Goal: Answer question/provide support: Share knowledge or assist other users

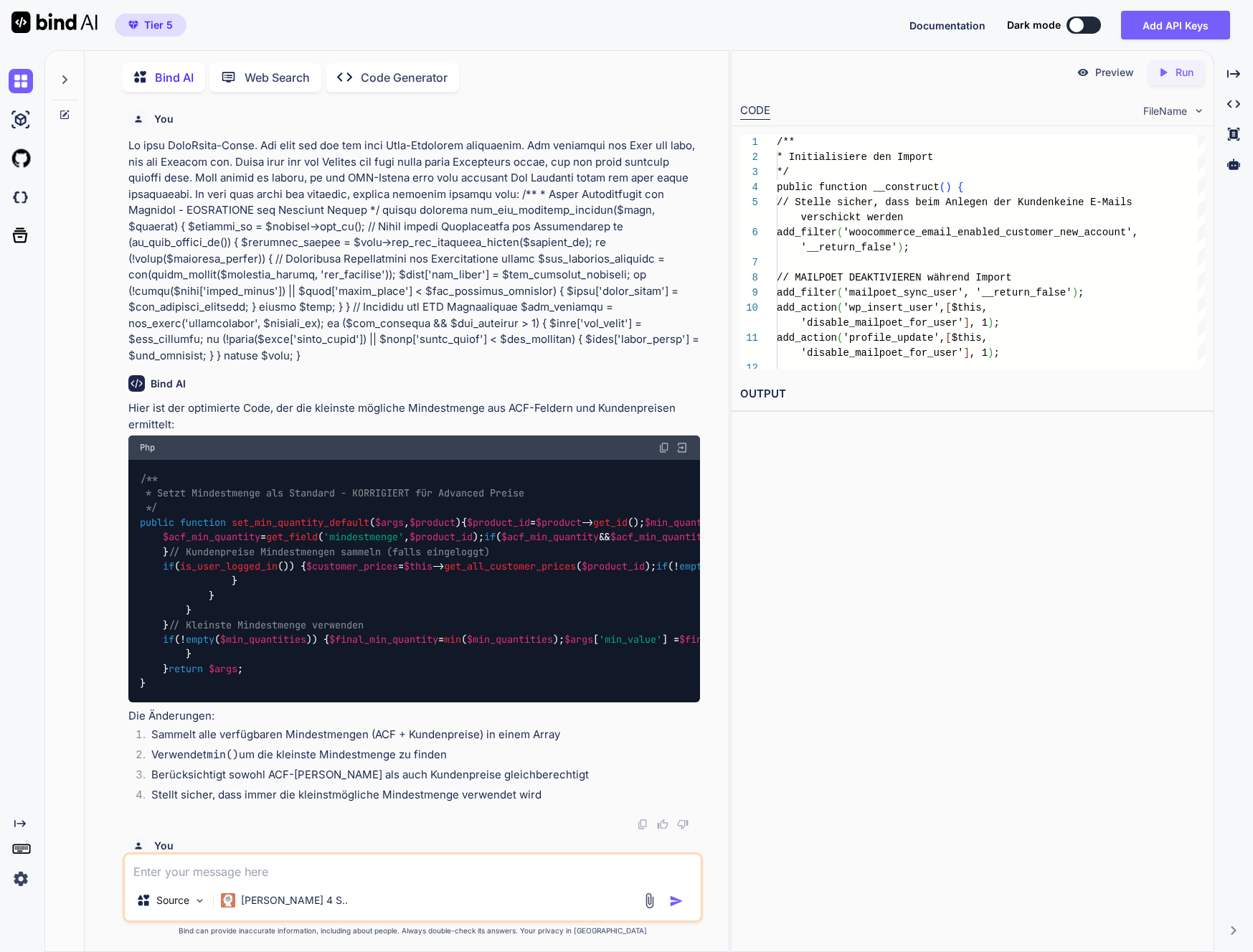
scroll to position [189379, 0]
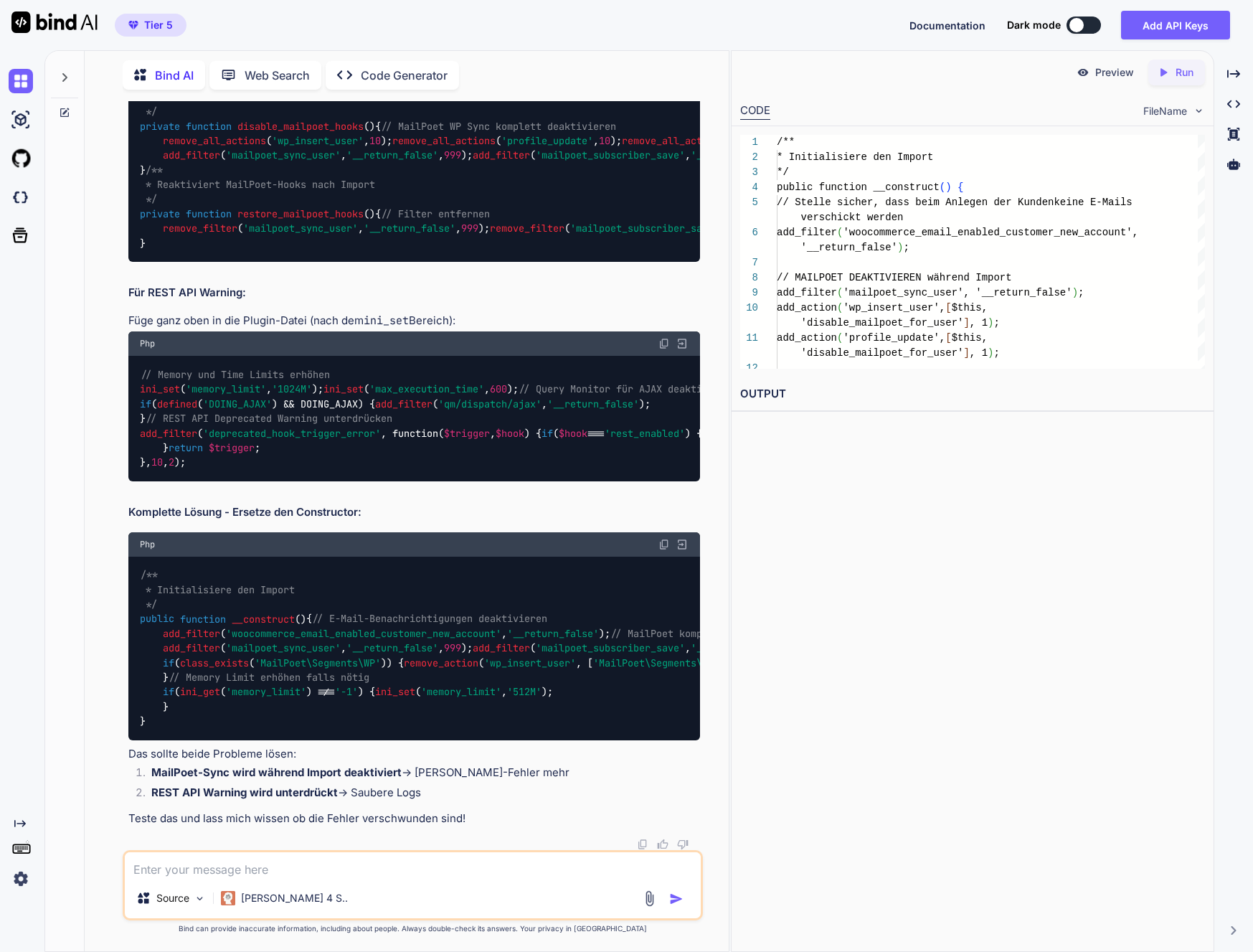
click at [252, 865] on textarea at bounding box center [413, 864] width 576 height 25
click at [266, 864] on textarea at bounding box center [413, 864] width 576 height 25
paste textarea "[[DATE] 05:43:08 UTC] PHP Fatal error: Allowed memory size of 1073741824 bytes …"
type textarea "Ich erhalte diese Fehlermeldung: [[DATE] 05:43:08 UTC] PHP Fatal error: Allowed…"
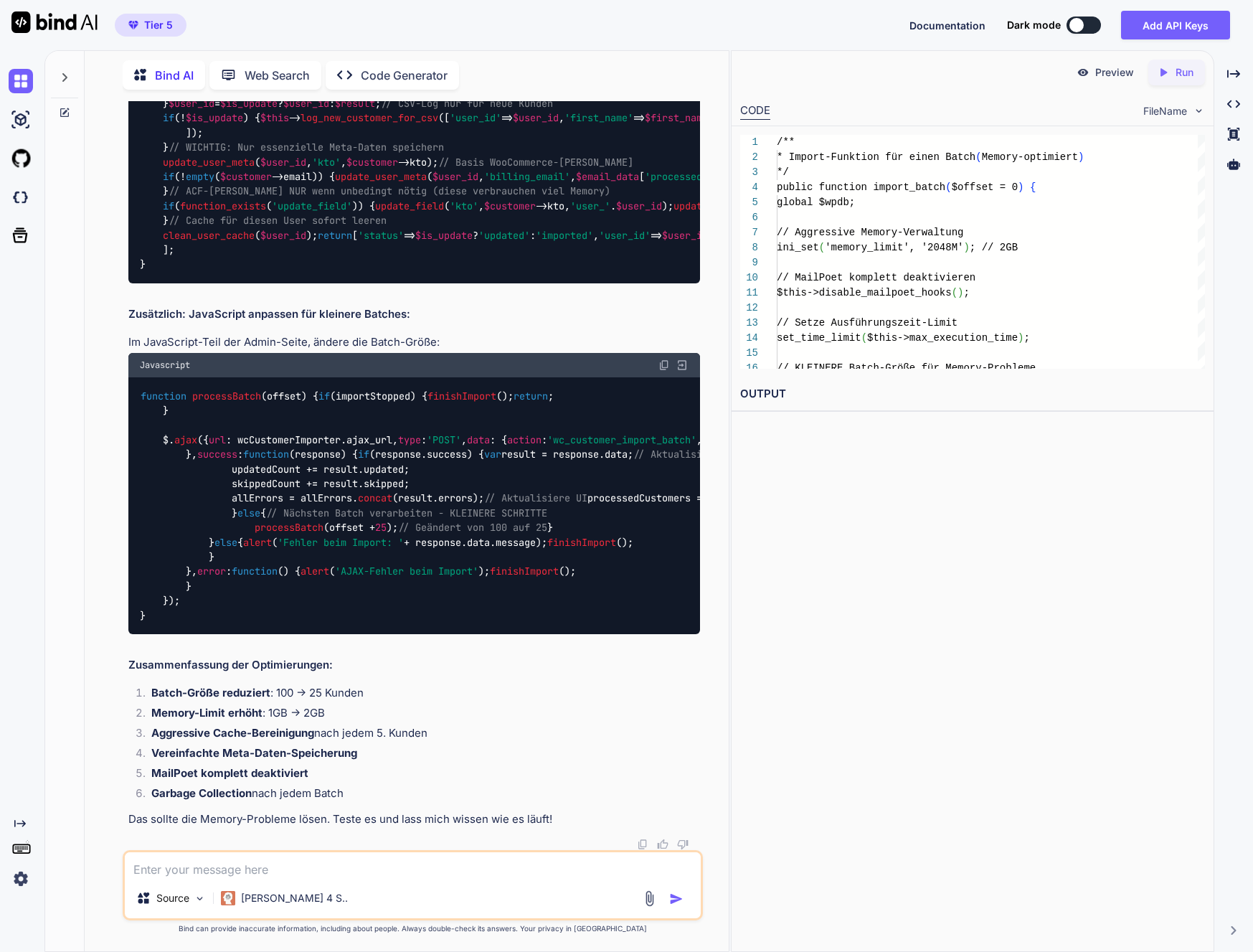
scroll to position [190472, 0]
copy span "import_batch"
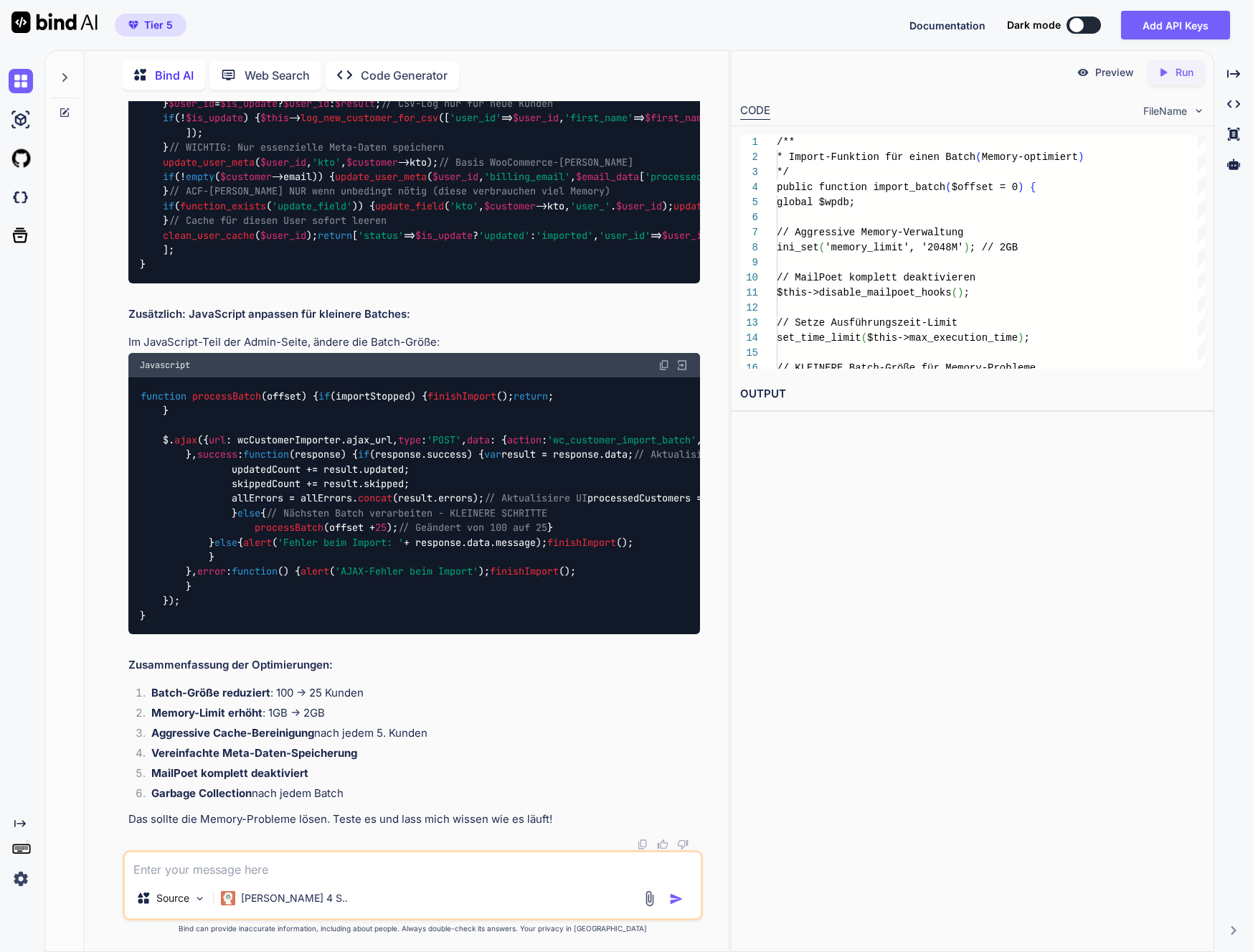
copy span "process_customer"
click at [530, 284] on div "/** * Verarbeitet einen einzelnen Kunden (Memory-optimiert) */ private function…" at bounding box center [415, 23] width 572 height 520
click at [244, 389] on span "processBatch" at bounding box center [226, 395] width 69 height 13
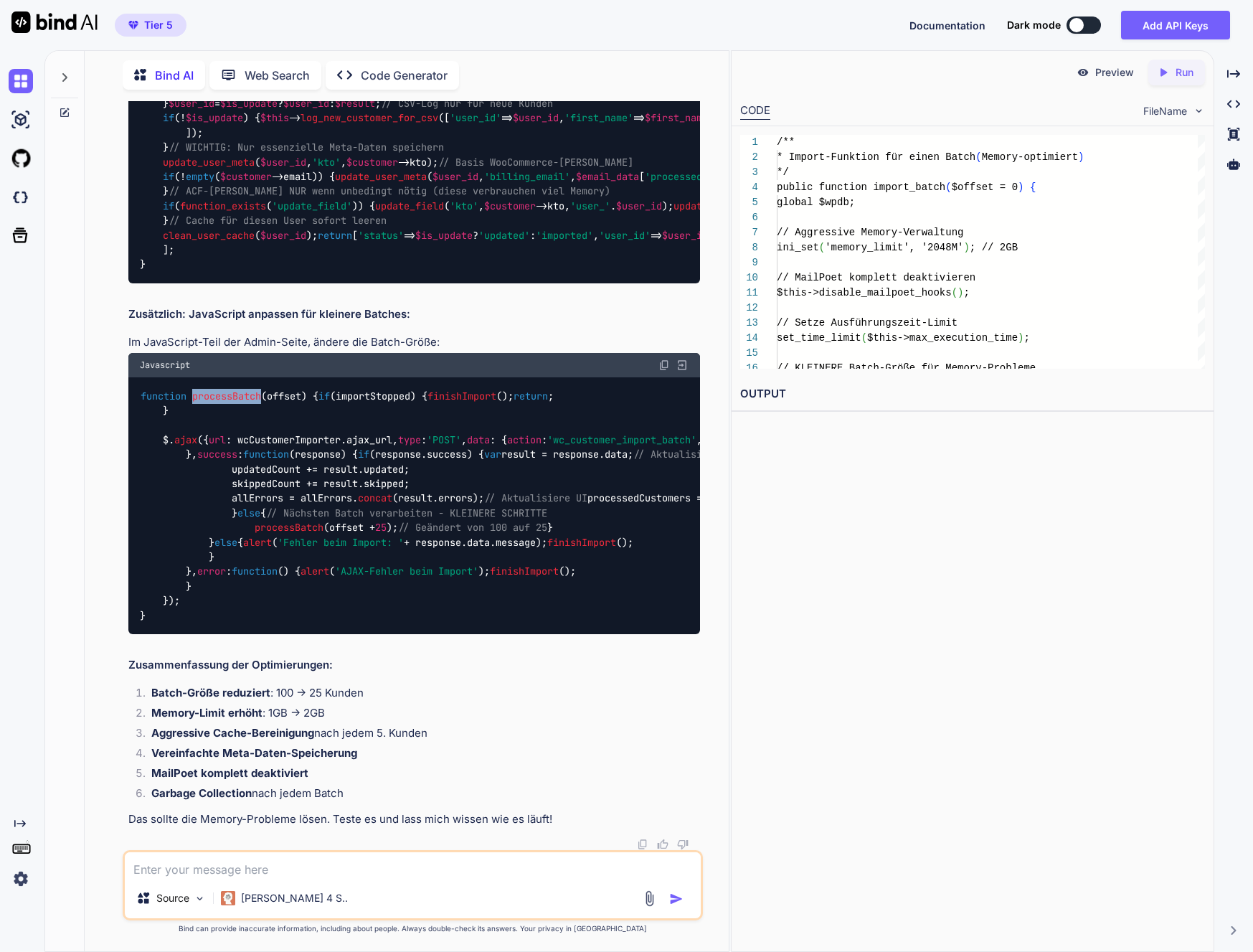
click at [244, 389] on span "processBatch" at bounding box center [226, 395] width 69 height 13
copy span "processBatch"
click at [663, 359] on img at bounding box center [664, 365] width 12 height 12
click at [186, 877] on textarea at bounding box center [413, 864] width 576 height 25
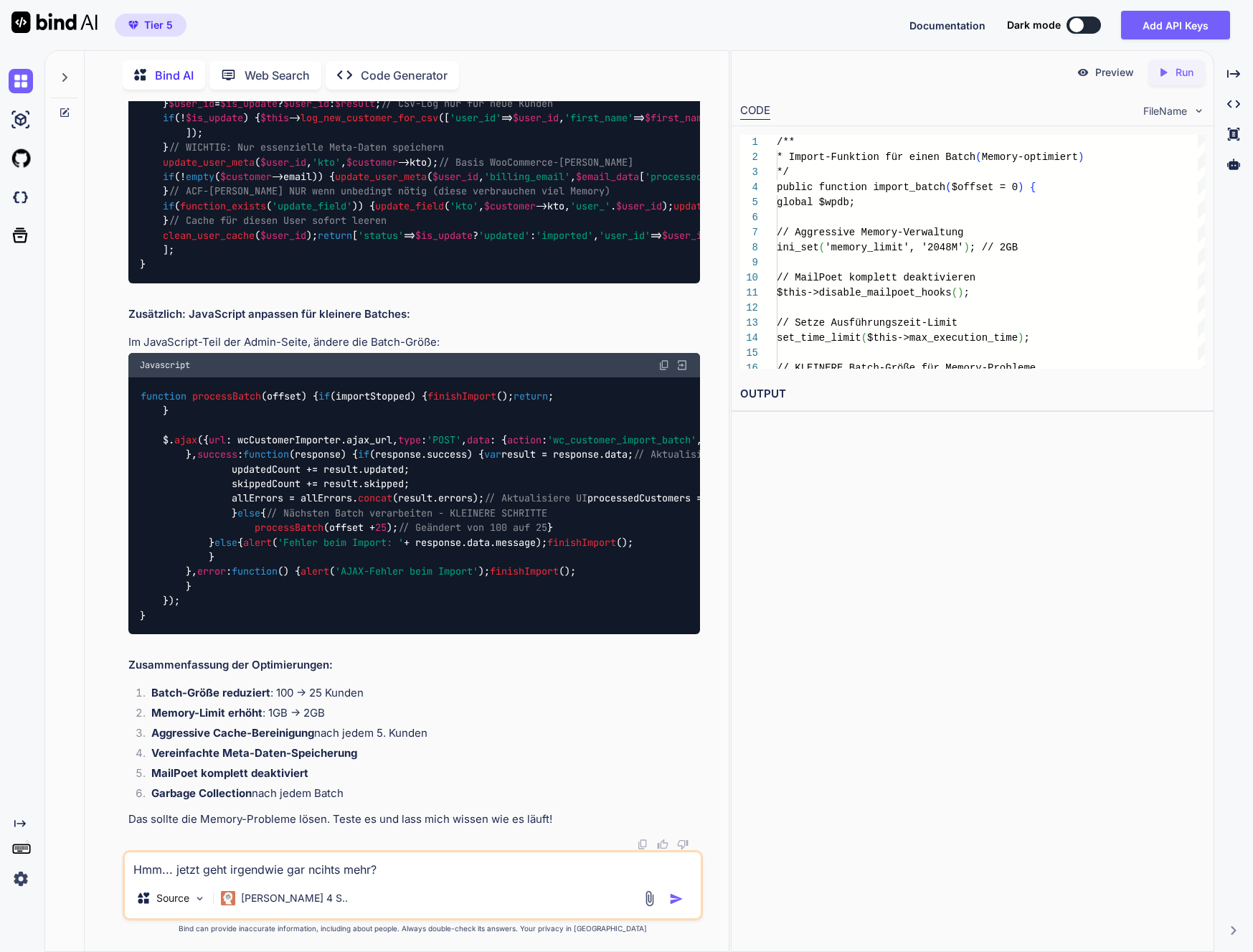
paste textarea "[33-Lor-3858 89:49:94 IPS] DOL Sitametcon: Adi Elit sedd_eiusmod tem inci Utlab…"
type textarea "Lor... ipsum dolo sitametco adi elitse doei? [04-Tem-4088 73:41:21 INC] UTL Etd…"
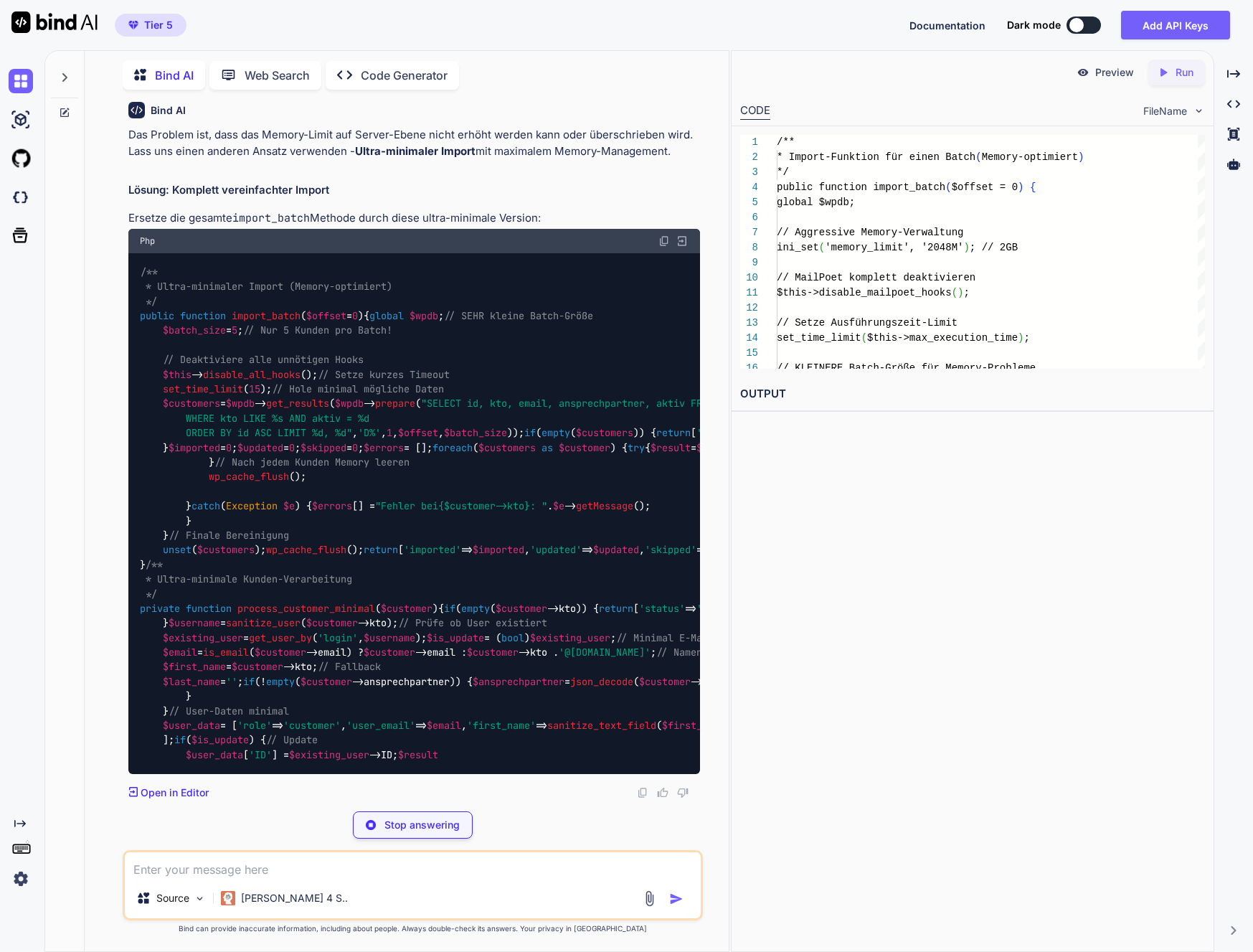
scroll to position [197579, 0]
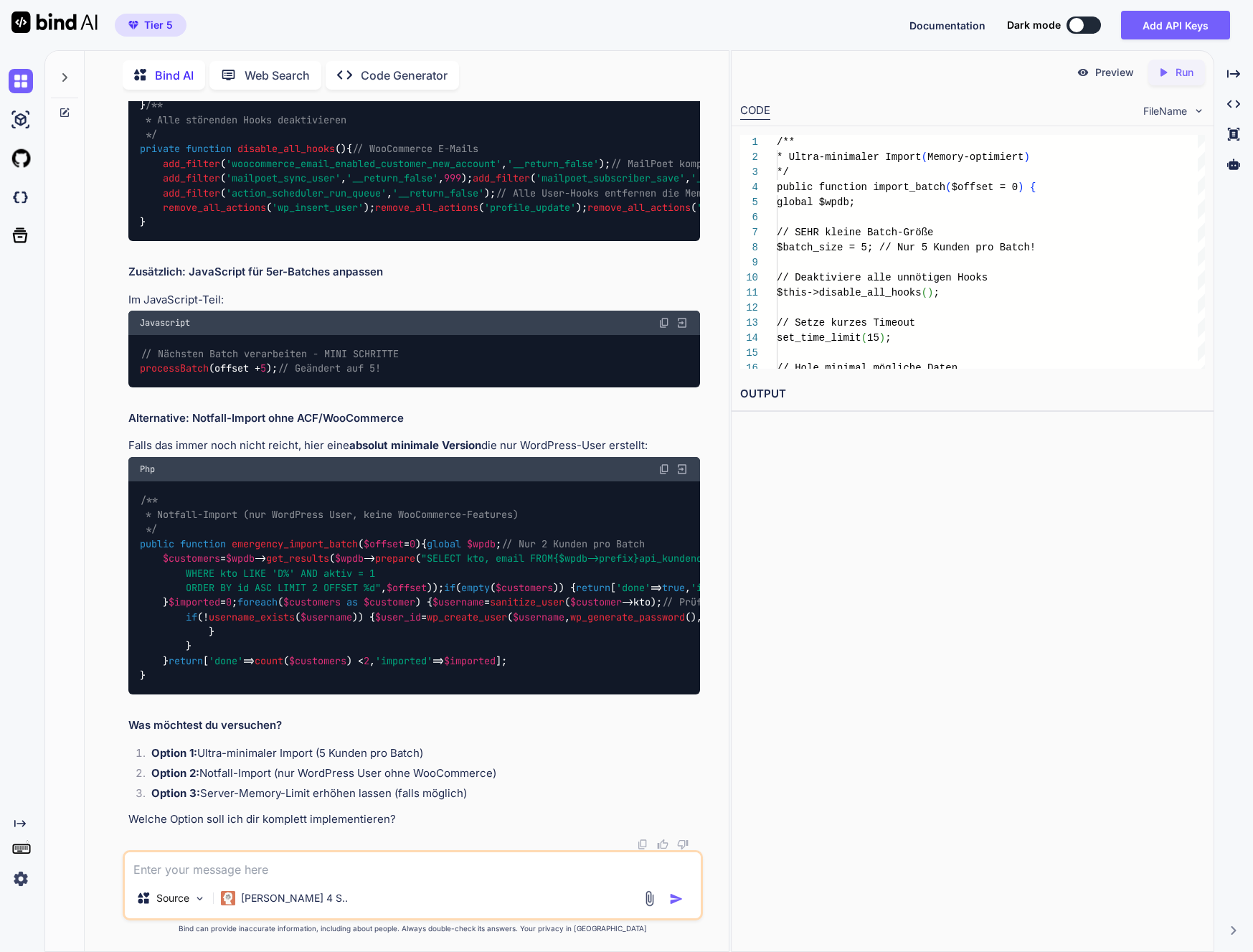
click at [206, 866] on textarea at bounding box center [413, 864] width 576 height 25
type textarea "Mit der"
paste textarea "<?lor /** * Ipsumd Sita: ConSectetur - Adipiscingel sed DOE-Tempor * Incidi UTL…"
type textarea "Lor ipsumd Sitametc adip eli Seddoei tempor: <?inc /** * Utlabo Etdo: MagNaaliq…"
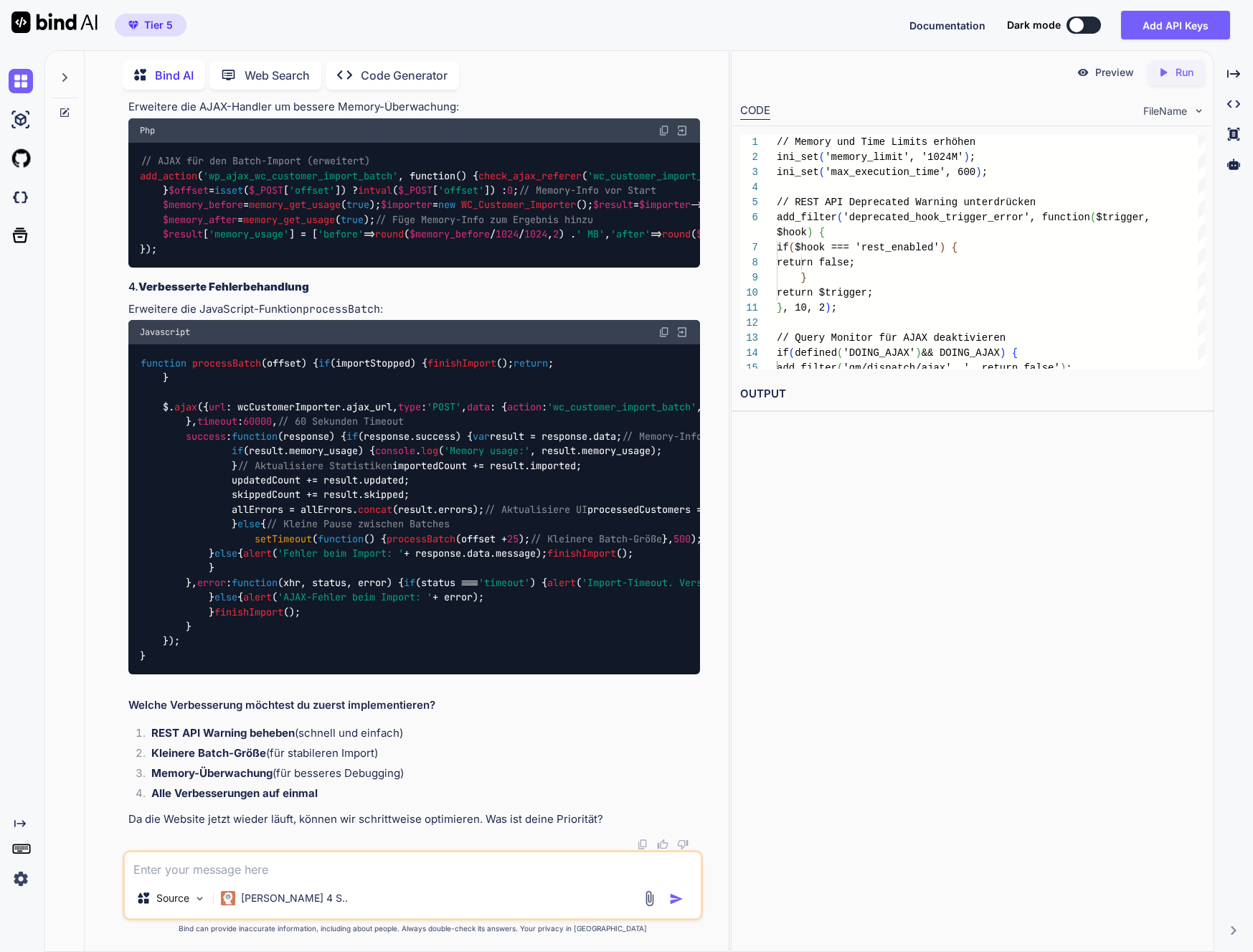
scroll to position [211611, 0]
click at [244, 869] on textarea at bounding box center [413, 864] width 576 height 25
paste textarea "[23-Lor-6142 71:60:06 IPS] Dolorsita C-Adip eli Seddo E47932: t?i?u?.?l?e?d?m?a…"
type textarea "Lor ipsum dolo sit ametco Adipiscingeli. Sedd Eius-Tempor incidid utl etdolore …"
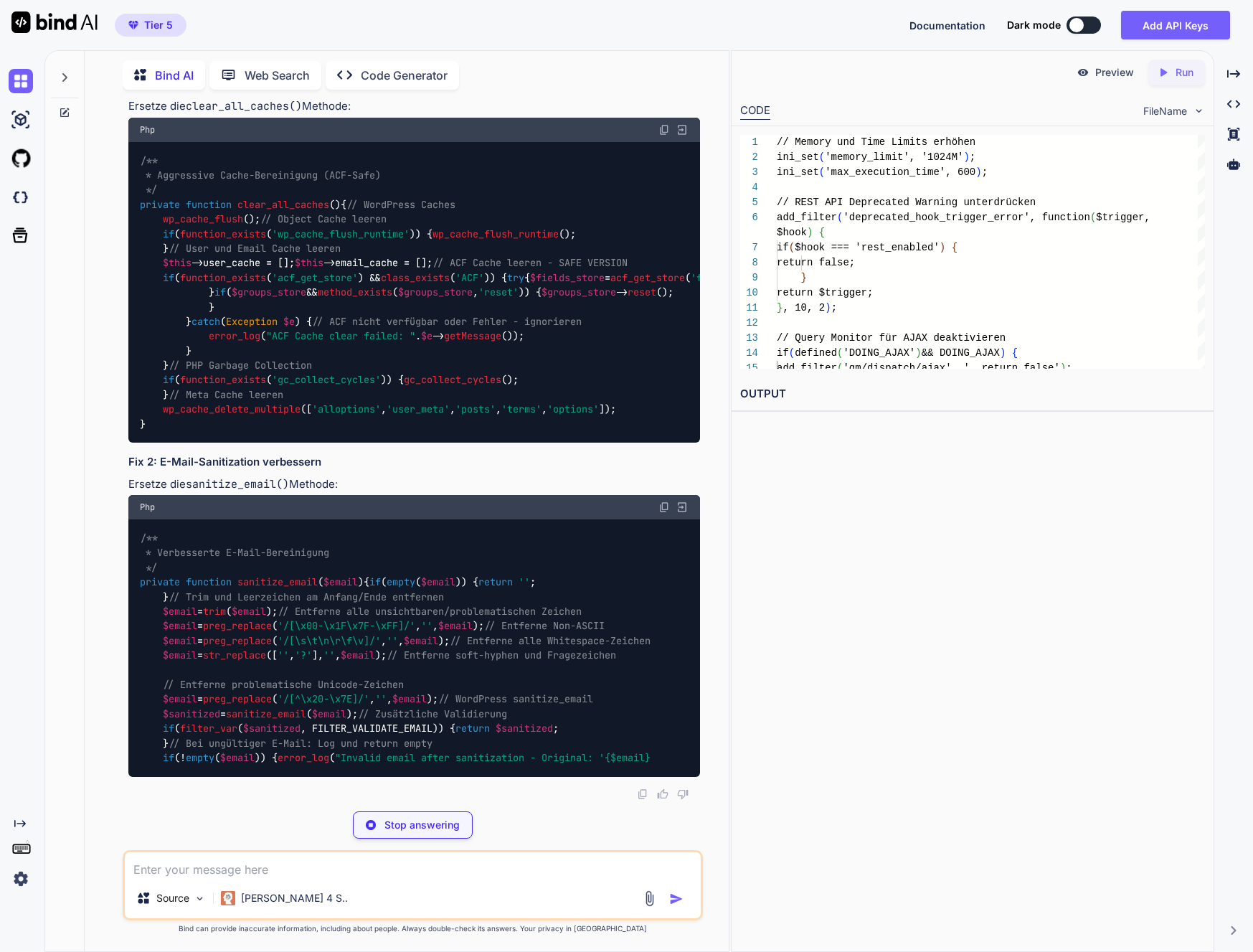
scroll to position [213097, 0]
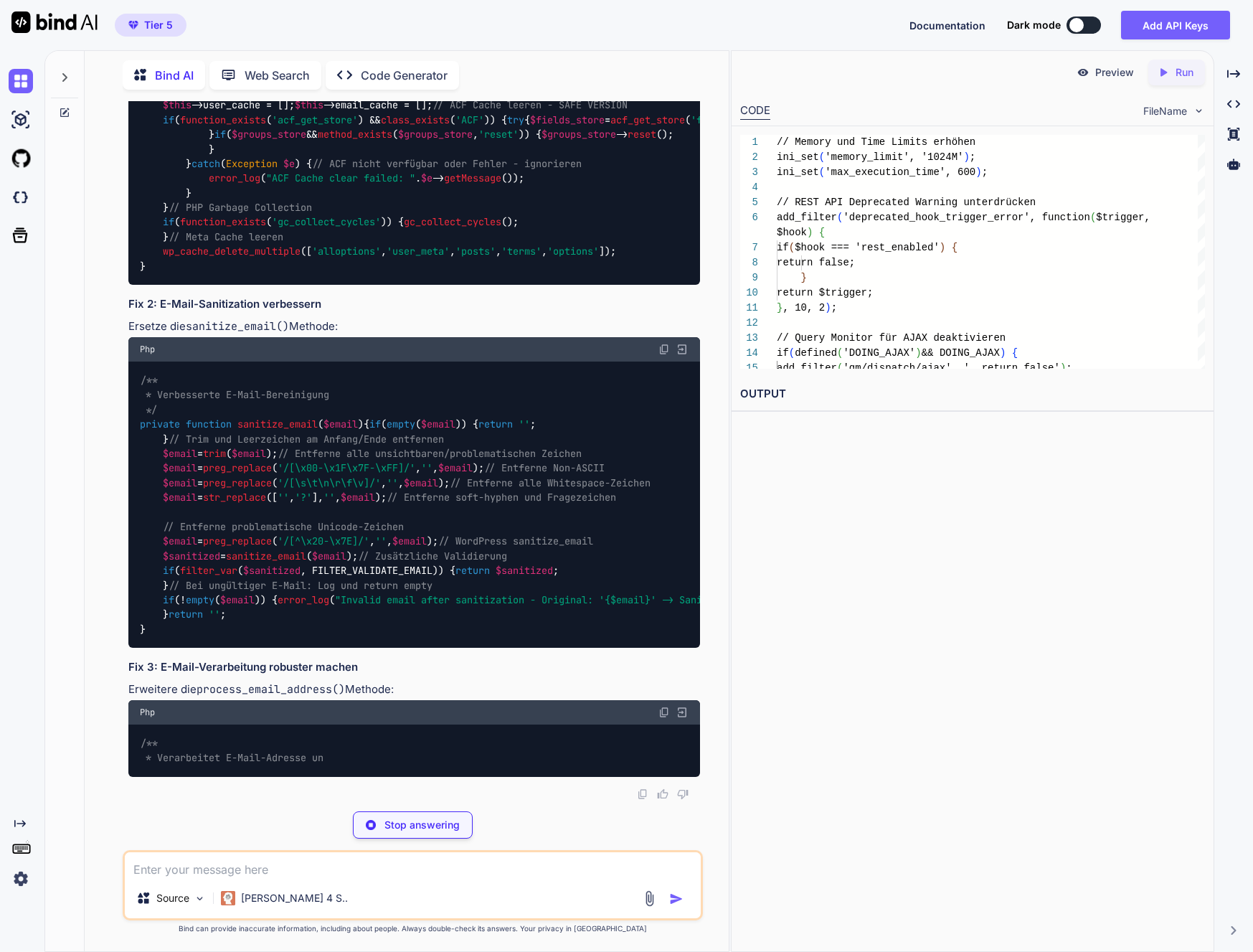
click at [295, 53] on span "clear_all_caches" at bounding box center [283, 46] width 92 height 13
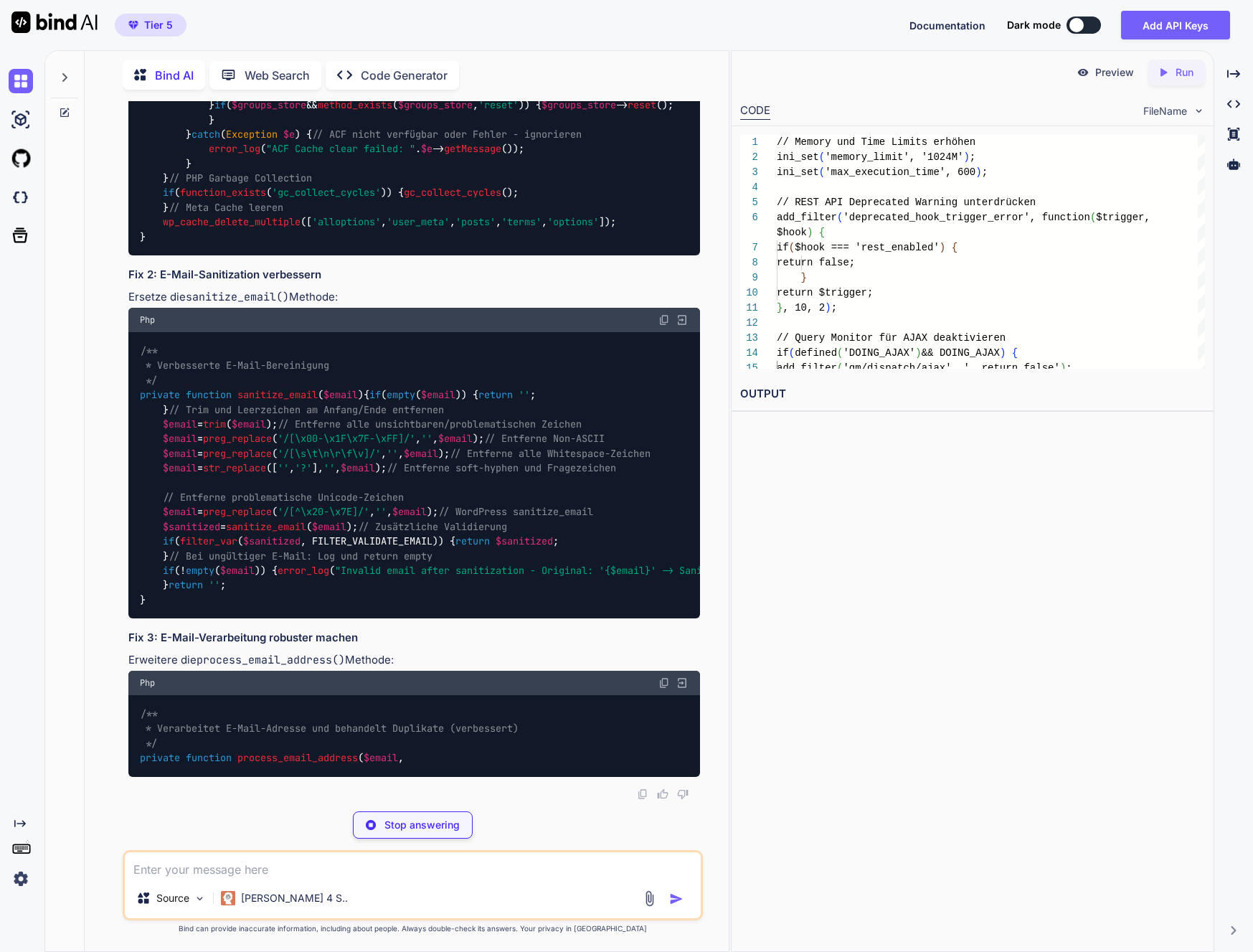
copy span "clear_all_caches"
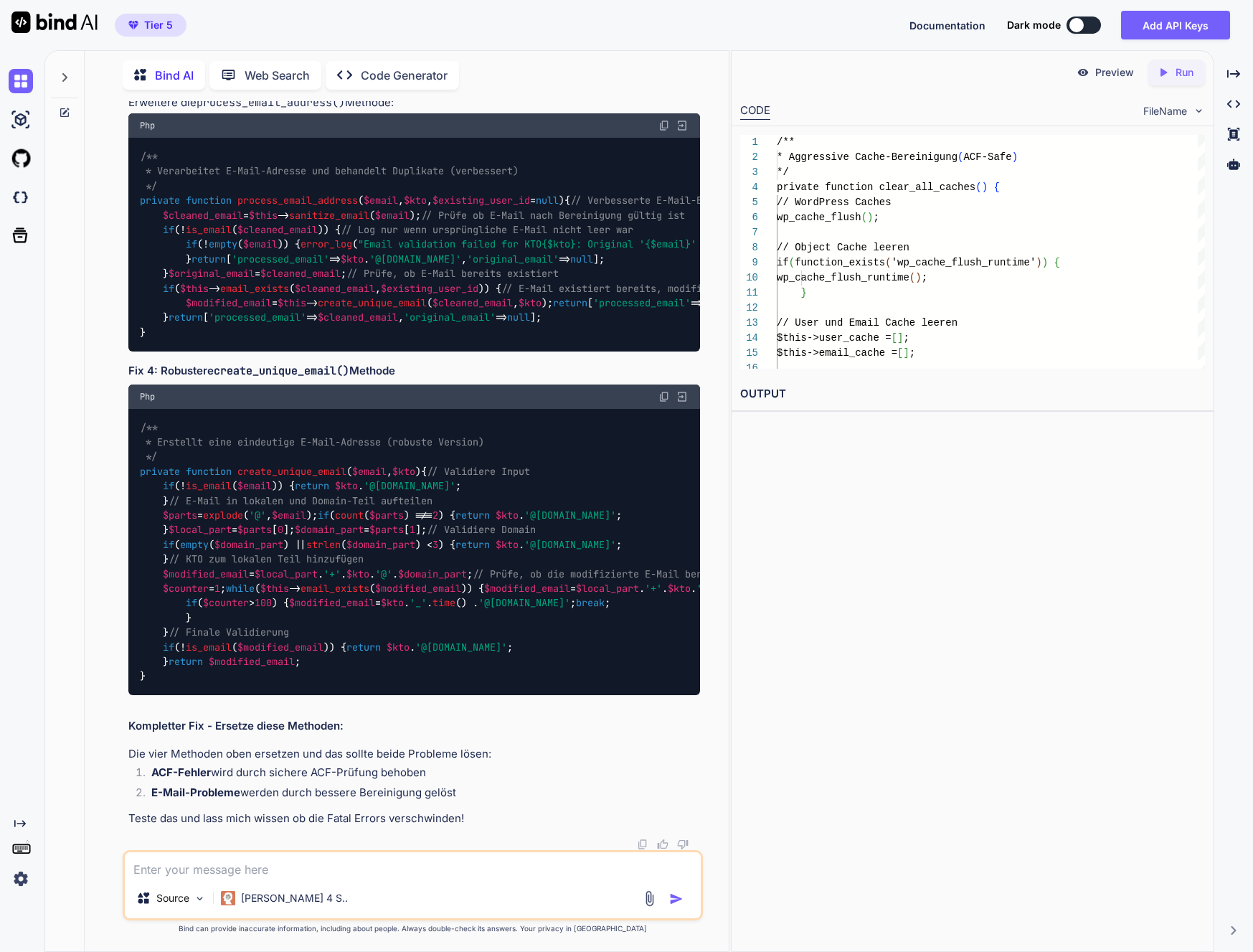
scroll to position [213635, 0]
copy span "sanitize_email"
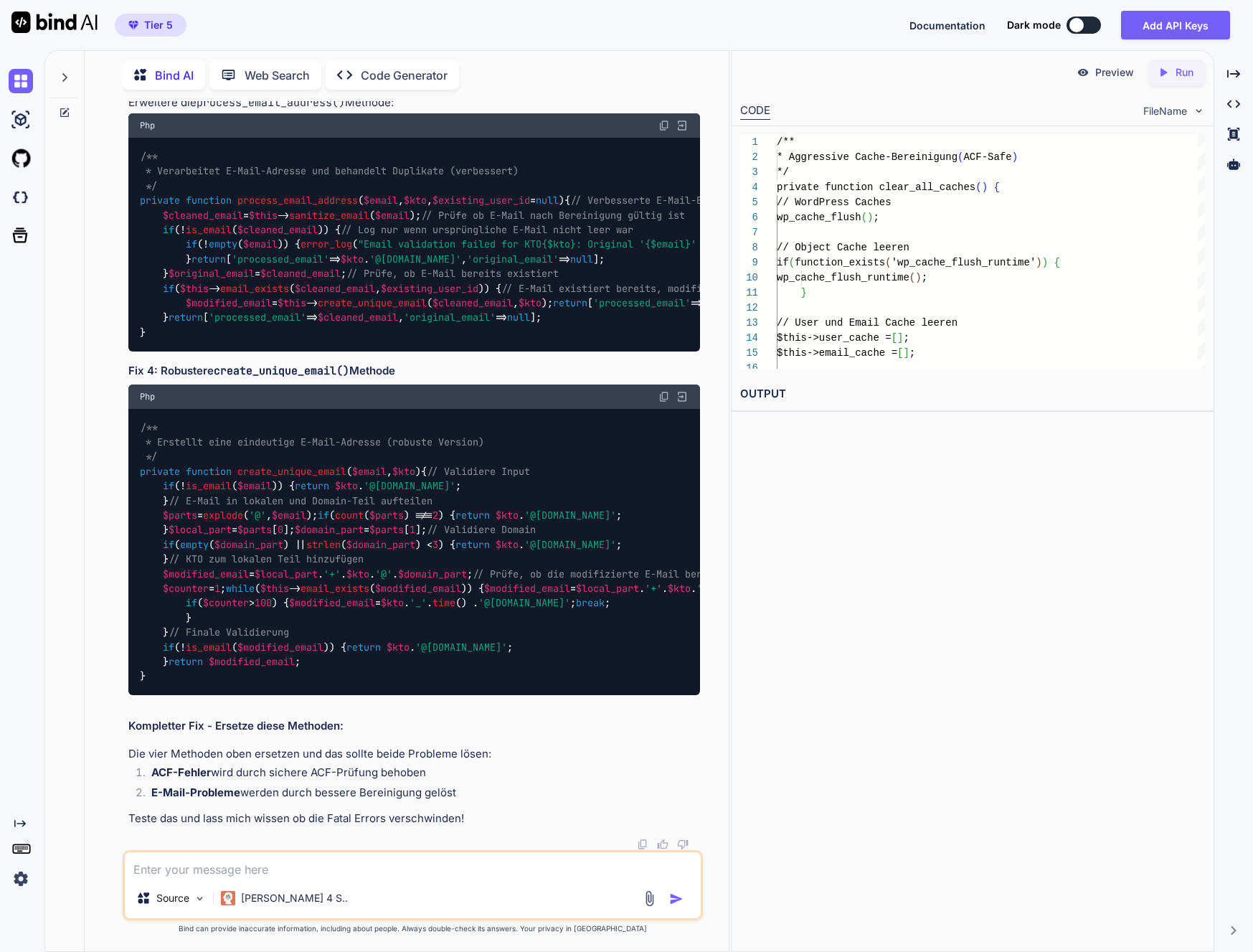
scroll to position [214143, 0]
click at [308, 207] on span "process_email_address" at bounding box center [298, 200] width 120 height 13
copy span "process_email_address"
click at [595, 351] on div "/** * Verarbeitet E-Mail-Adresse und behandelt Duplikate (verbessert) */ privat…" at bounding box center [415, 244] width 572 height 213
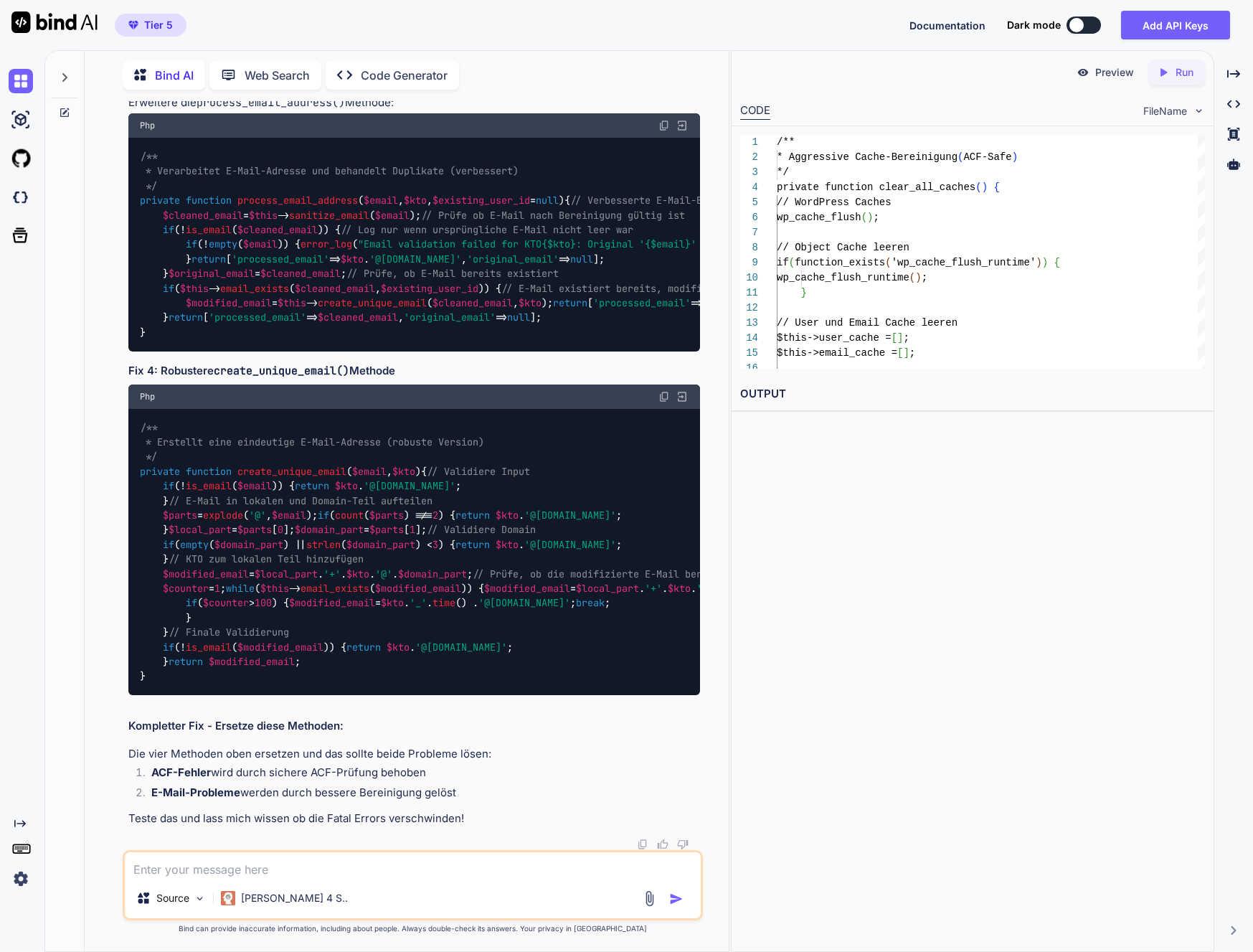
click at [662, 131] on img at bounding box center [664, 125] width 12 height 12
click at [281, 478] on span "create_unique_email" at bounding box center [291, 471] width 109 height 13
copy span "create_unique_email"
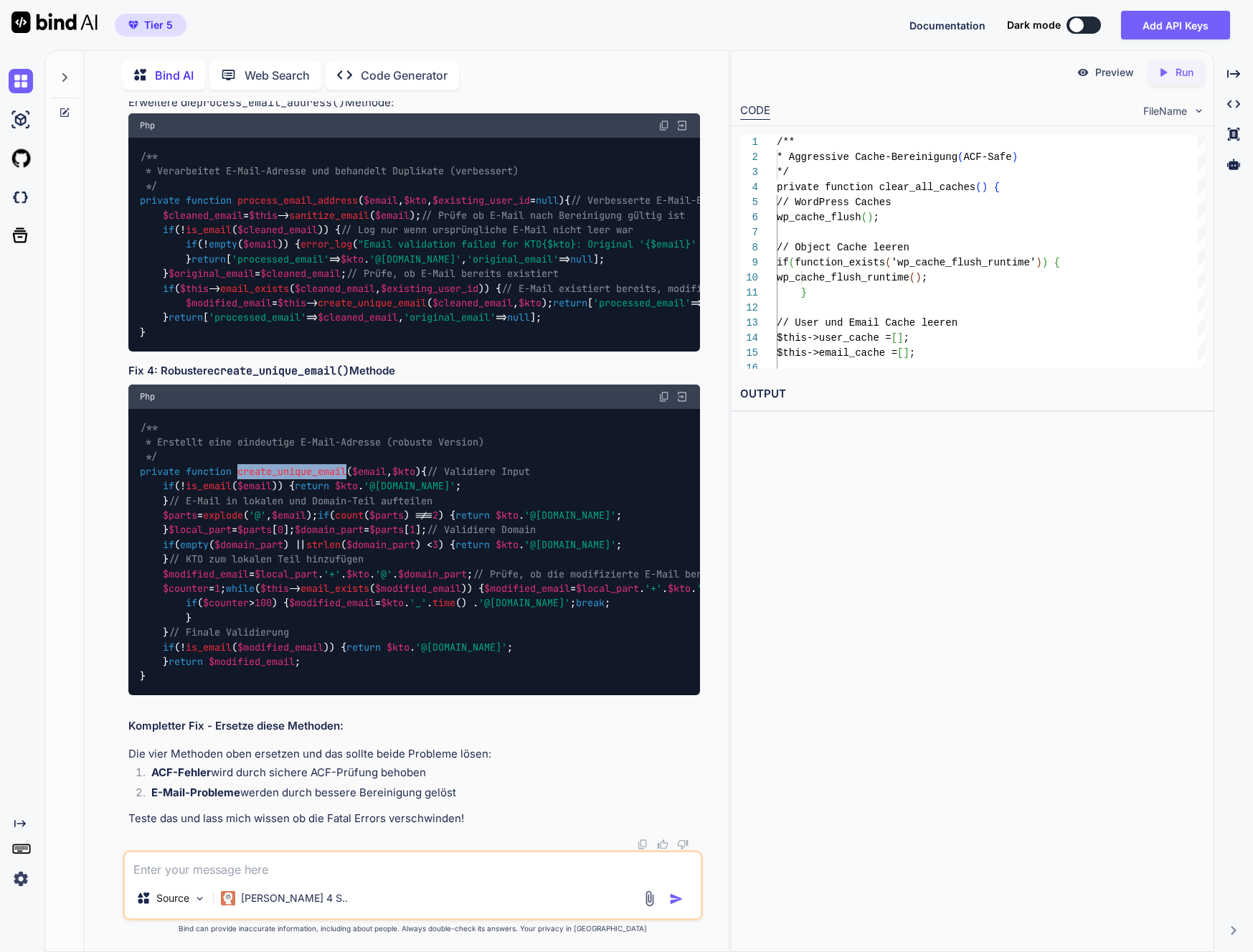
click at [660, 402] on img at bounding box center [664, 396] width 12 height 12
click at [194, 868] on textarea at bounding box center [413, 864] width 576 height 25
paste textarea "[[DATE] 05:58:34 UTC] PHP Warning: Undefined variable $customers in /var/www/[D…"
type textarea "Ok, es gibt immer noch einen Ajax-Fehler: [[DATE] 05:58:34 UTC] PHP Warning: Un…"
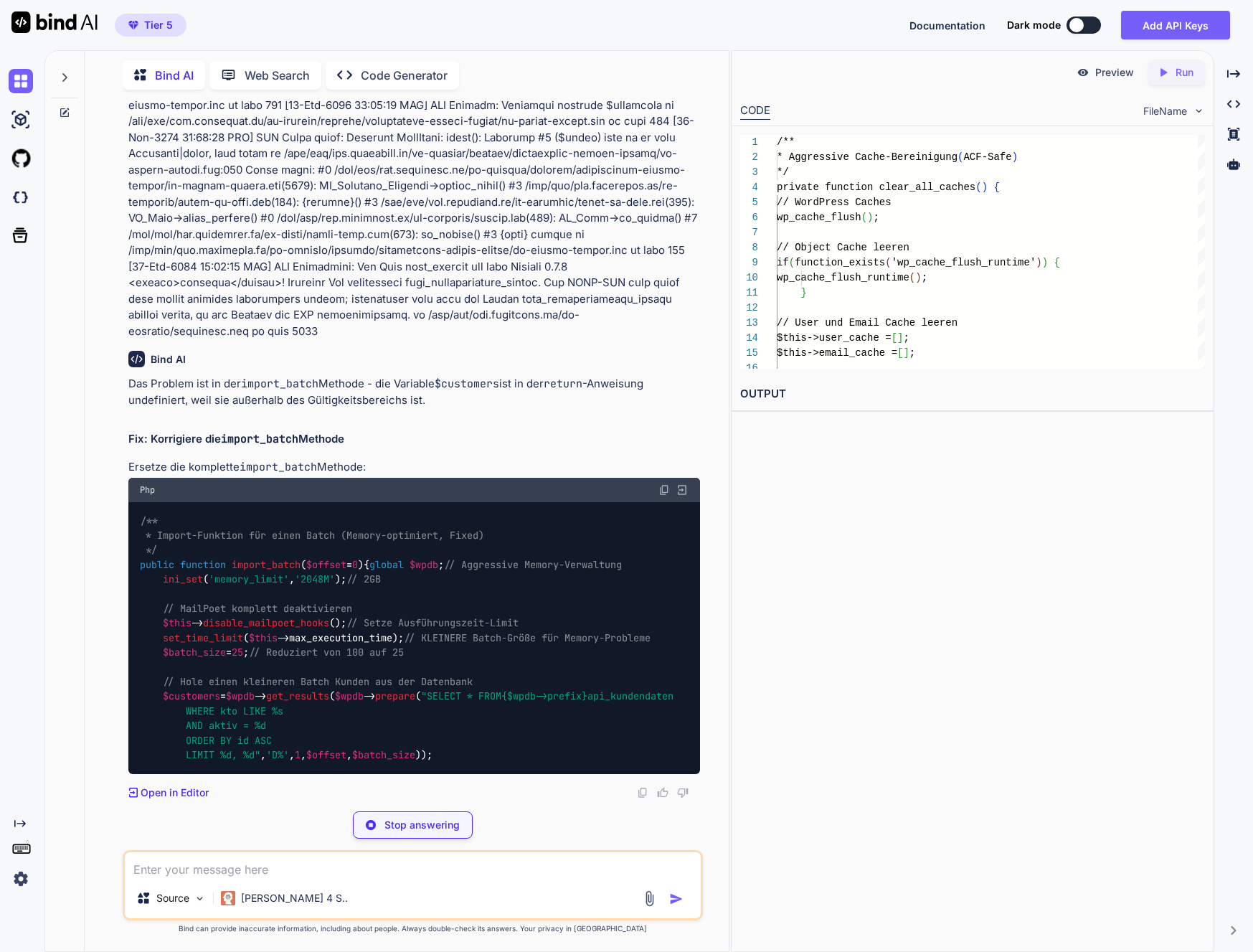
scroll to position [216371, 0]
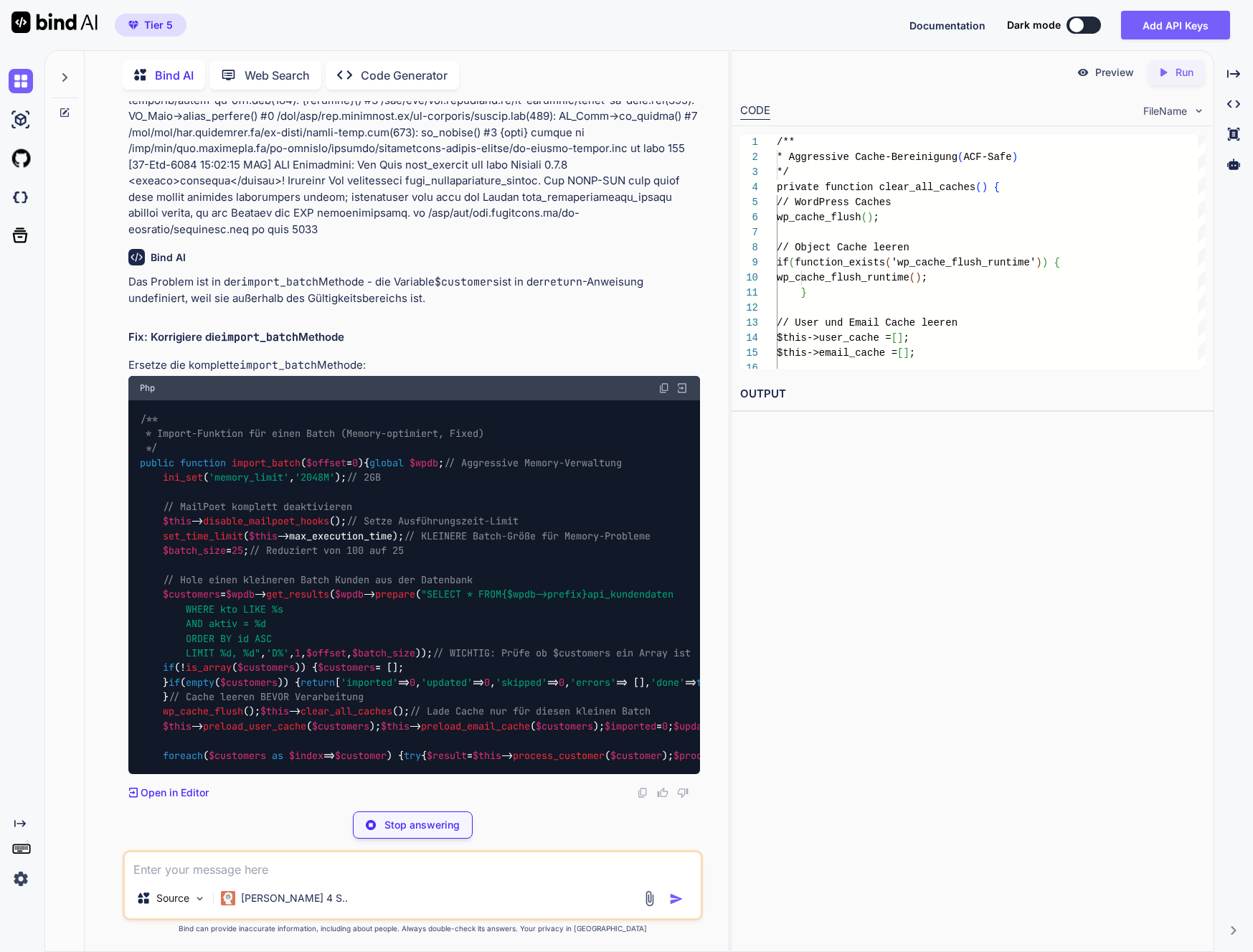
click at [291, 469] on span "import_batch" at bounding box center [266, 463] width 69 height 13
copy span "import_batch"
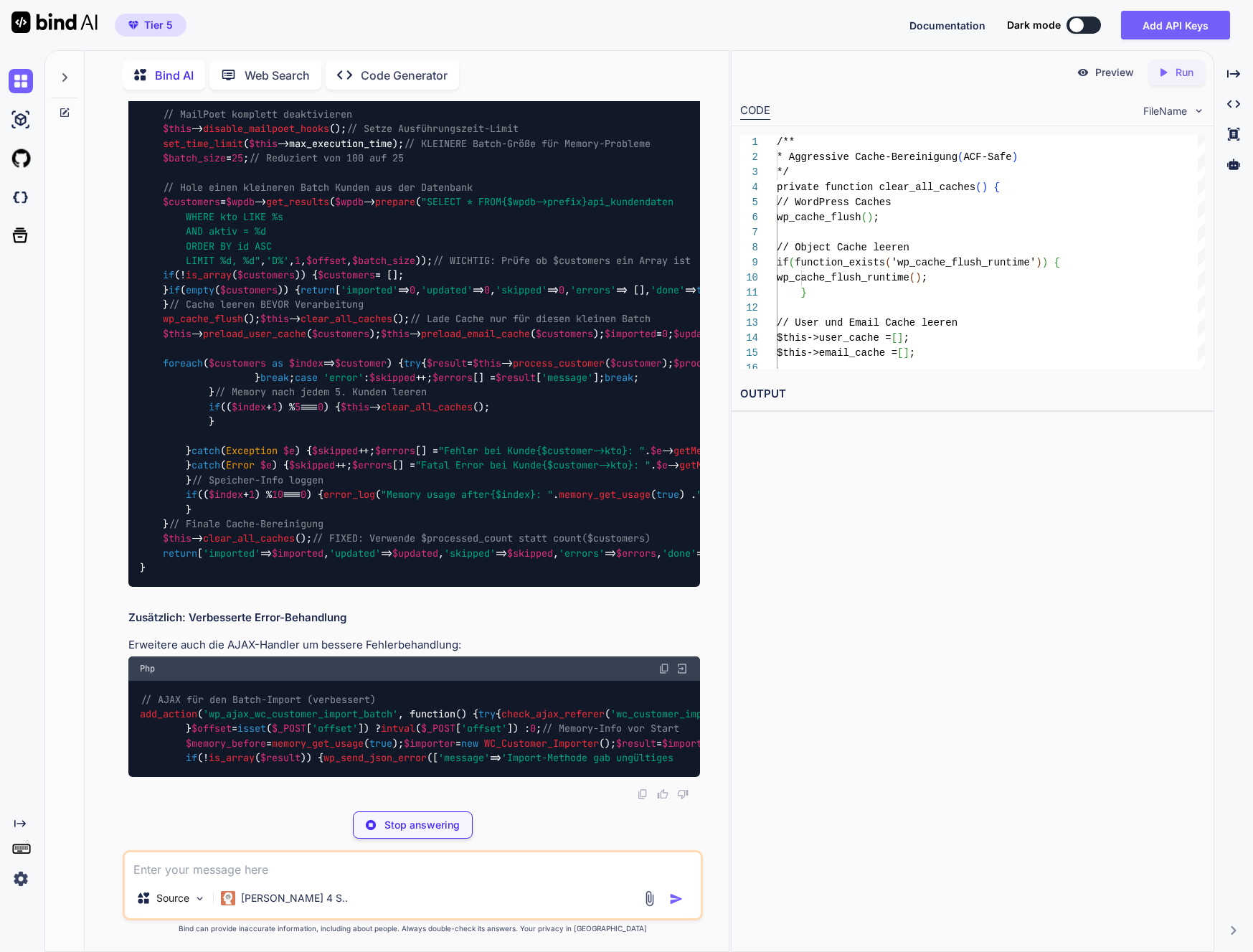
click at [527, 537] on div "/** * Import-Funktion für einen Batch (Memory-optimiert, Fixed) */ public funct…" at bounding box center [415, 297] width 572 height 579
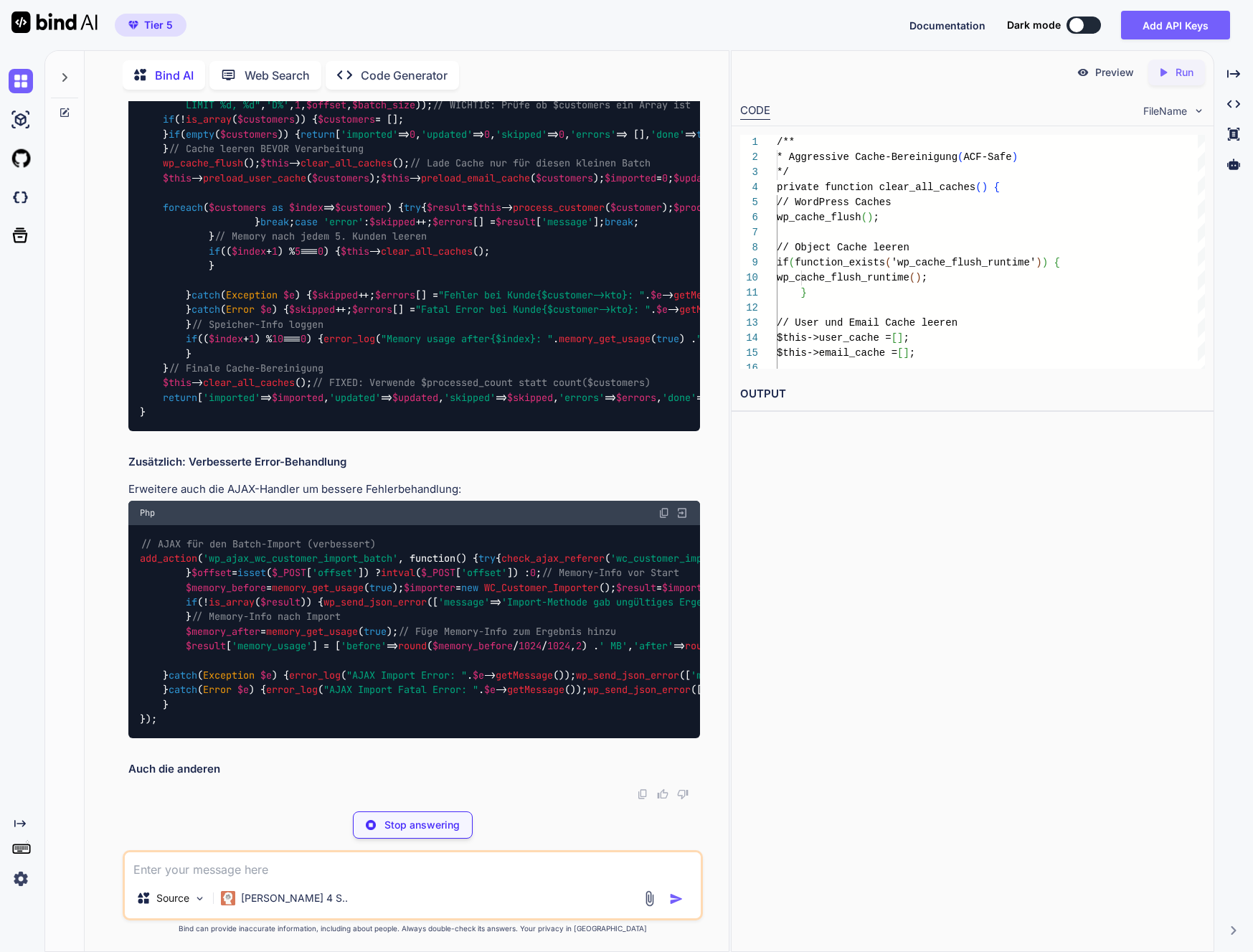
scroll to position [218252, 0]
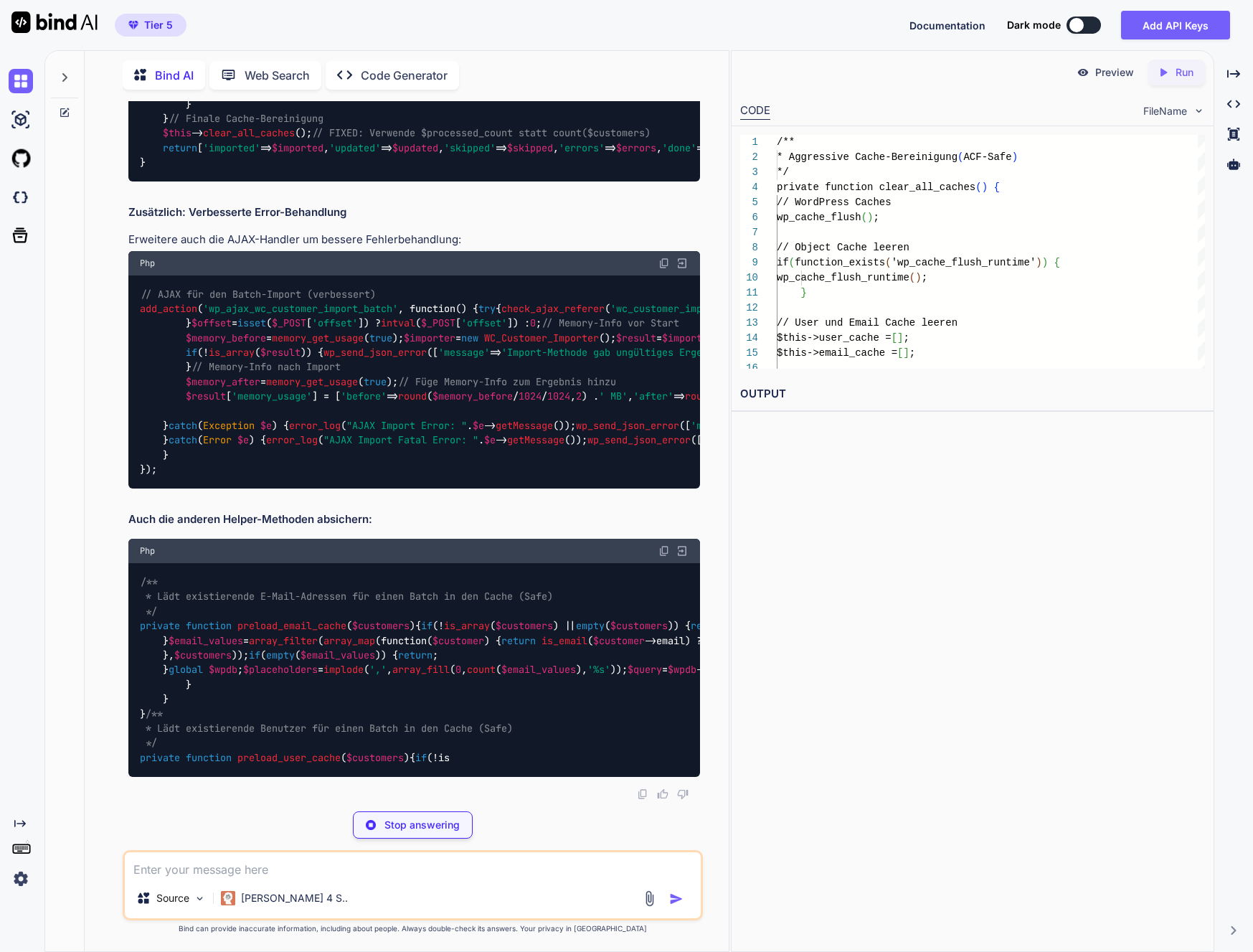
click at [302, 315] on span "'wp_ajax_wc_customer_import_batch'" at bounding box center [300, 308] width 195 height 13
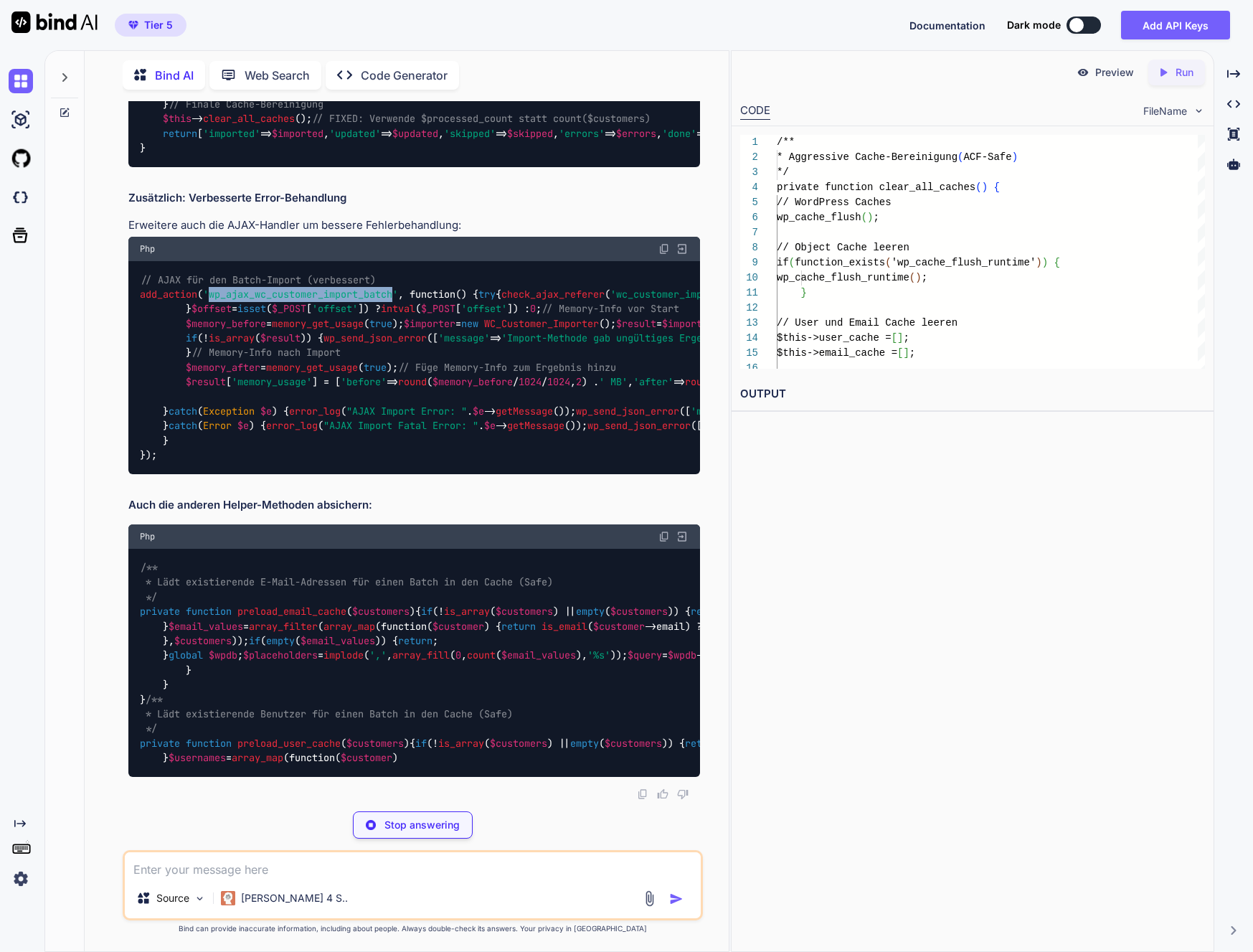
copy span "wp_ajax_wc_customer_import_batch"
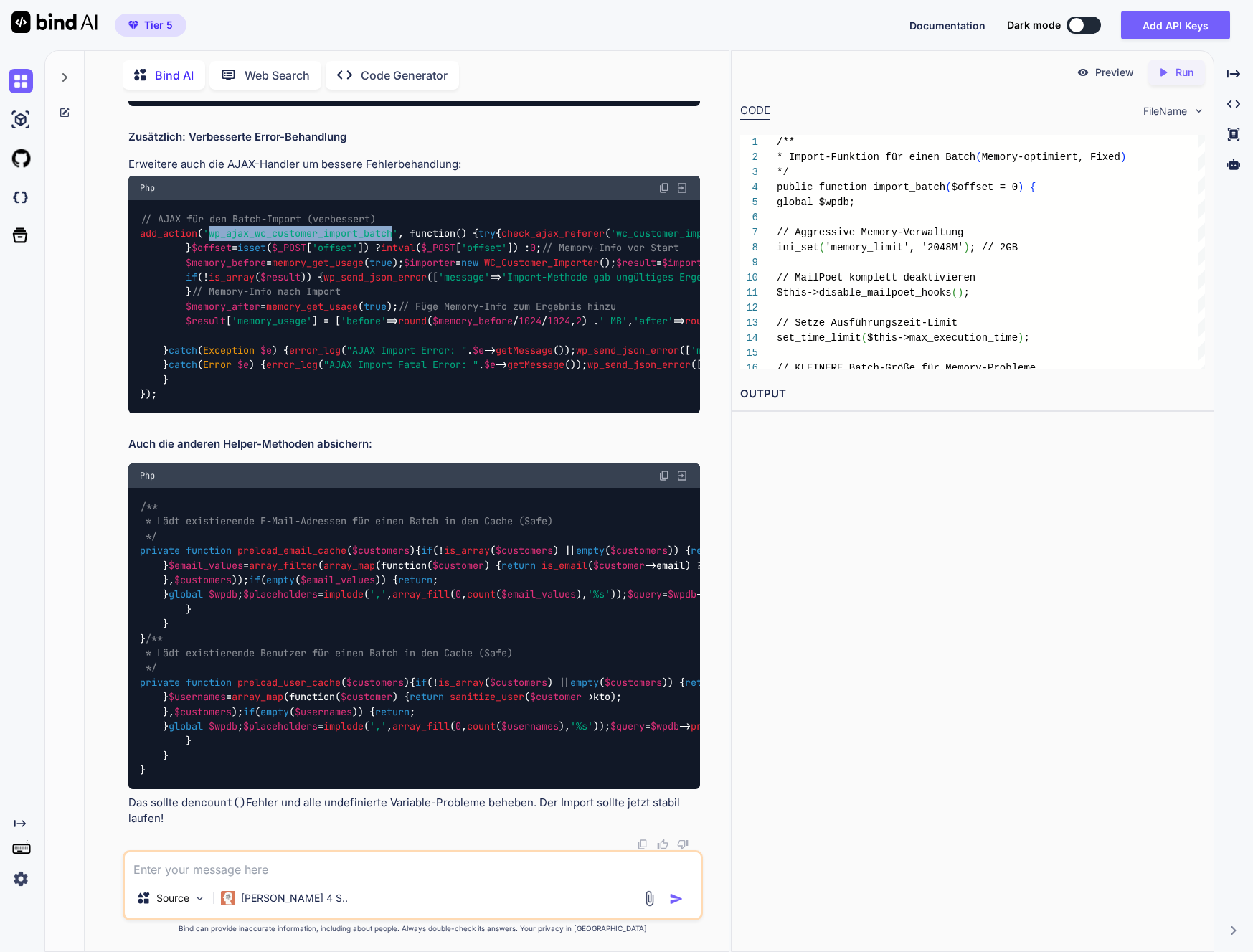
click at [662, 193] on img at bounding box center [664, 187] width 12 height 12
click at [312, 557] on span "preload_email_cache" at bounding box center [291, 550] width 109 height 13
copy span "preload_email_cache"
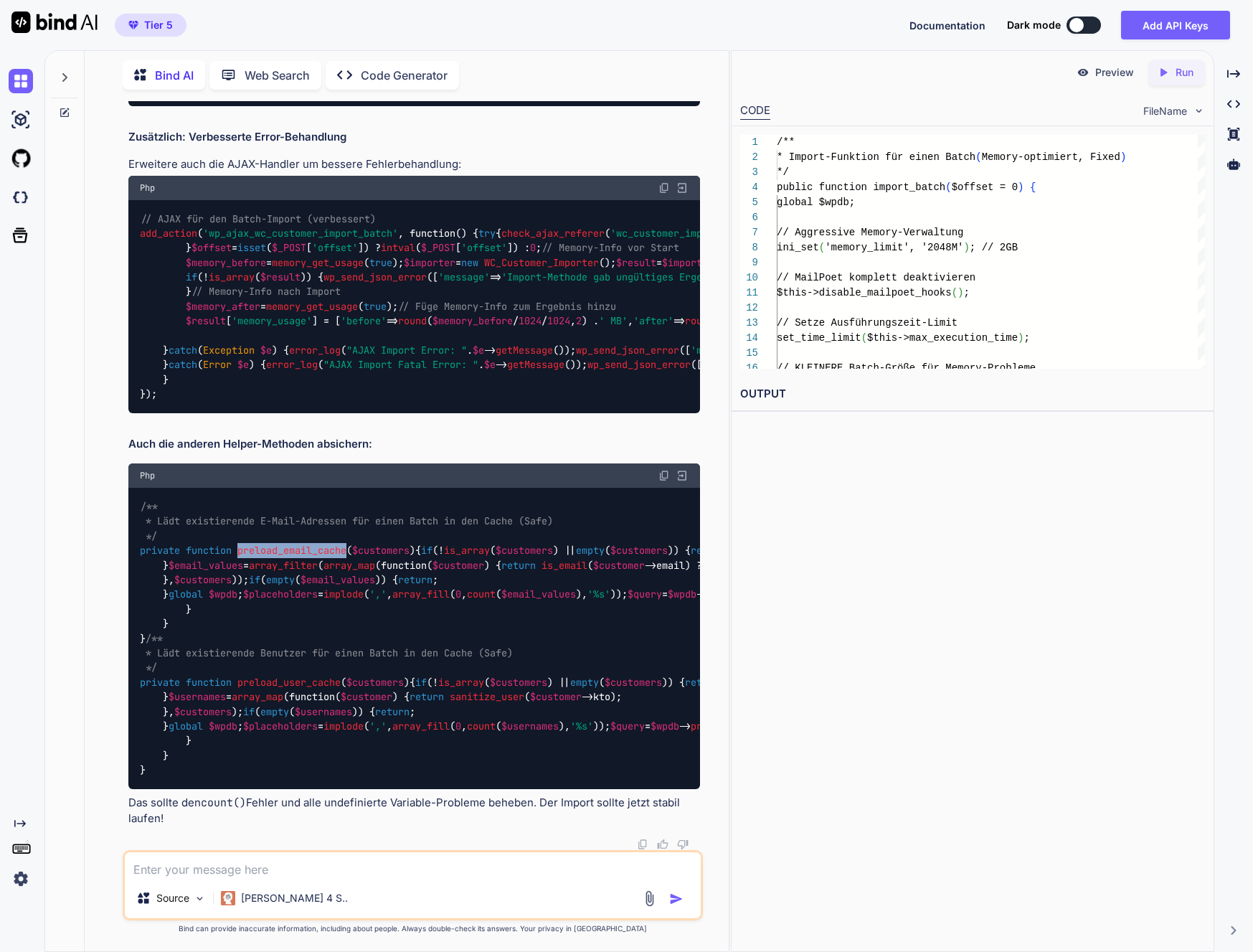
click at [490, 542] on span "/** * Lädt existierende E-Mail-Adressen für einen Batch in den Cache (Safe) */" at bounding box center [346, 521] width 413 height 42
click at [661, 481] on img at bounding box center [664, 475] width 12 height 12
click at [664, 469] on img at bounding box center [664, 475] width 12 height 12
click at [222, 879] on div "Source Claude 4 S.." at bounding box center [413, 885] width 581 height 70
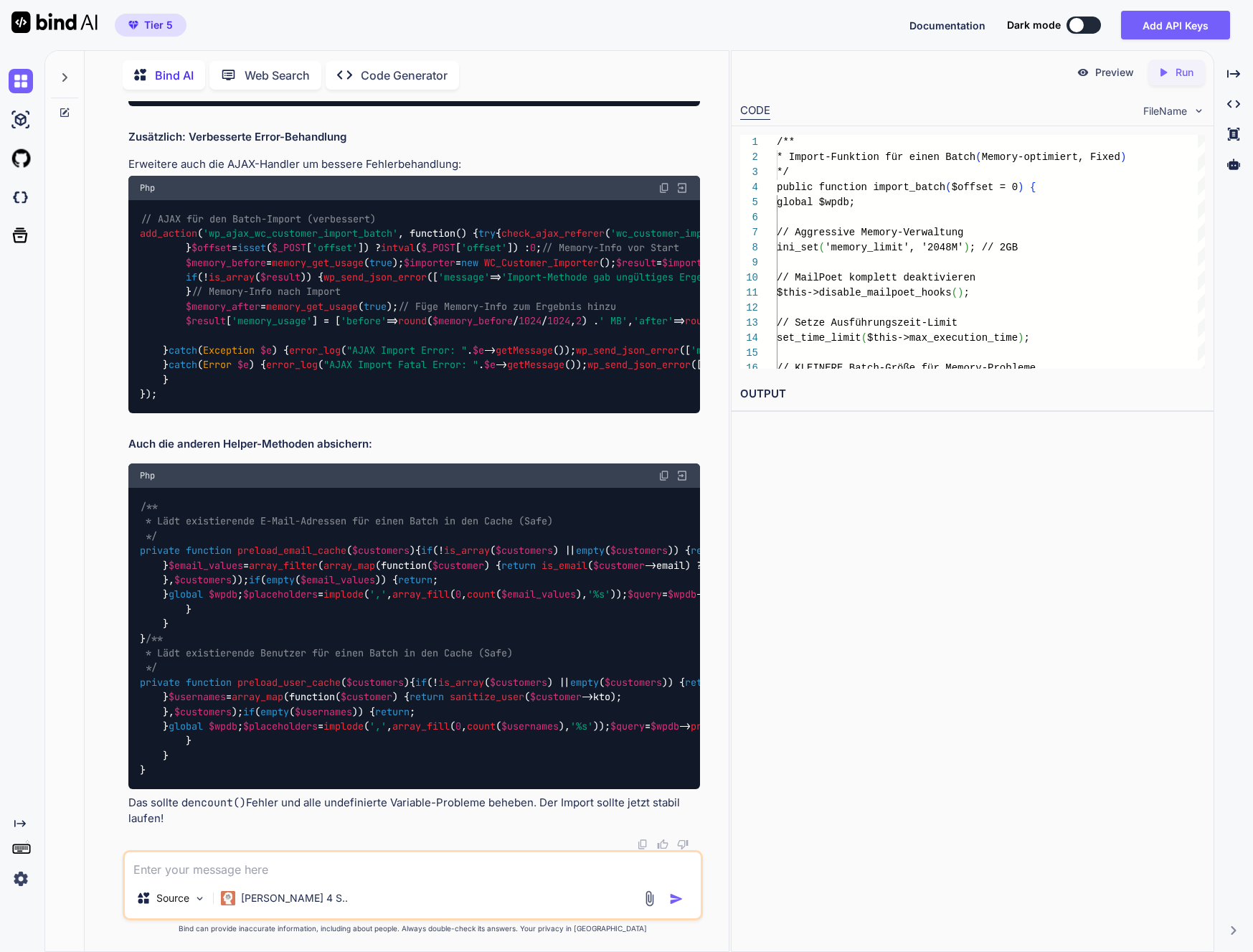
click at [249, 854] on textarea at bounding box center [413, 864] width 576 height 25
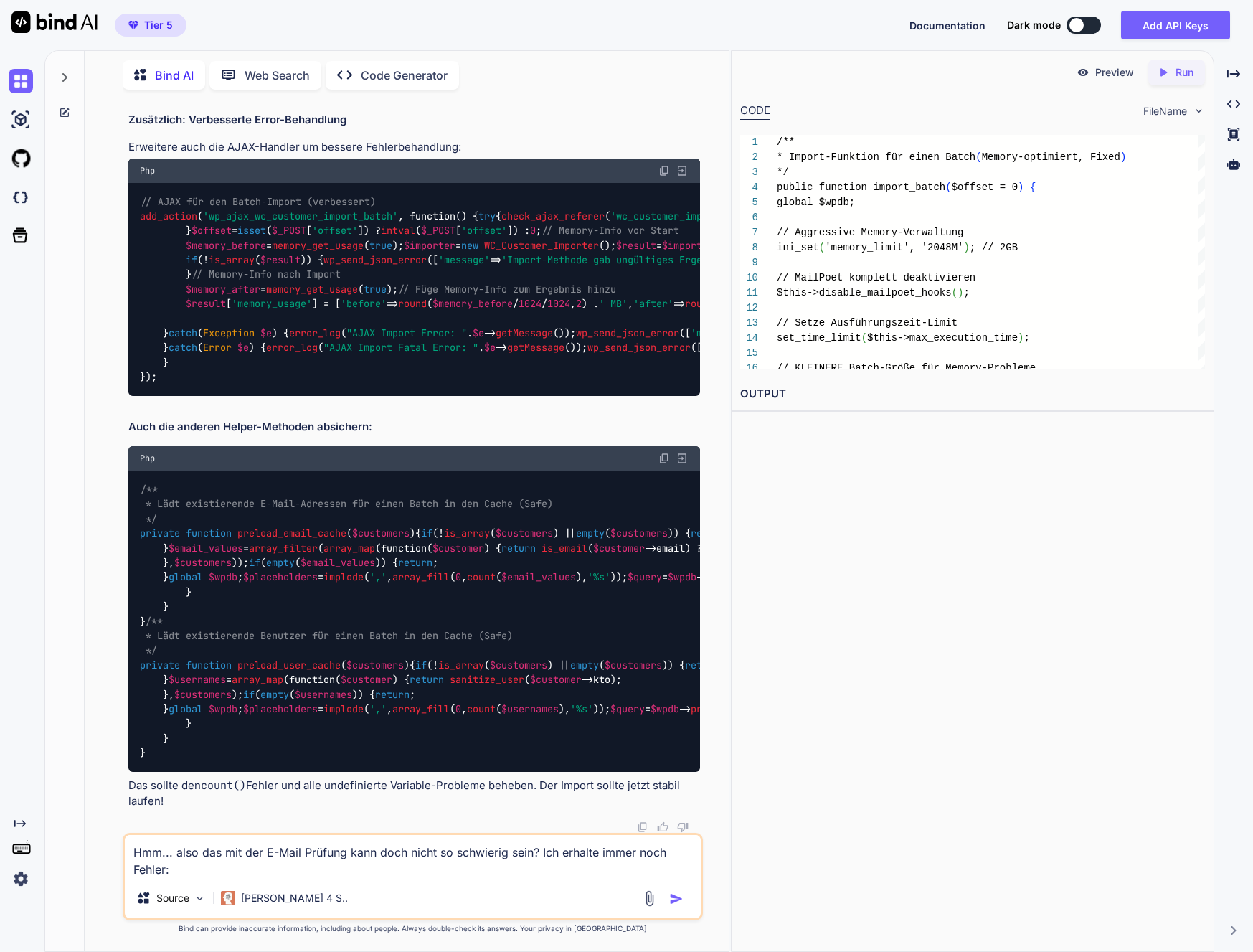
paste textarea "[[DATE] 06:02:22 UTC] Memory usage after 9: 213909504 bytes [[DATE] 06:02:23 UT…"
type textarea "Lor... ipsu dol sit ame C-Adip Elitsed doei temp incid ut laboreetd magn? Ali e…"
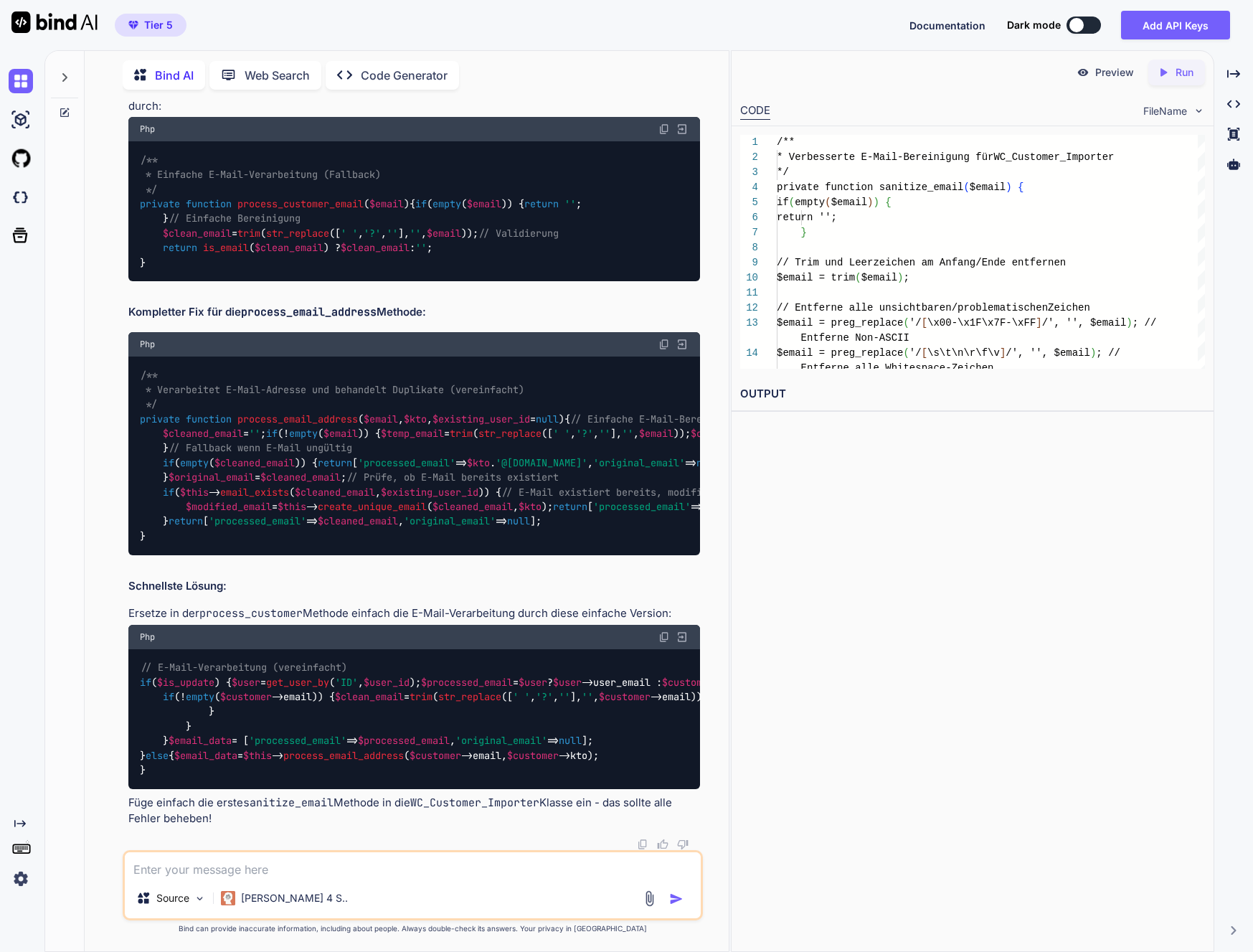
scroll to position [224152, 0]
click at [262, 858] on textarea at bounding box center [413, 864] width 576 height 25
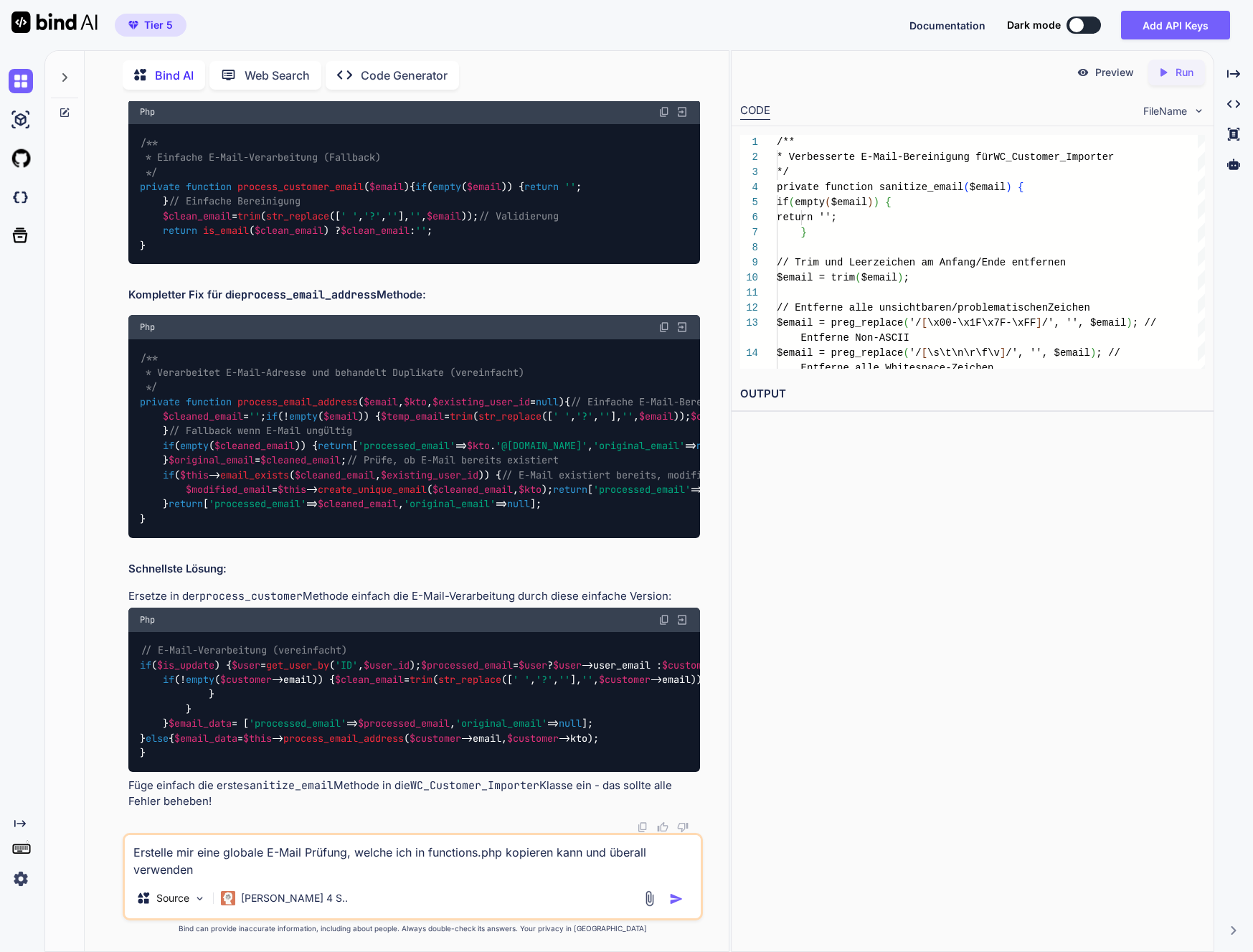
type textarea "Erstelle mir eine globale E-Mail Prüfung, welche ich in functions.php kopieren …"
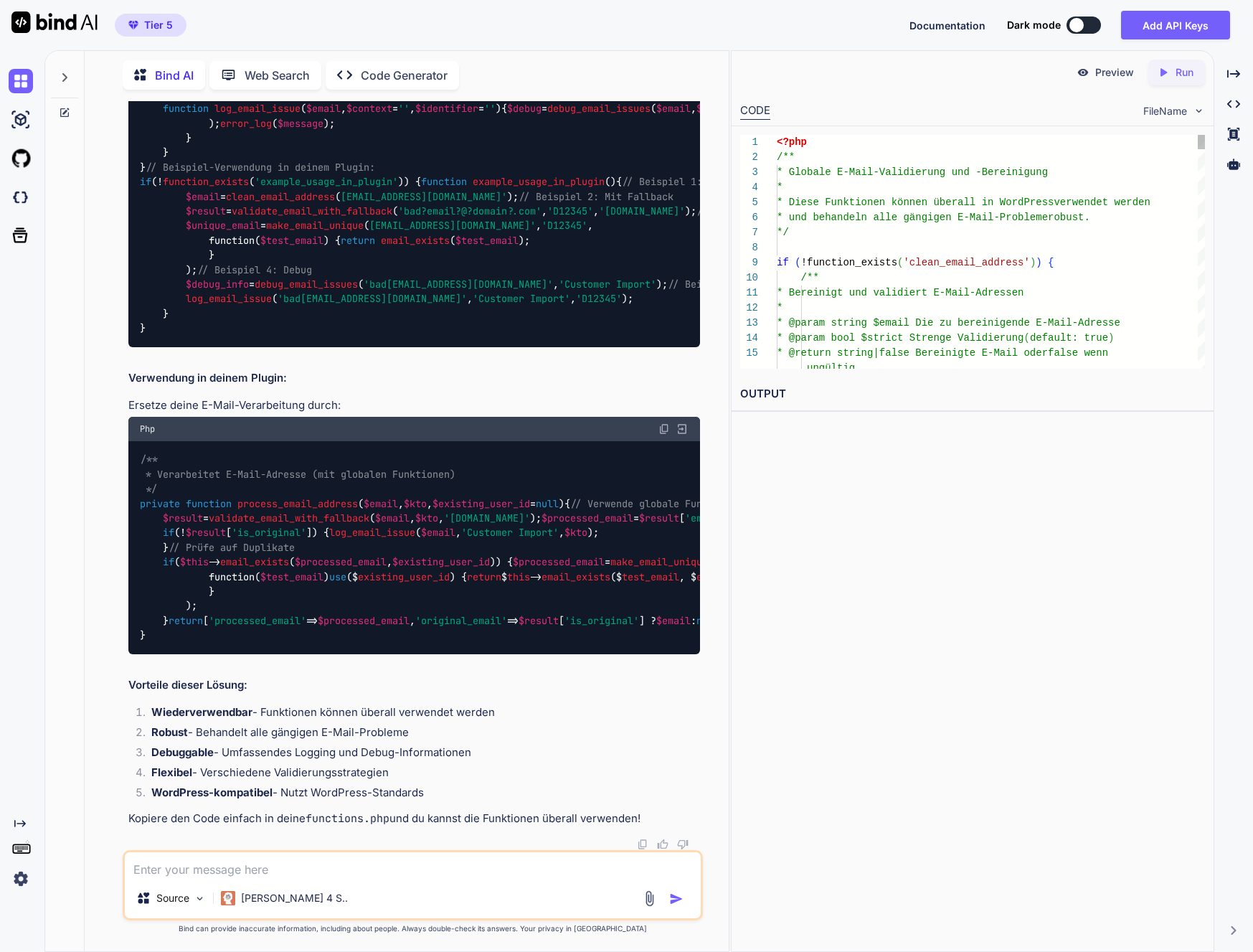
scroll to position [228908, 0]
click at [334, 857] on textarea at bounding box center [413, 864] width 576 height 25
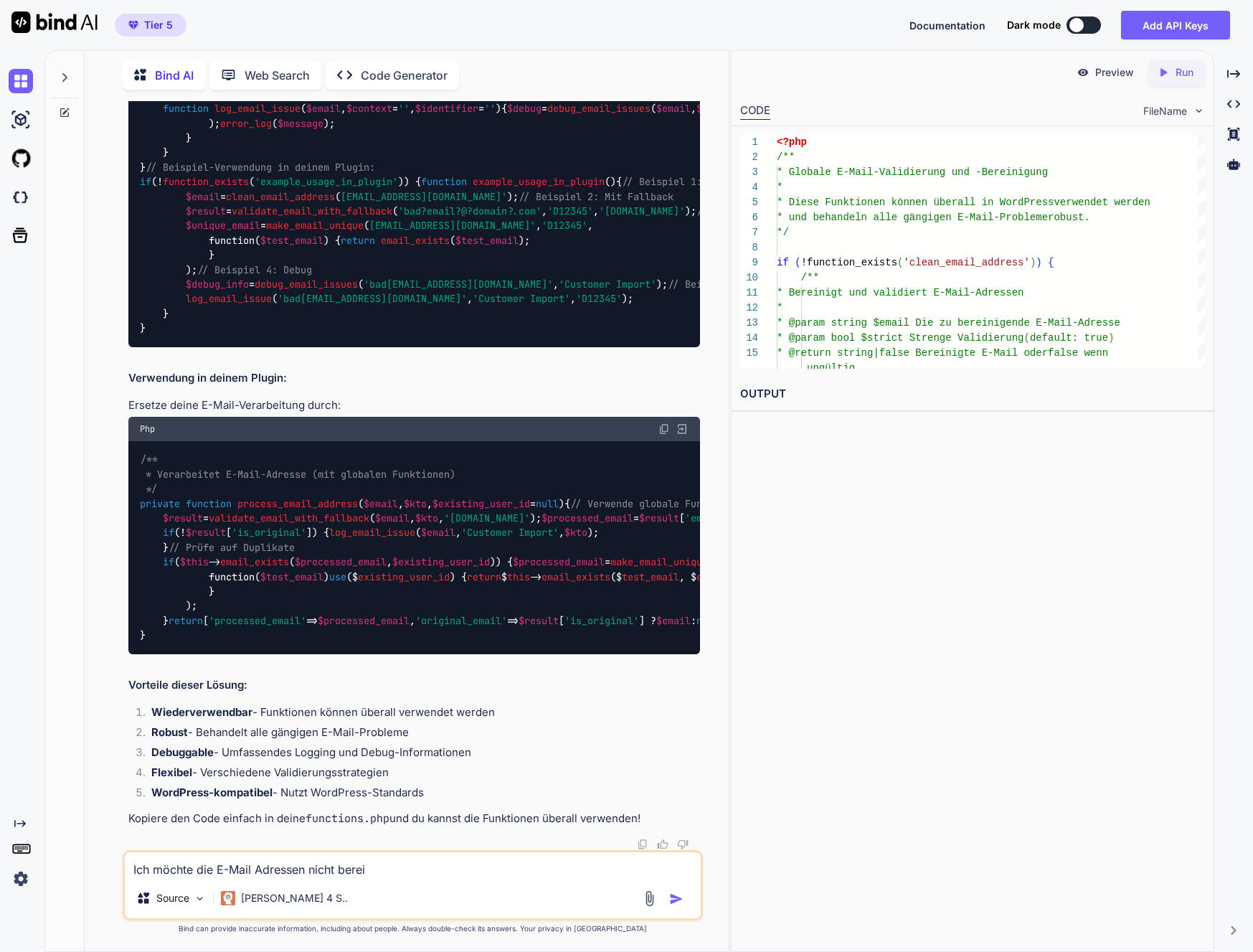
scroll to position [222468, 0]
drag, startPoint x: 140, startPoint y: 348, endPoint x: 320, endPoint y: 347, distance: 180.0
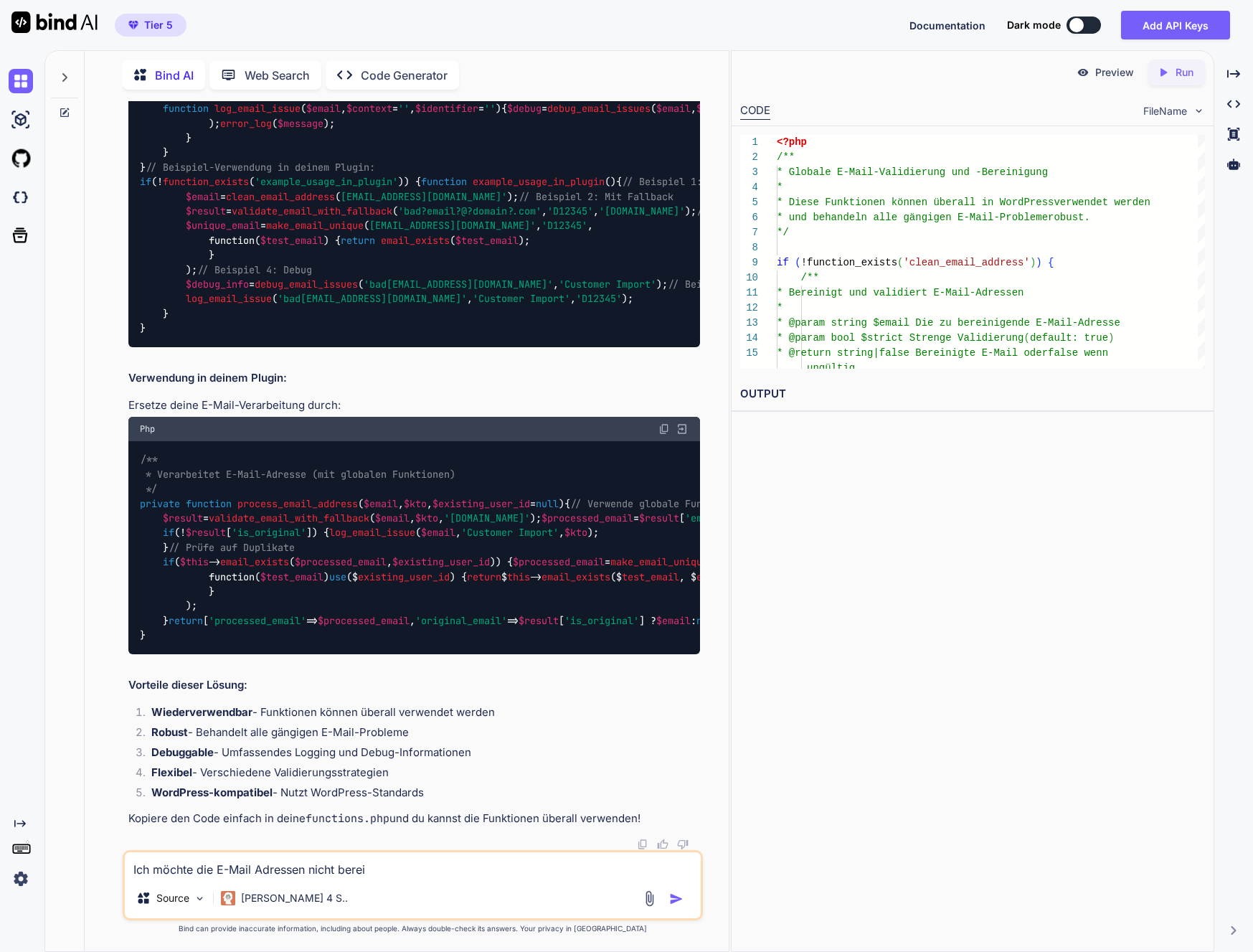
click at [433, 872] on textarea "Ich möchte die E-Mail Adressen nicht berei" at bounding box center [413, 864] width 576 height 25
paste textarea "<?lor /** * Ipsumd Sita: ConSectetur - Adipiscingel sed DOE-Tempor * Incidi UTL…"
type textarea "Lo, ips dolors ame consec Adip, elits doe tempor: <?inc /** * Utlabo Etdo: MagN…"
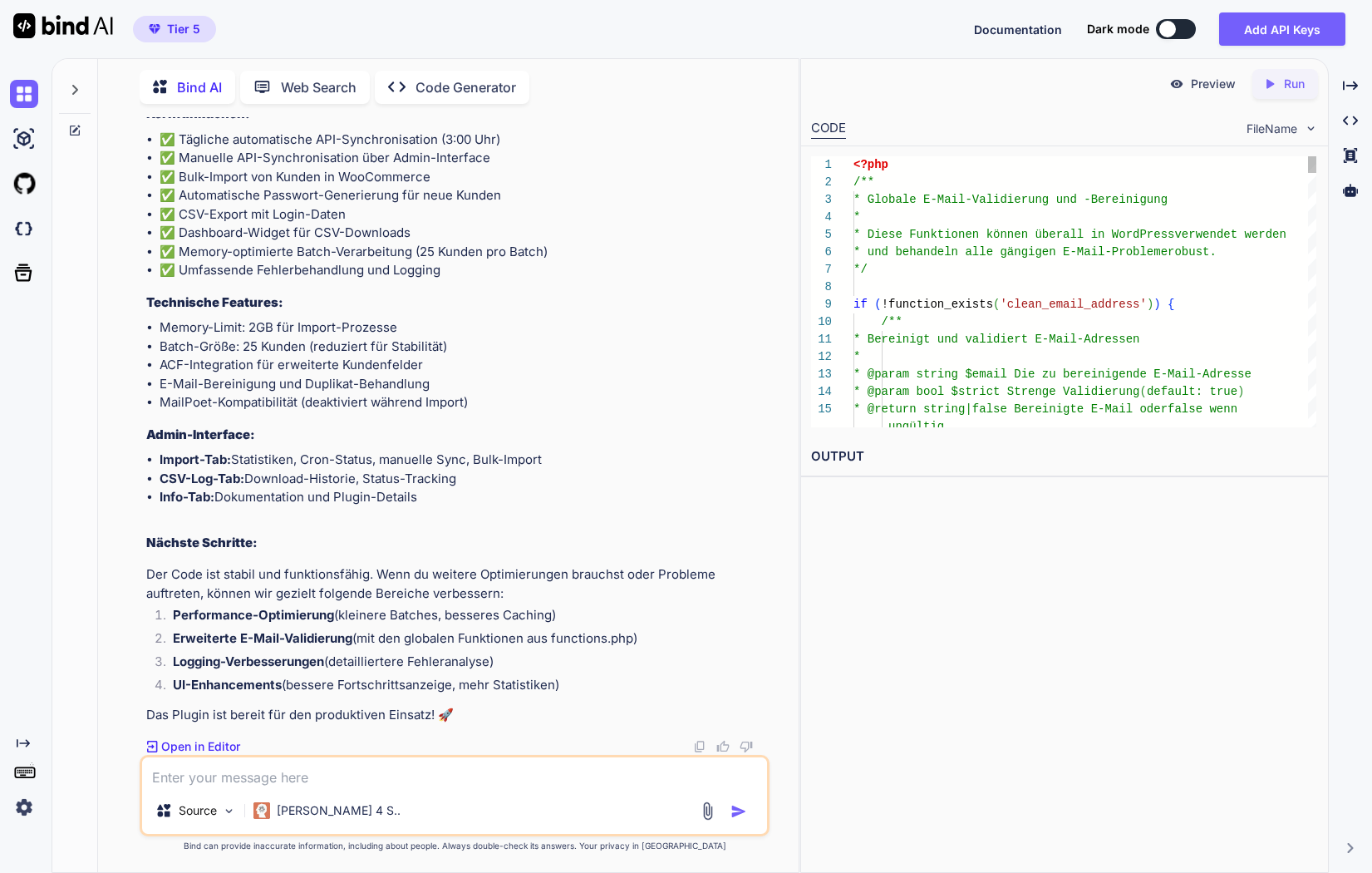
scroll to position [283122, 0]
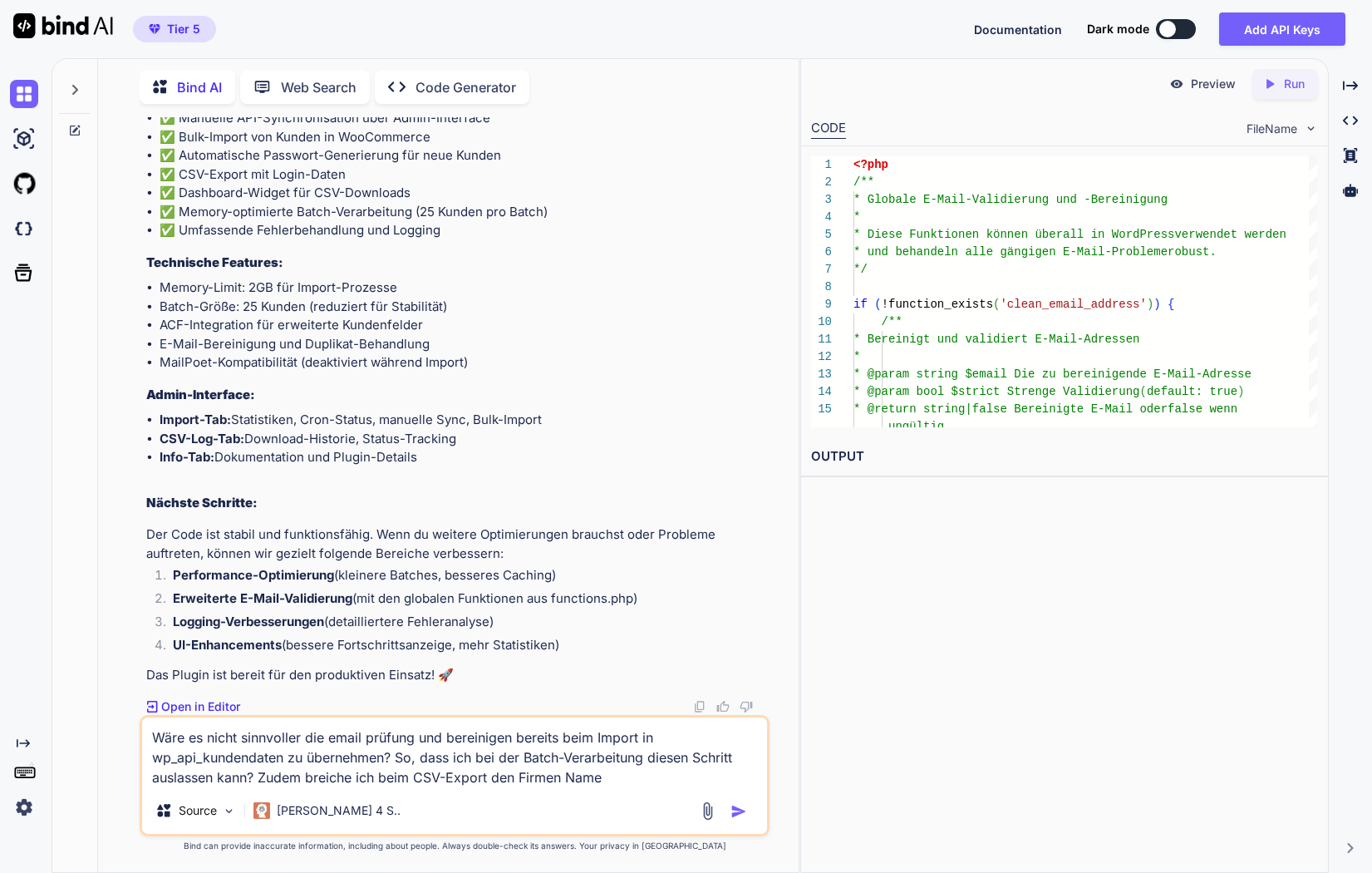
click at [324, 772] on textarea "Wäre es nicht sinnvoller die email prüfung und bereinigen bereits beim Import i…" at bounding box center [455, 752] width 625 height 70
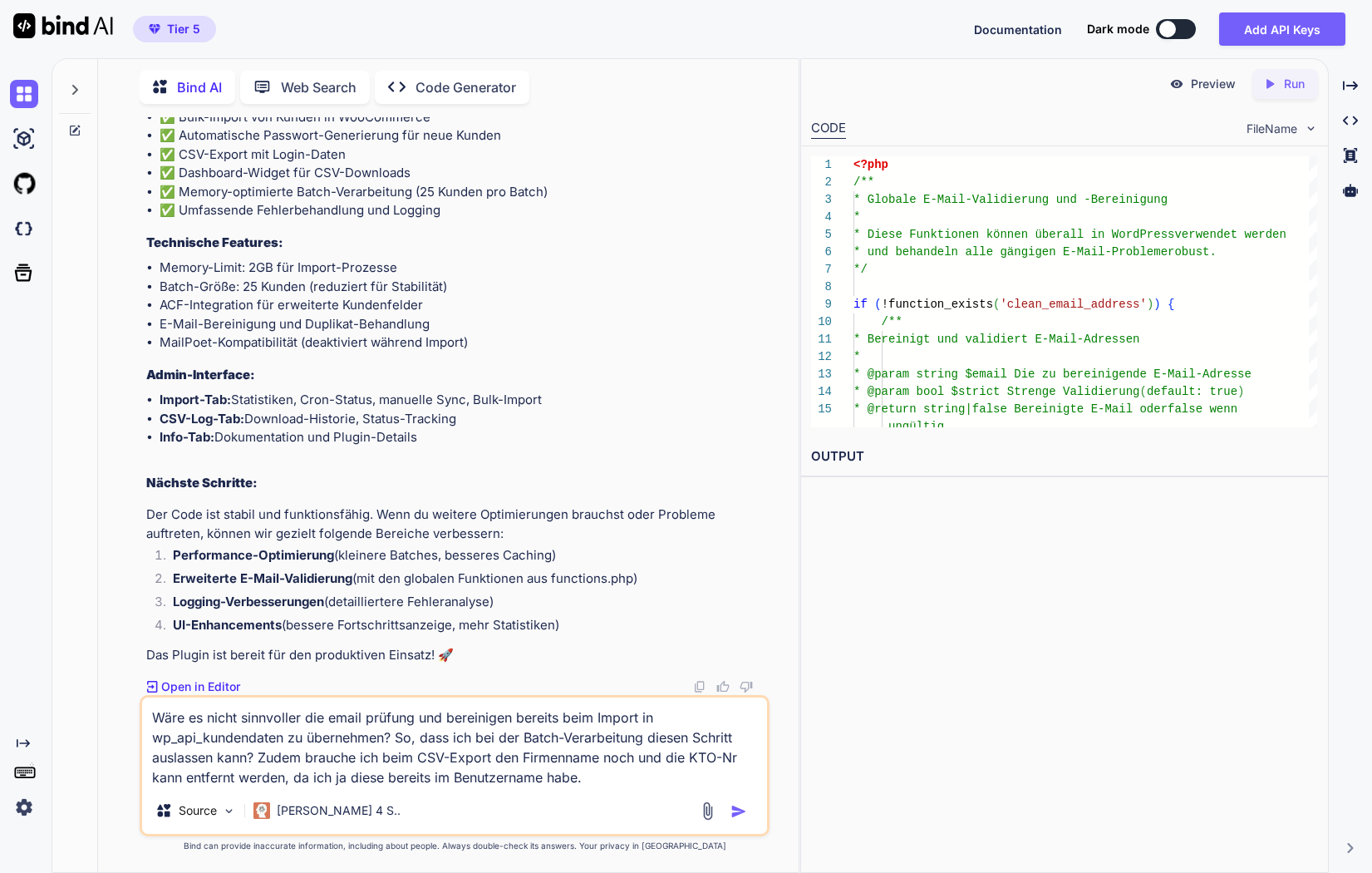
type textarea "Wäre es nicht sinnvoller die email prüfung und bereinigen bereits beim Import i…"
click at [741, 811] on img "button" at bounding box center [739, 811] width 17 height 17
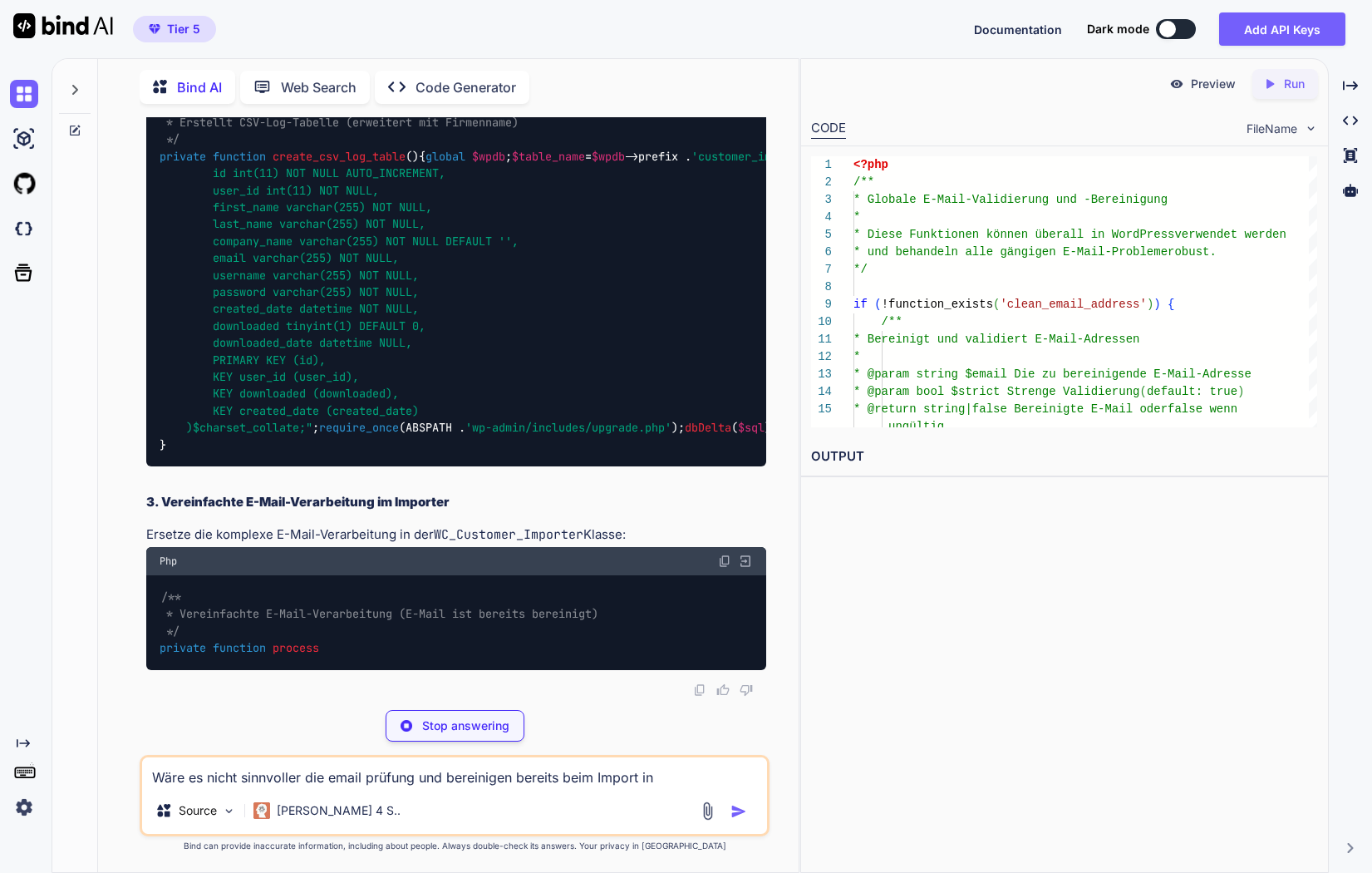
scroll to position [284054, 0]
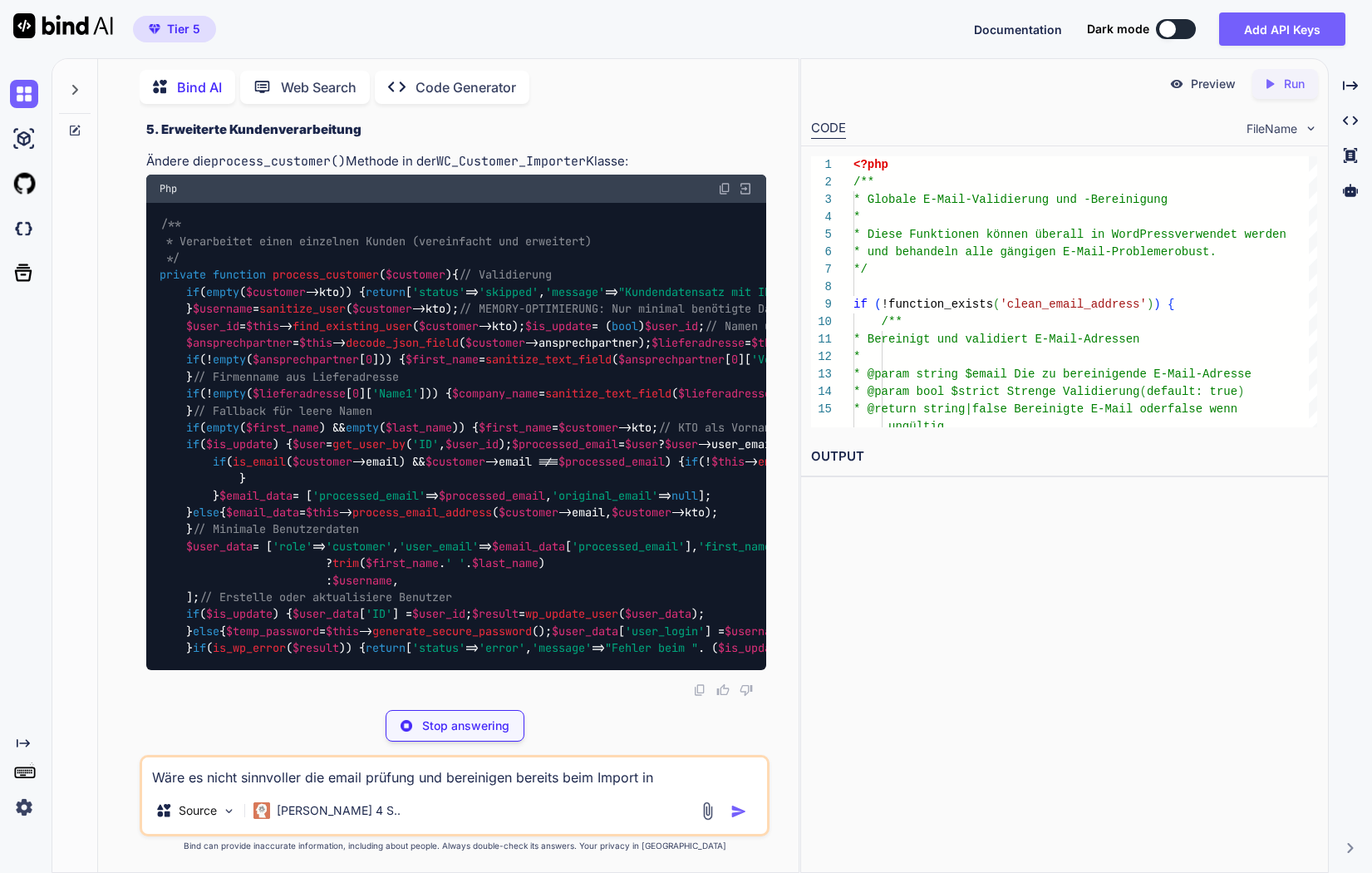
scroll to position [284151, 0]
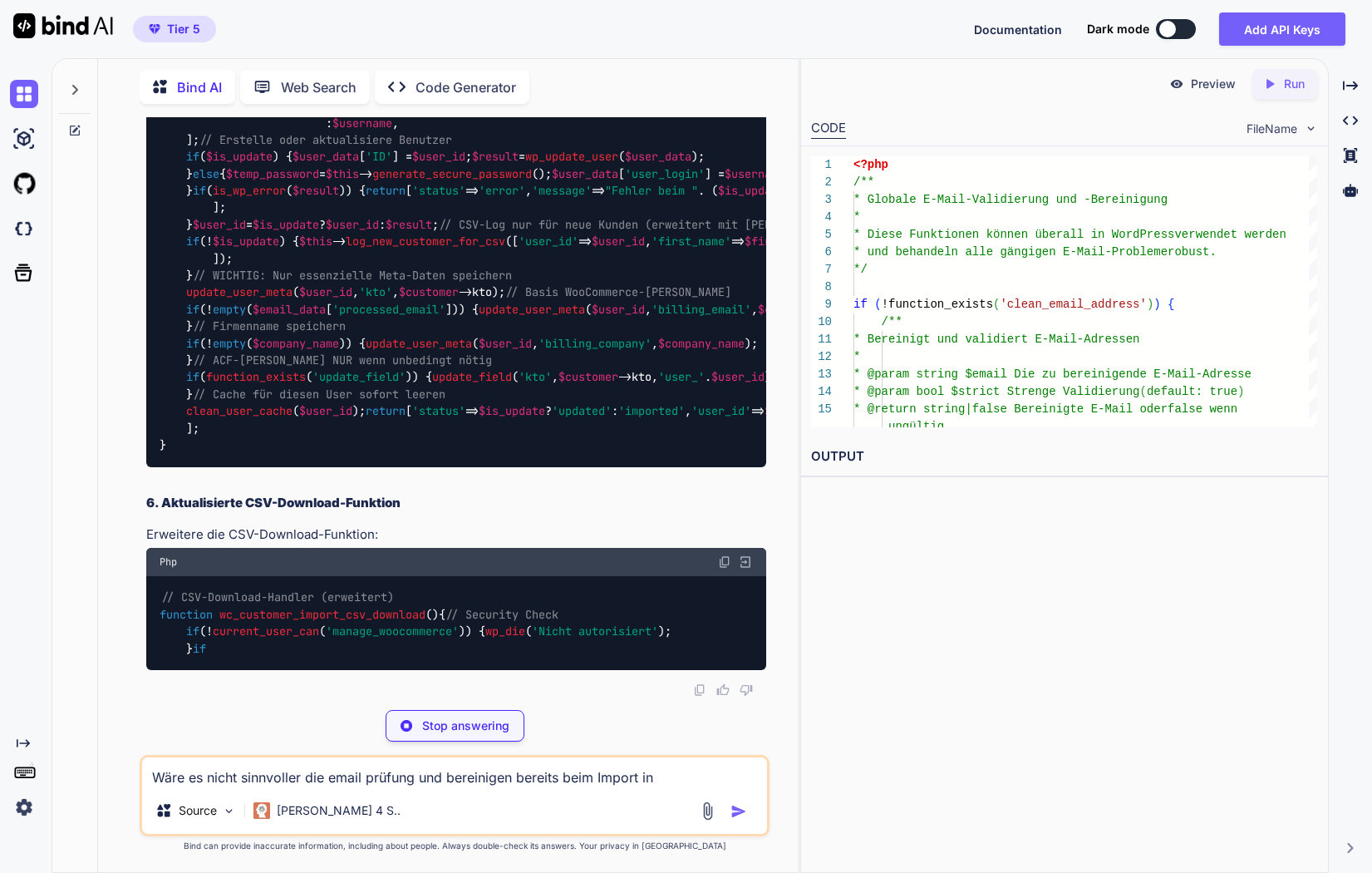
scroll to position [284743, 0]
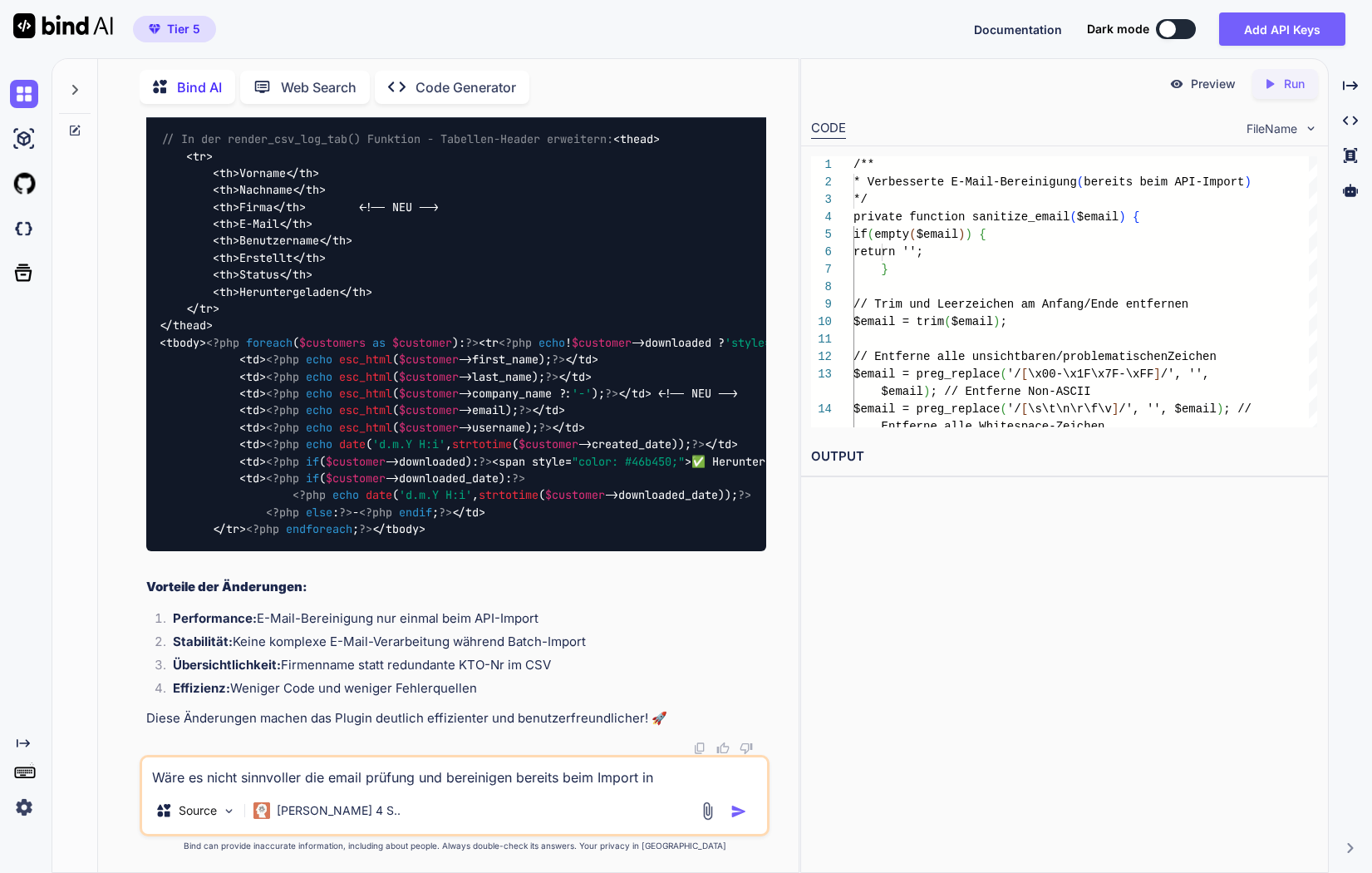
scroll to position [285274, 0]
drag, startPoint x: 157, startPoint y: 568, endPoint x: 417, endPoint y: 569, distance: 260.0
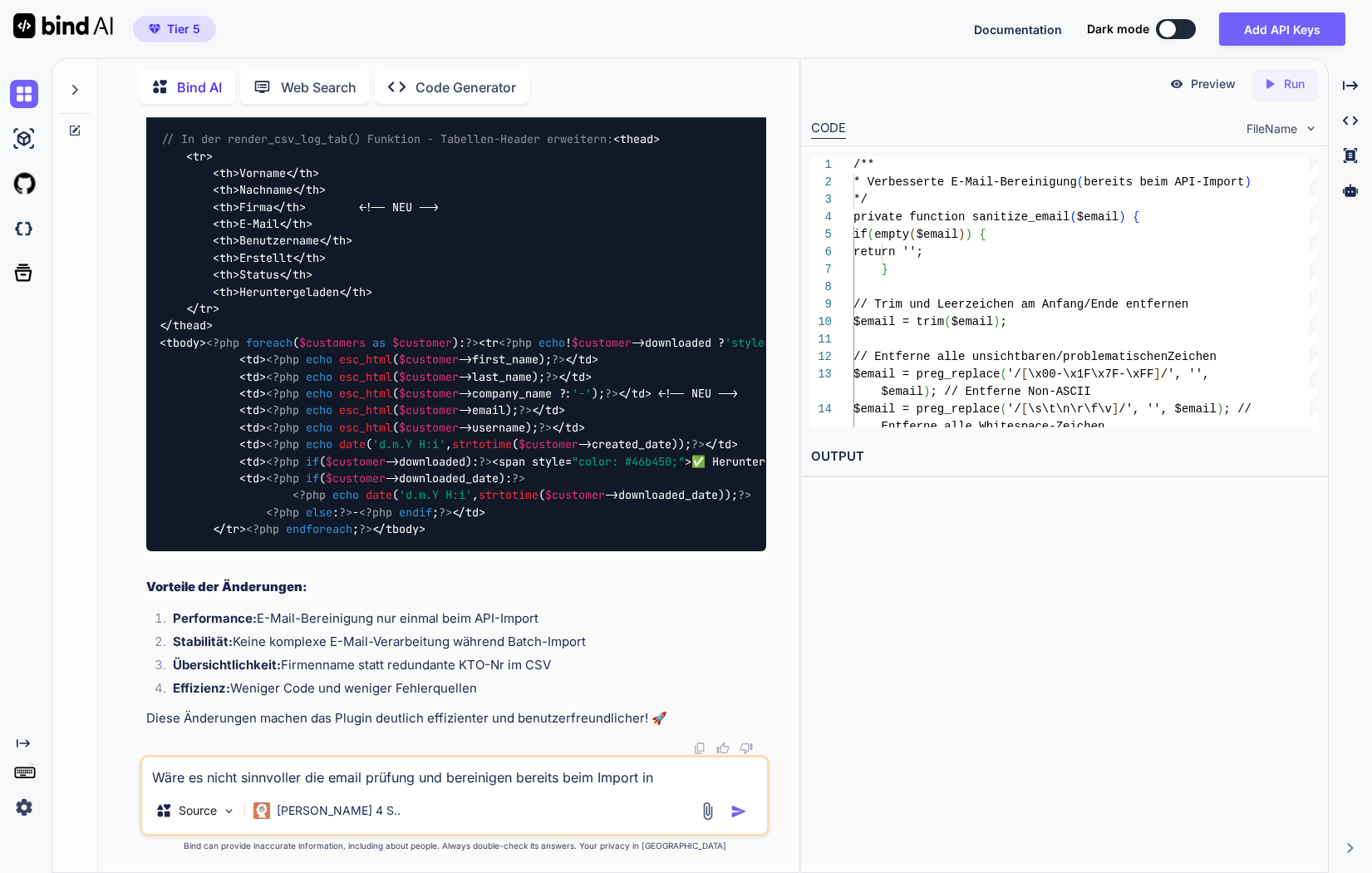
scroll to position [285976, 0]
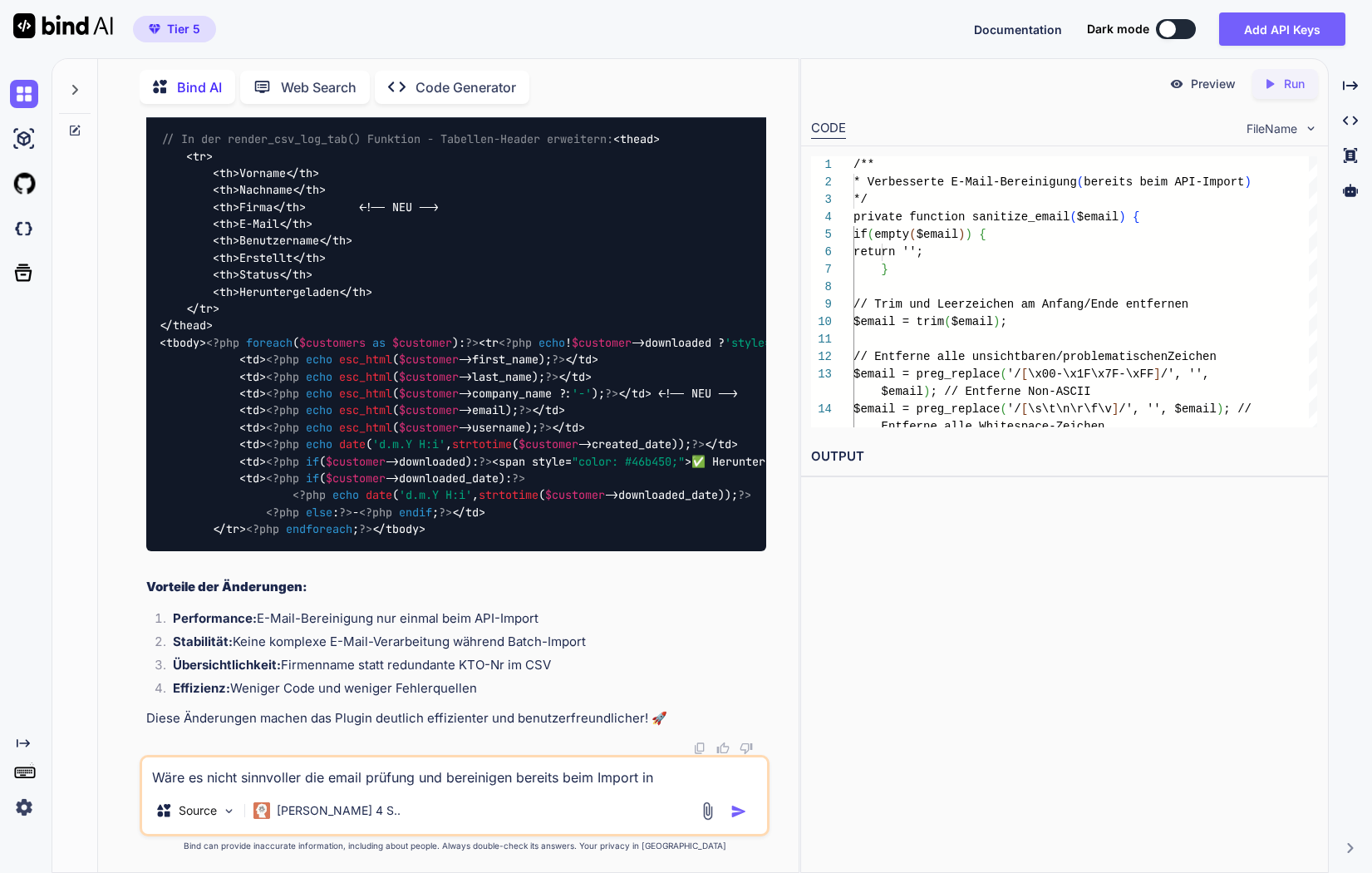
scroll to position [289009, 0]
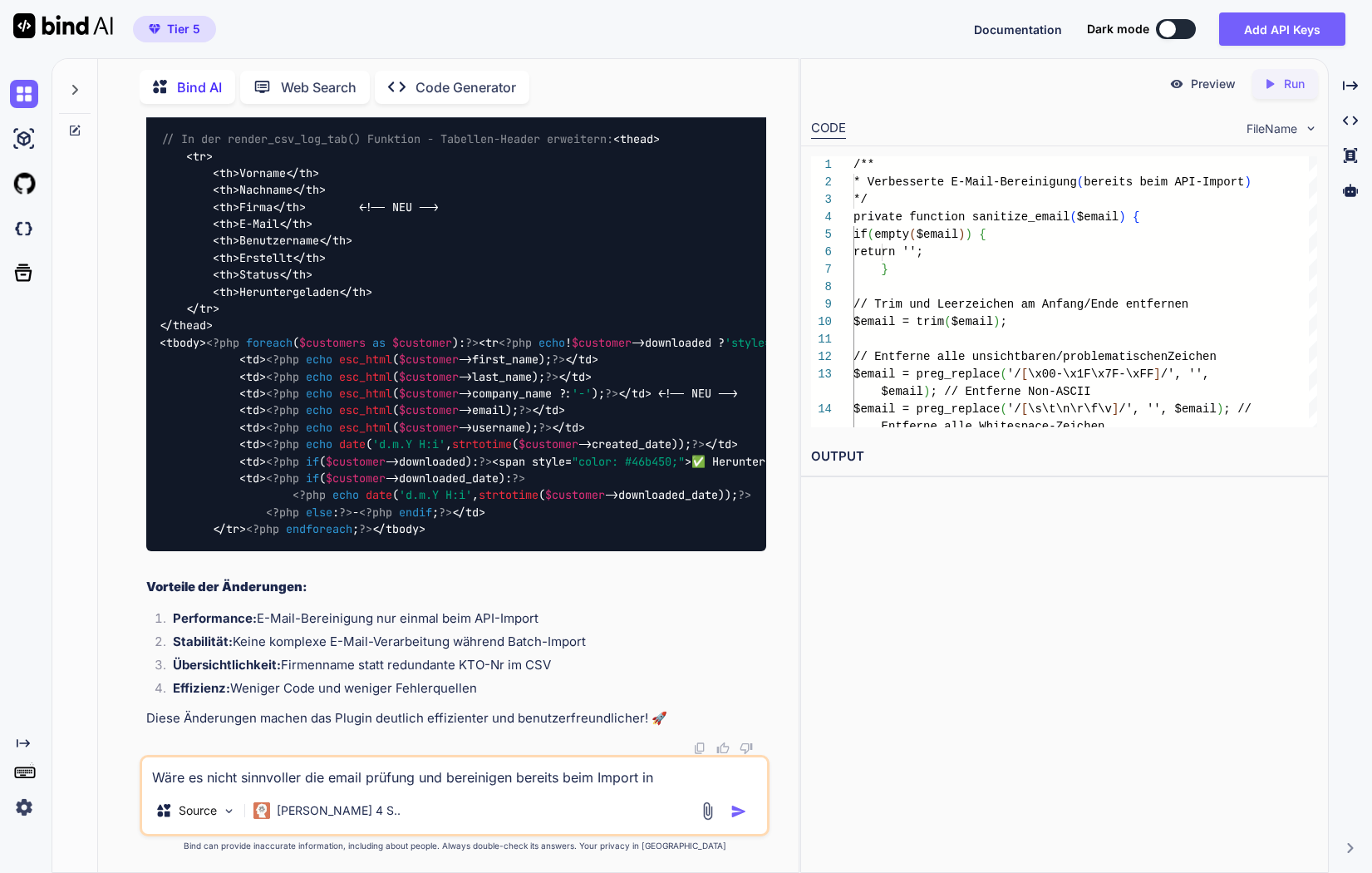
scroll to position [290411, 0]
click at [315, 85] on code "render_csv_log_tab()" at bounding box center [299, 76] width 149 height 17
drag, startPoint x: 278, startPoint y: 575, endPoint x: 213, endPoint y: 575, distance: 65.0
click at [213, 538] on code "// In der render_csv_log_tab() Funktion - Tabellen-Header erweitern: <thead> <t…" at bounding box center [759, 334] width 1199 height 407
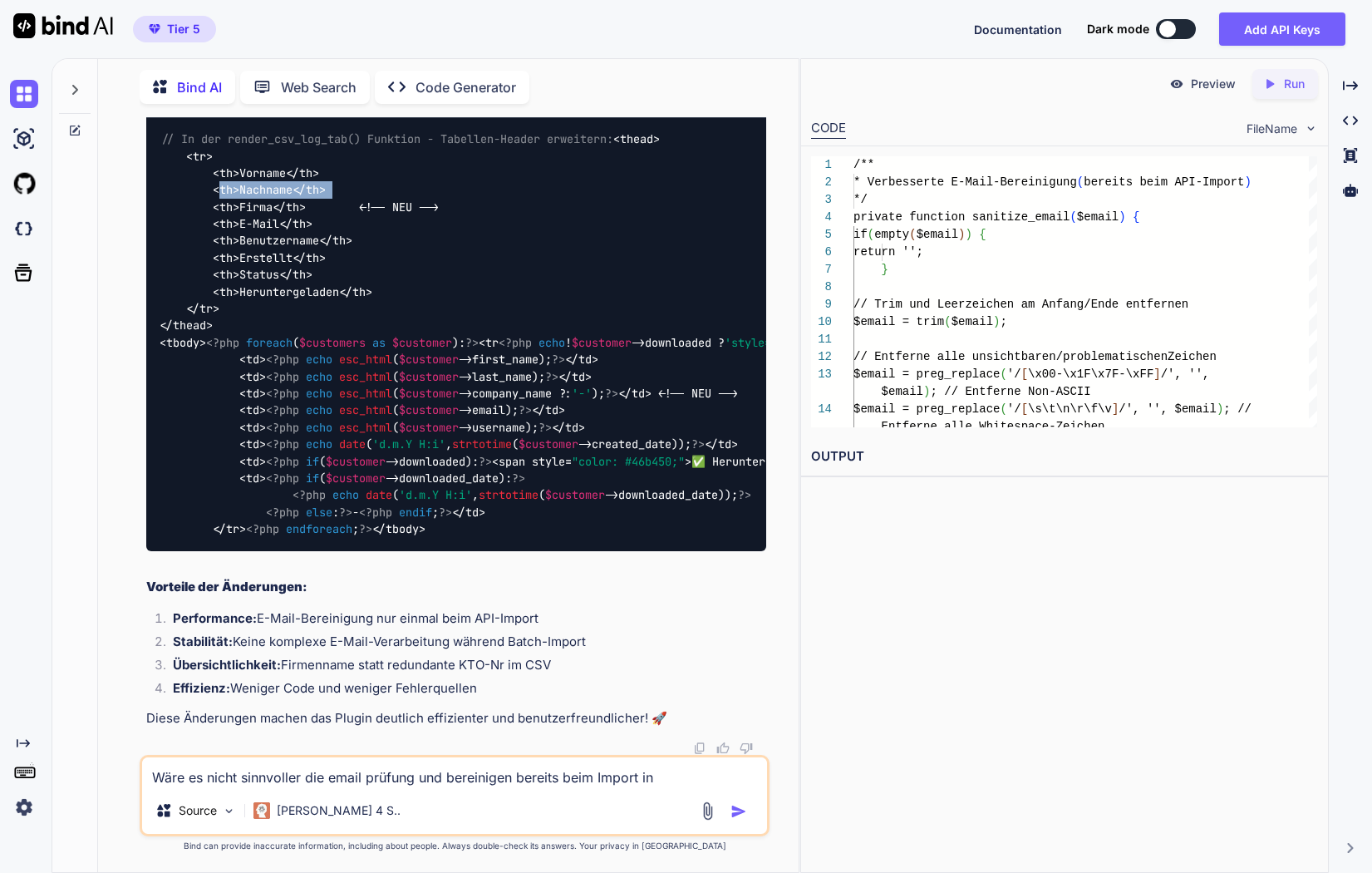
drag, startPoint x: 343, startPoint y: 556, endPoint x: 213, endPoint y: 558, distance: 130.0
click at [213, 551] on div "// In der render_csv_log_tab() Funktion - Tabellen-Header erweitern: <thead> <t…" at bounding box center [456, 334] width 620 height 433
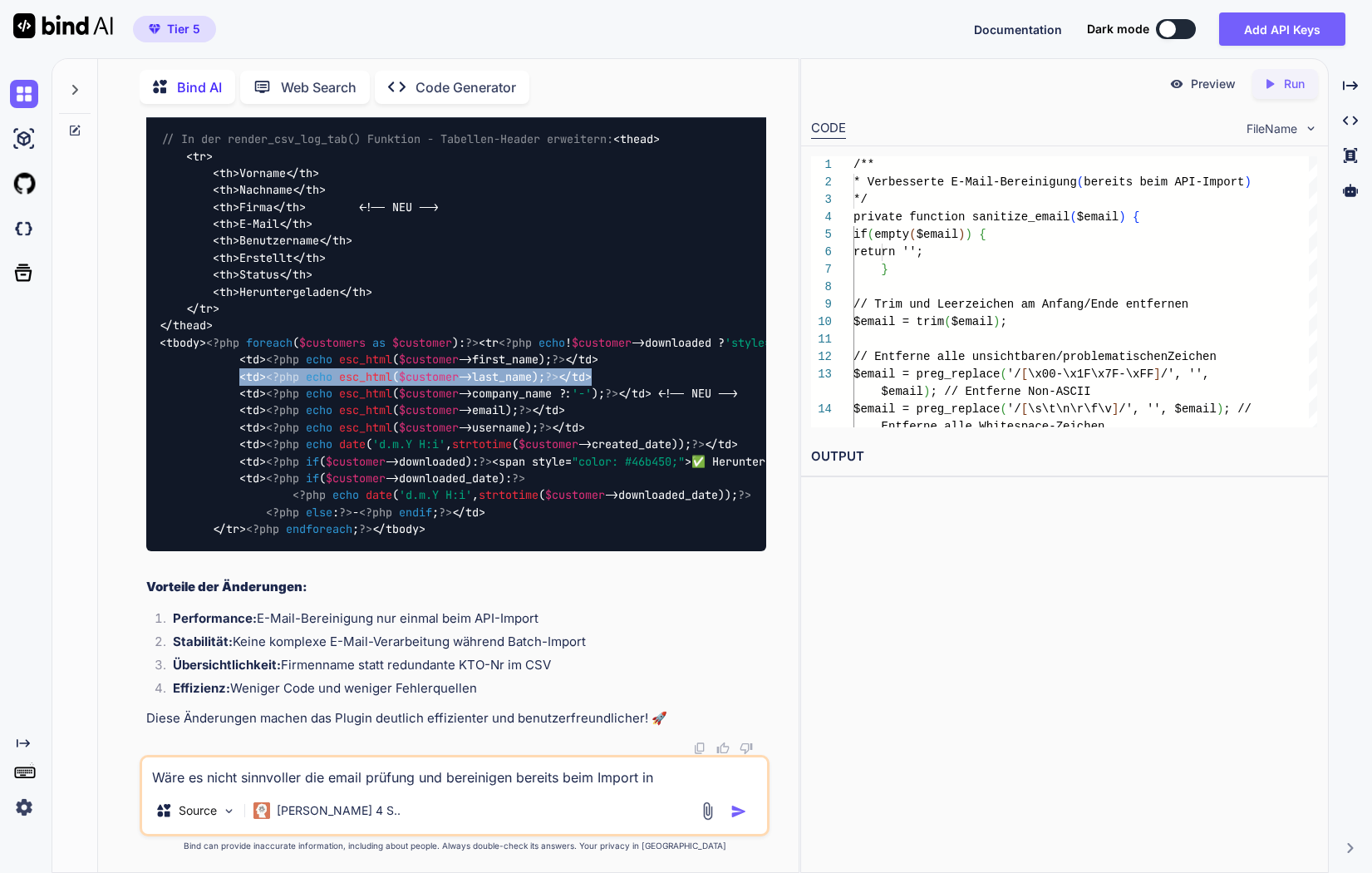
drag, startPoint x: 623, startPoint y: 554, endPoint x: 244, endPoint y: 558, distance: 379.0
click at [244, 551] on div "// In der render_csv_log_tab() Funktion - Tabellen-Header erweitern: <thead> <t…" at bounding box center [456, 334] width 620 height 433
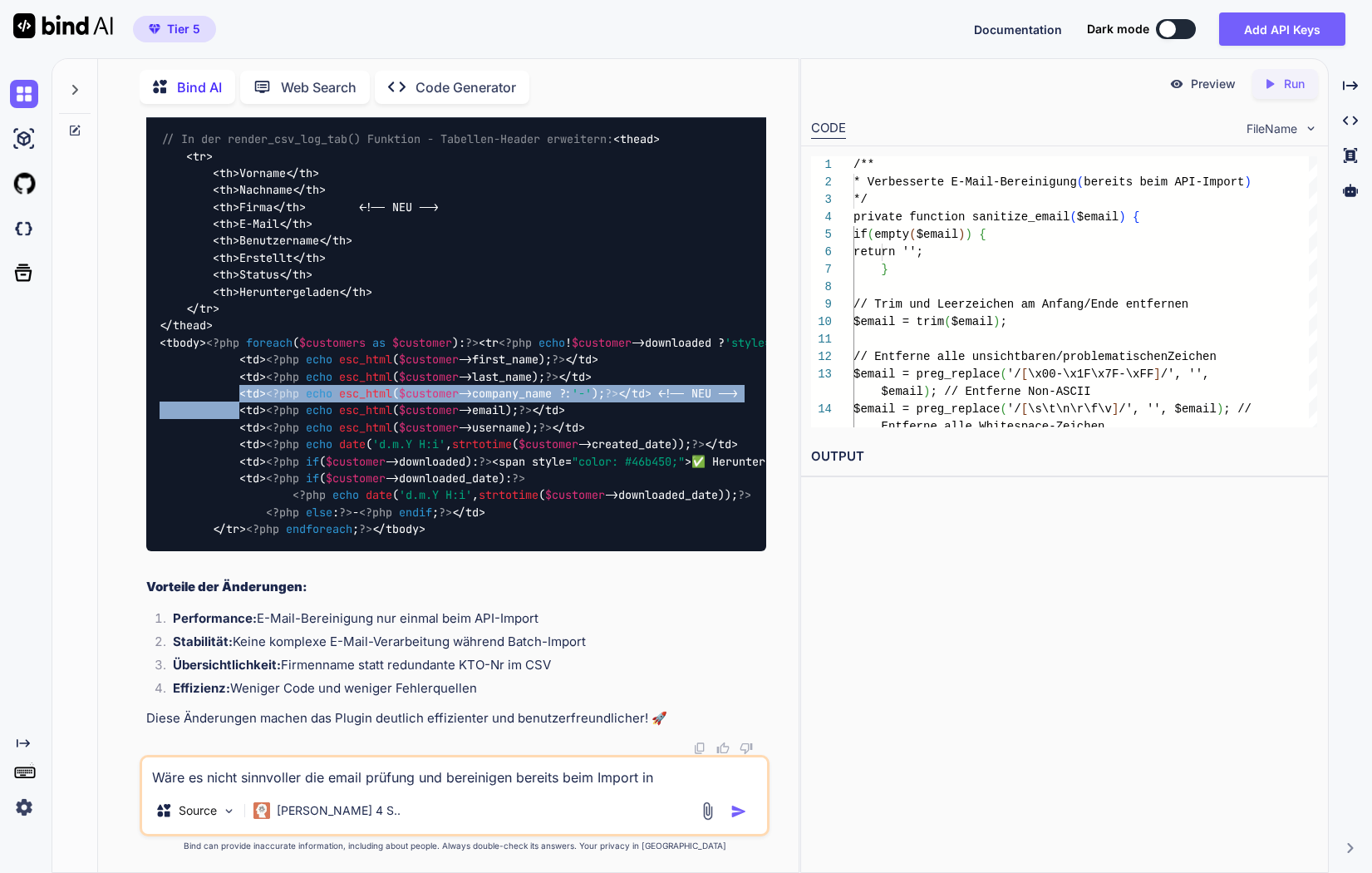
click at [241, 538] on code "// In der render_csv_log_tab() Funktion - Tabellen-Header erweitern: <thead> <t…" at bounding box center [759, 334] width 1199 height 407
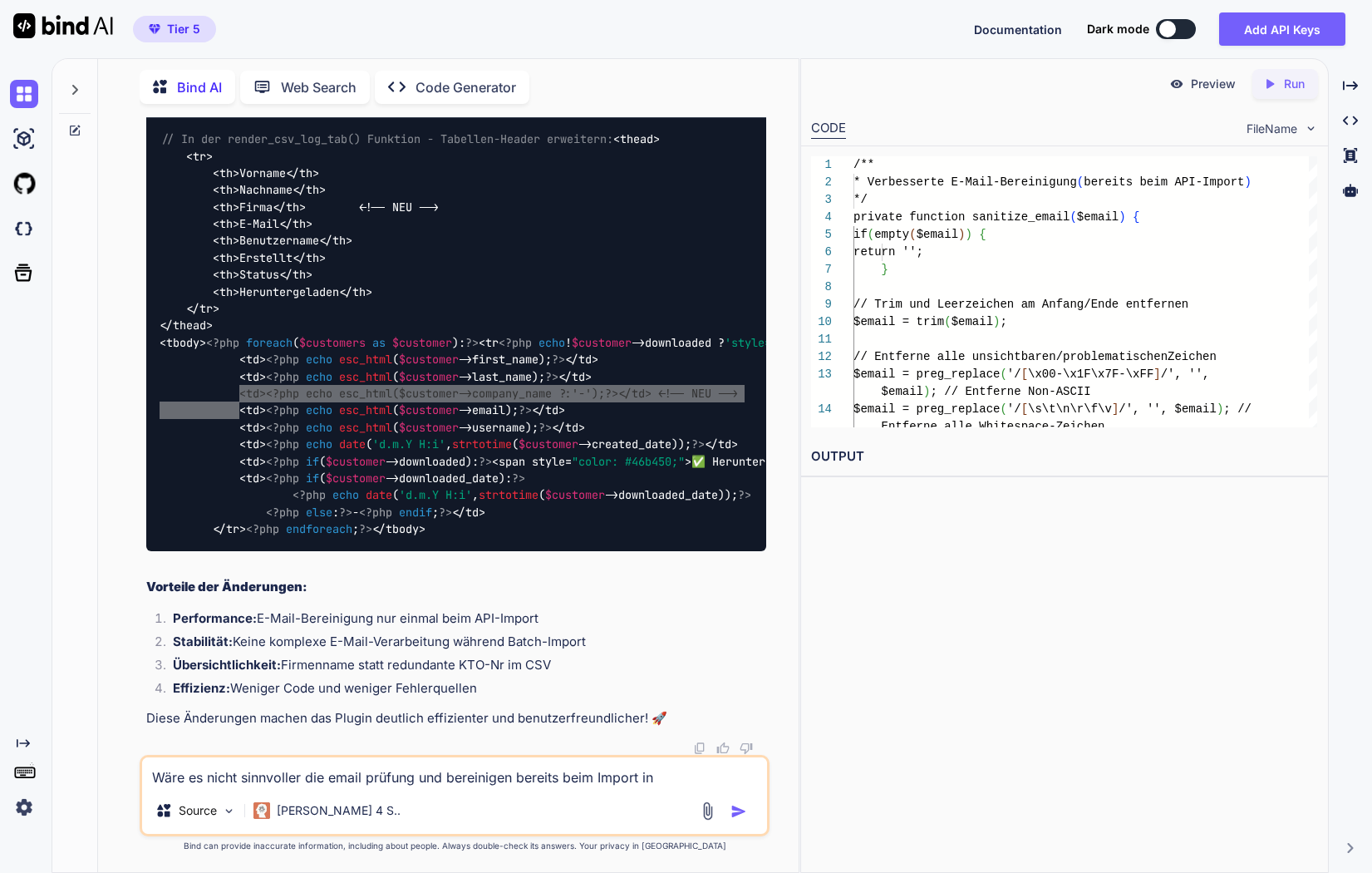
scroll to position [291019, 0]
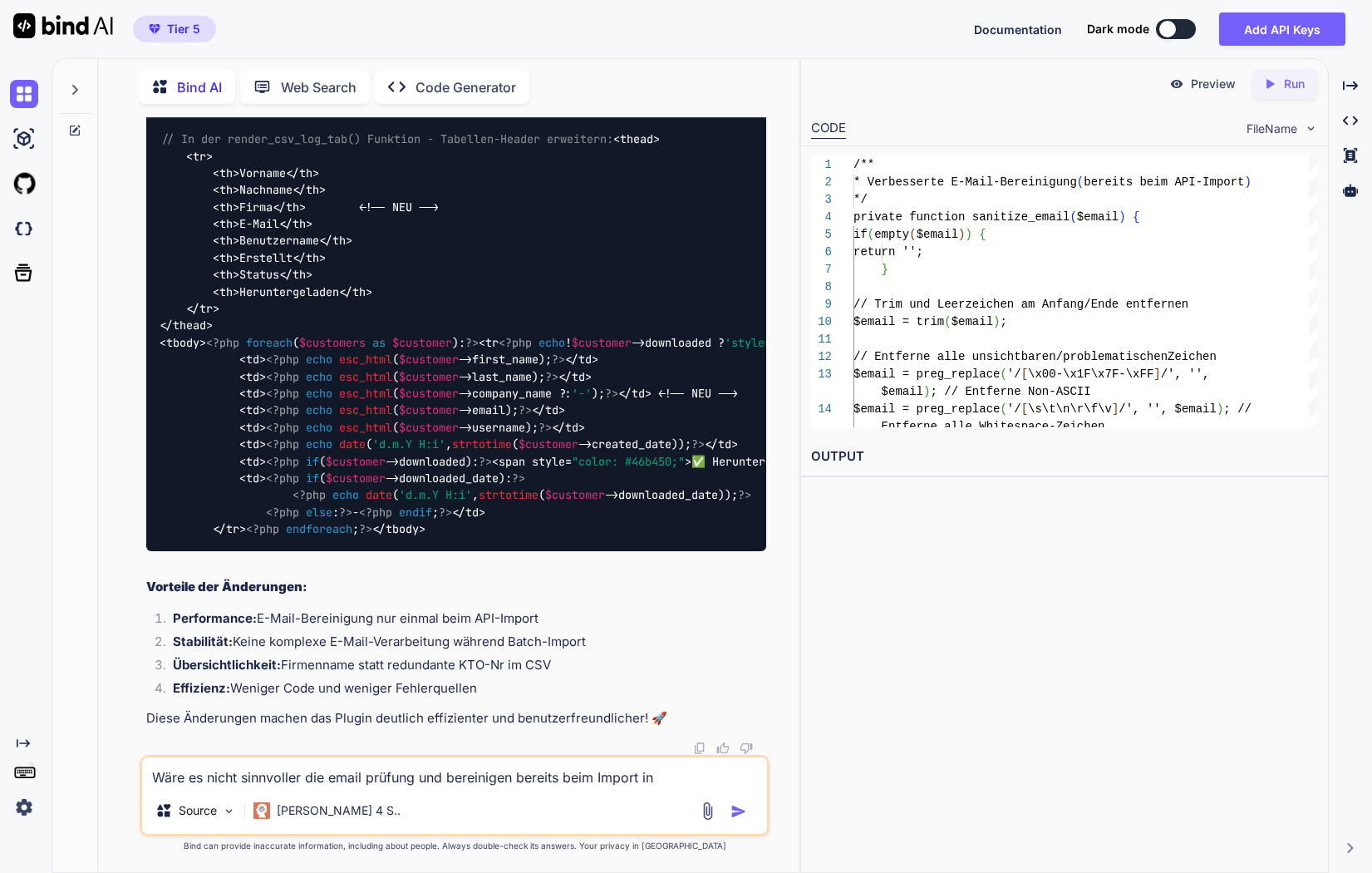
click at [241, 787] on div "Wäre es nicht sinnvoller die email prüfung und bereinigen bereits beim Import i…" at bounding box center [454, 795] width 630 height 81
click at [254, 784] on textarea "Wäre es nicht sinnvoller die email prüfung und bereinigen bereits beim Import i…" at bounding box center [455, 772] width 625 height 29
click at [335, 781] on textarea "Sehr gut, beim Import in" at bounding box center [455, 772] width 625 height 29
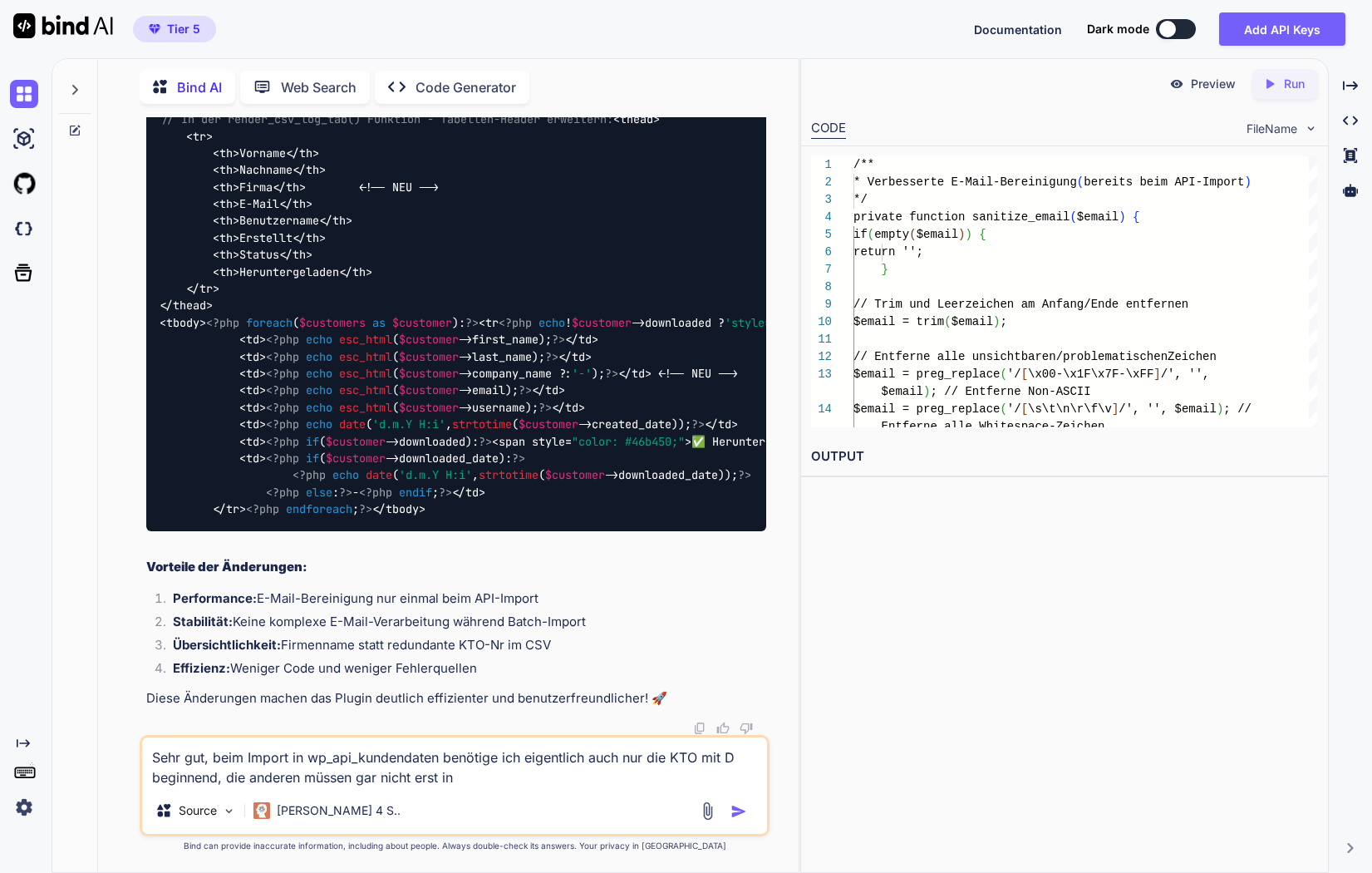
click at [391, 755] on textarea "Sehr gut, beim Import in wp_api_kundendaten benötige ich eigentlich auch nur di…" at bounding box center [455, 762] width 625 height 50
click at [506, 783] on textarea "Sehr gut, beim Import in wp_api_kundendaten benötige ich eigentlich auch nur di…" at bounding box center [455, 762] width 625 height 50
paste textarea "wp_api_kundendaten"
type textarea "Sehr gut, beim Import in wp_api_kundendaten benötige ich eigentlich auch nur di…"
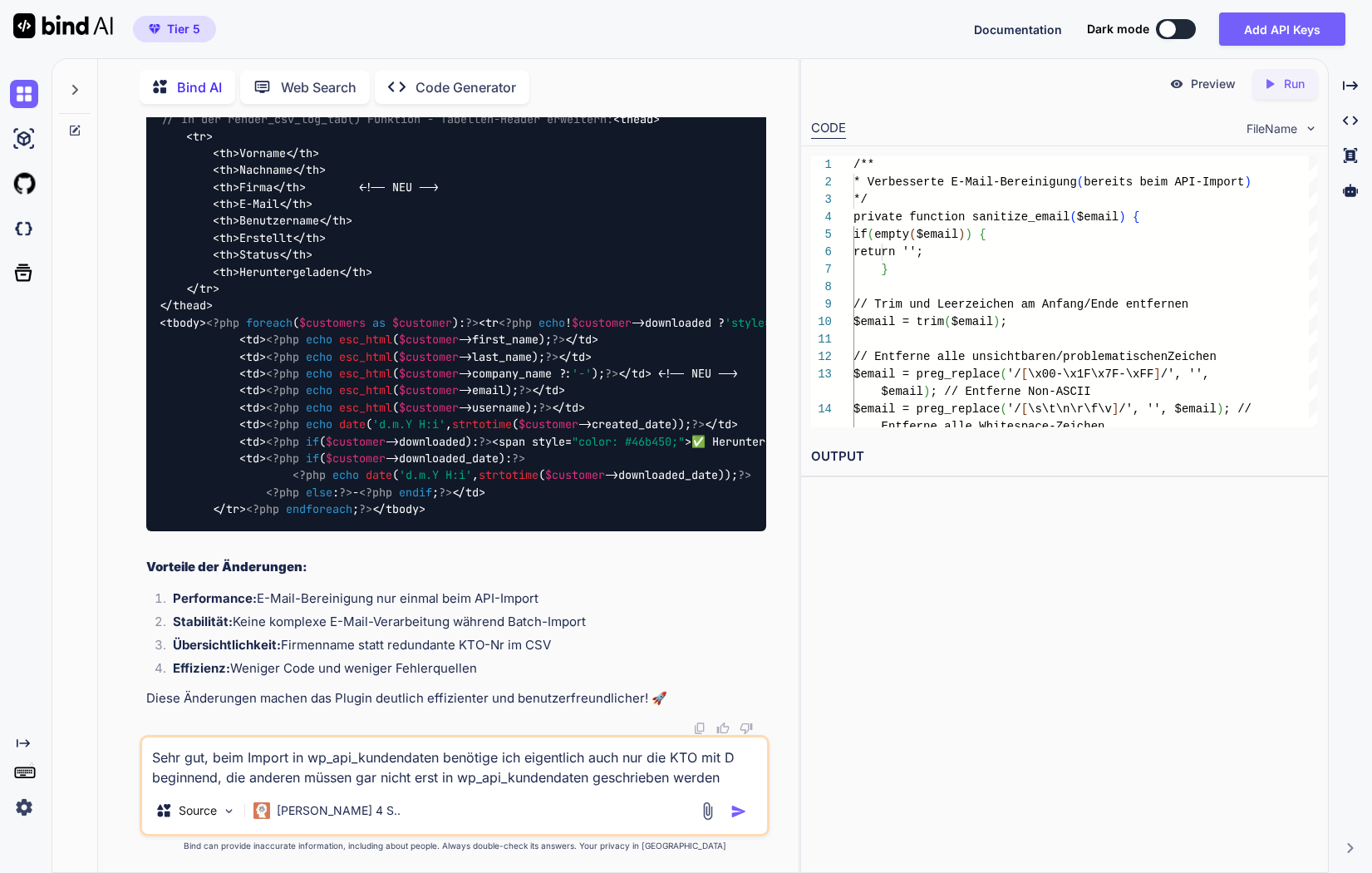
click at [743, 814] on img "button" at bounding box center [739, 811] width 17 height 17
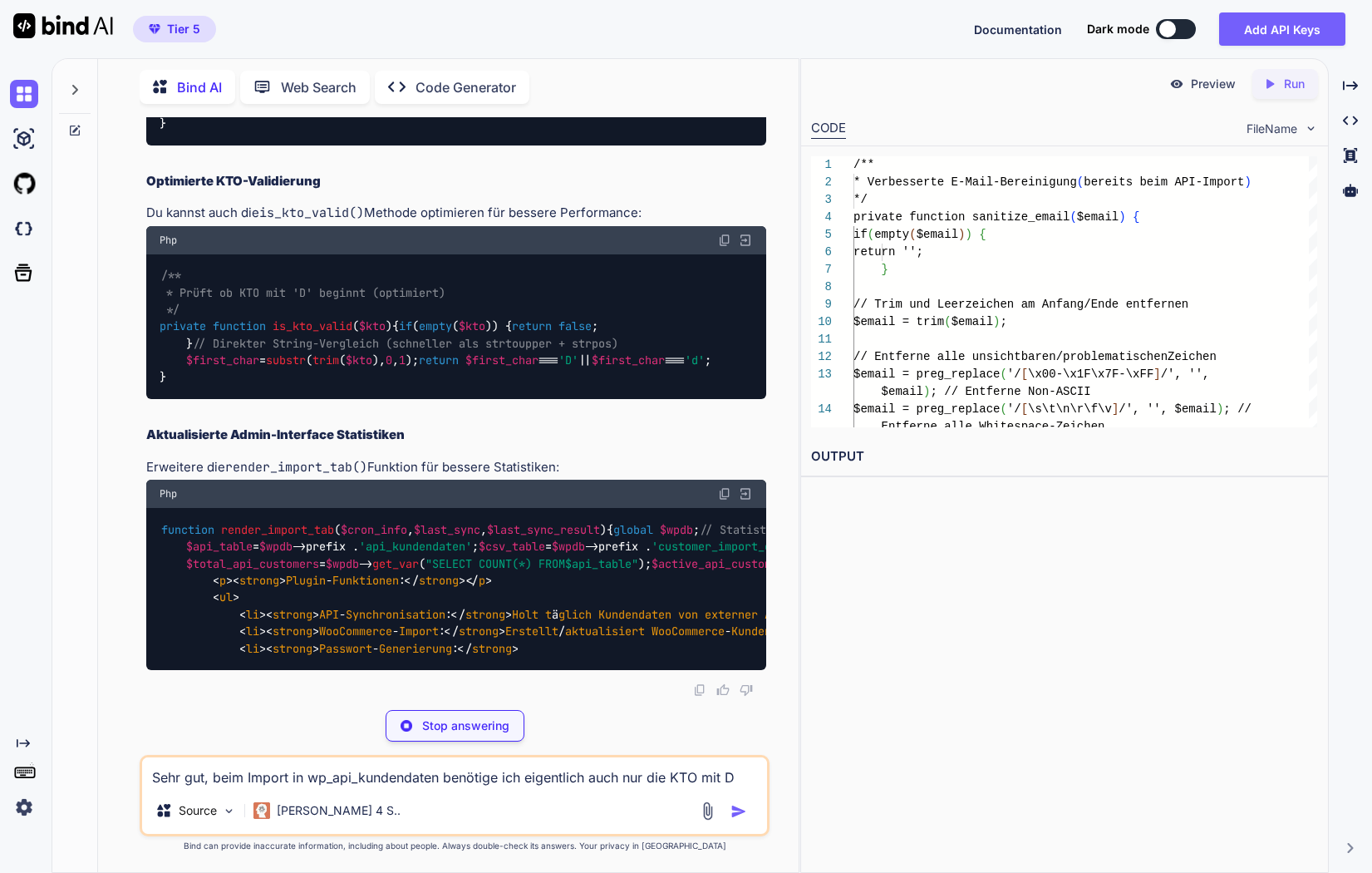
scroll to position [293741, 0]
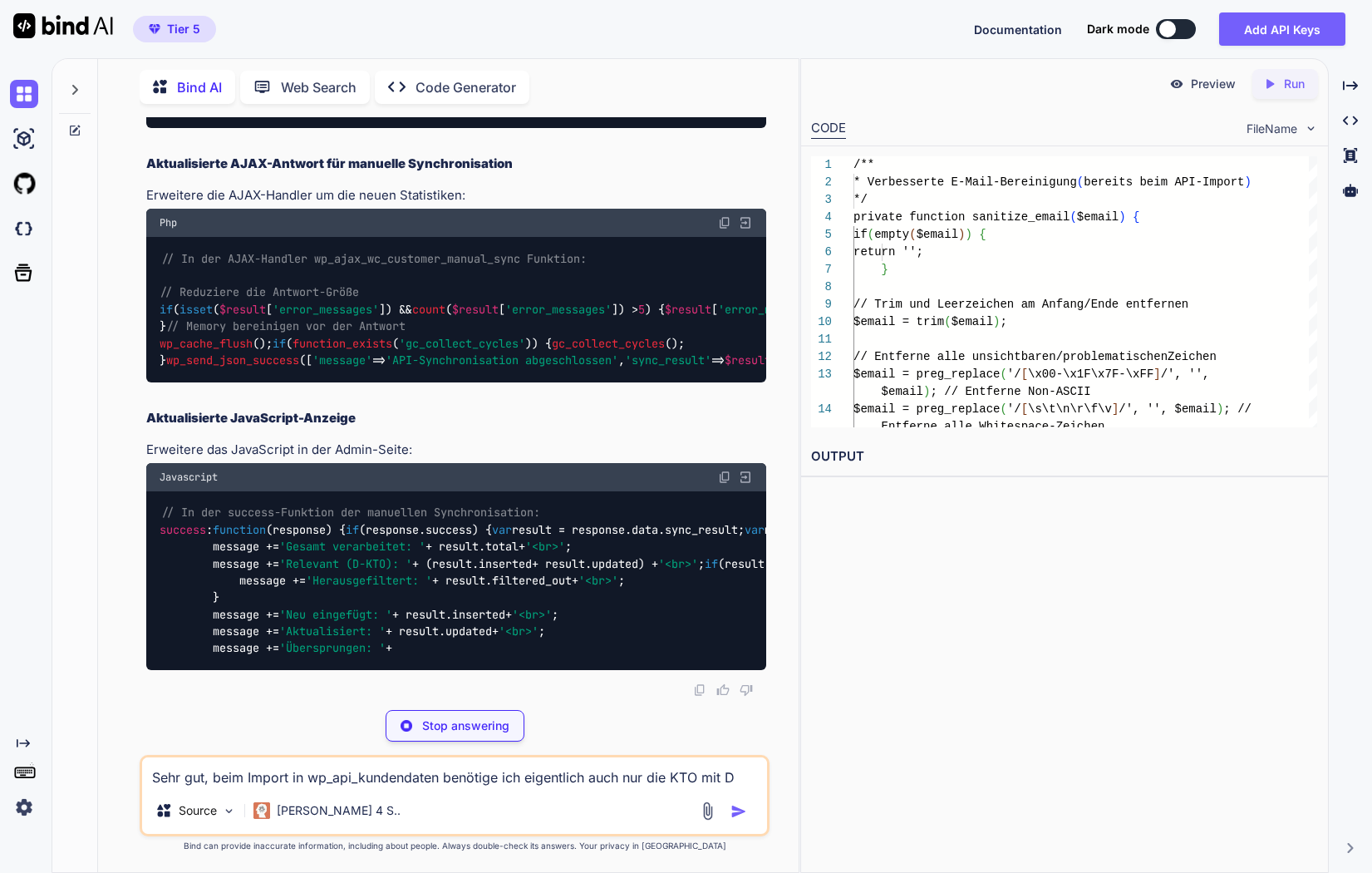
drag, startPoint x: 162, startPoint y: 360, endPoint x: 357, endPoint y: 363, distance: 195.0
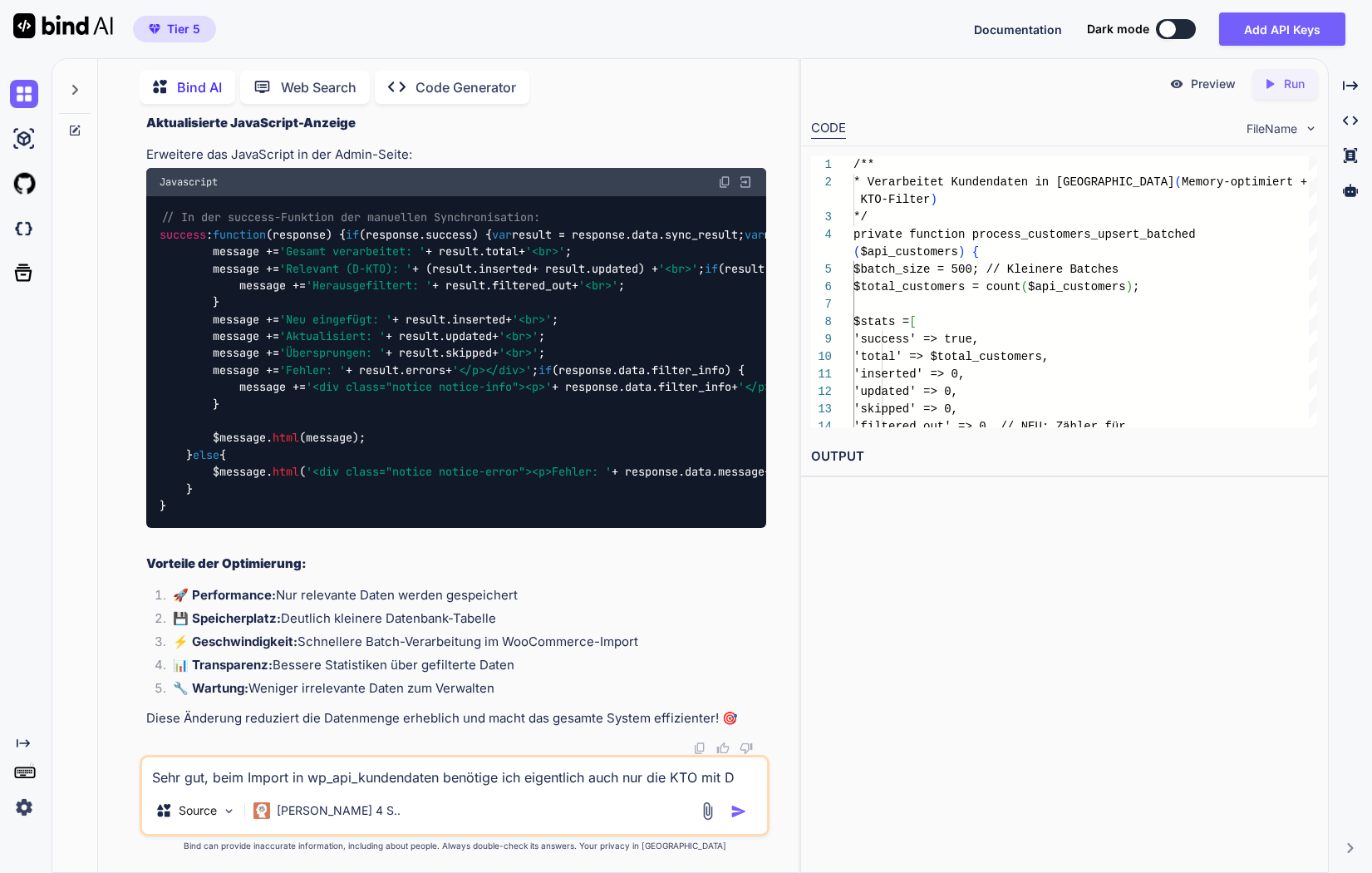
scroll to position [295580, 0]
click at [264, 774] on textarea "Sehr gut, beim Import in wp_api_kundendaten benötige ich eigentlich auch nur di…" at bounding box center [455, 772] width 625 height 29
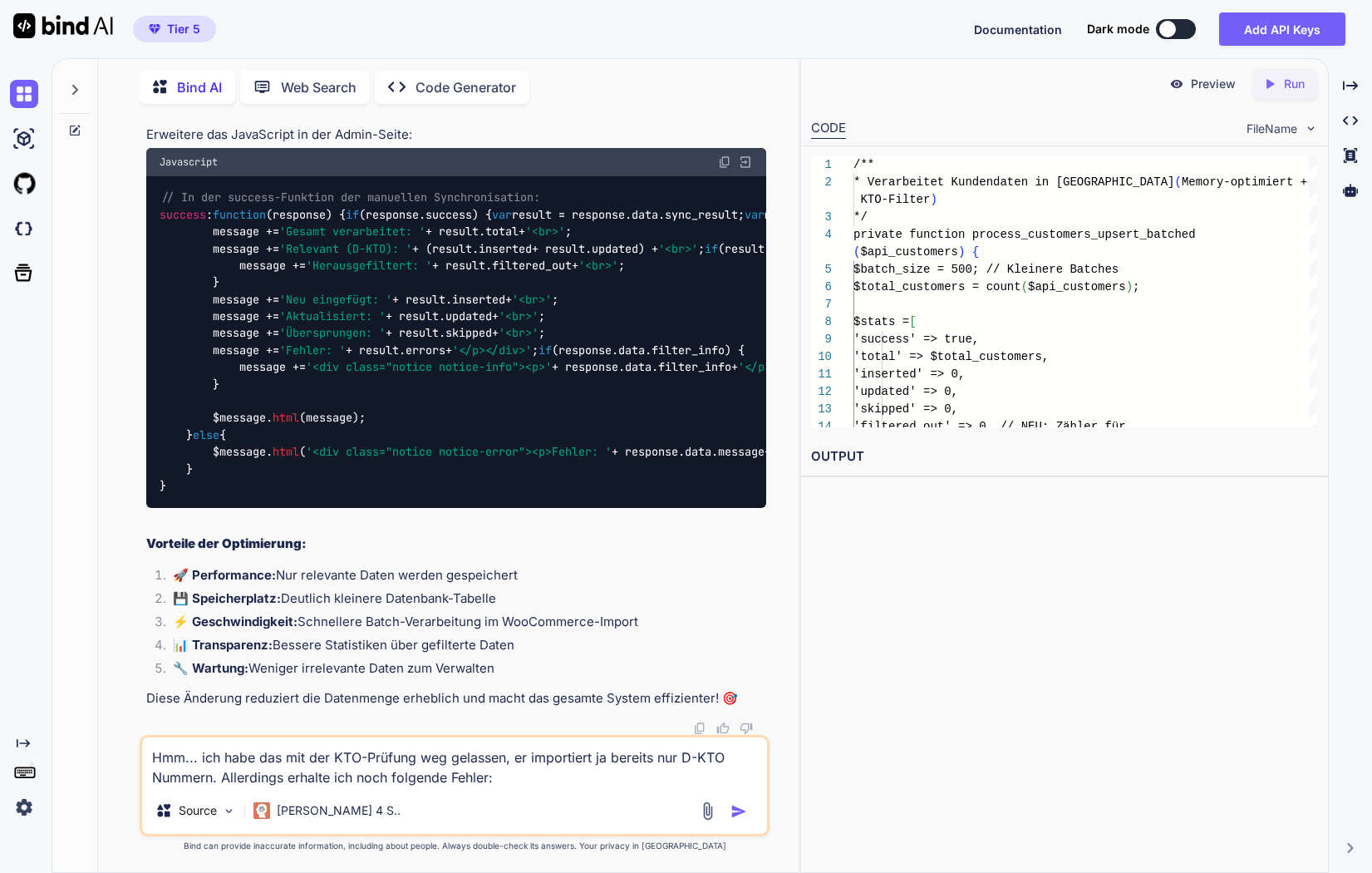
paste textarea "[[DATE] 06:32:29 UTC] PHP Warning: Undefined property: stdClass::$company_name …"
type textarea "Lor... ips dolo sit ame con ADI-Elitsed doe temporin, ut laboreetdo ma aliquae …"
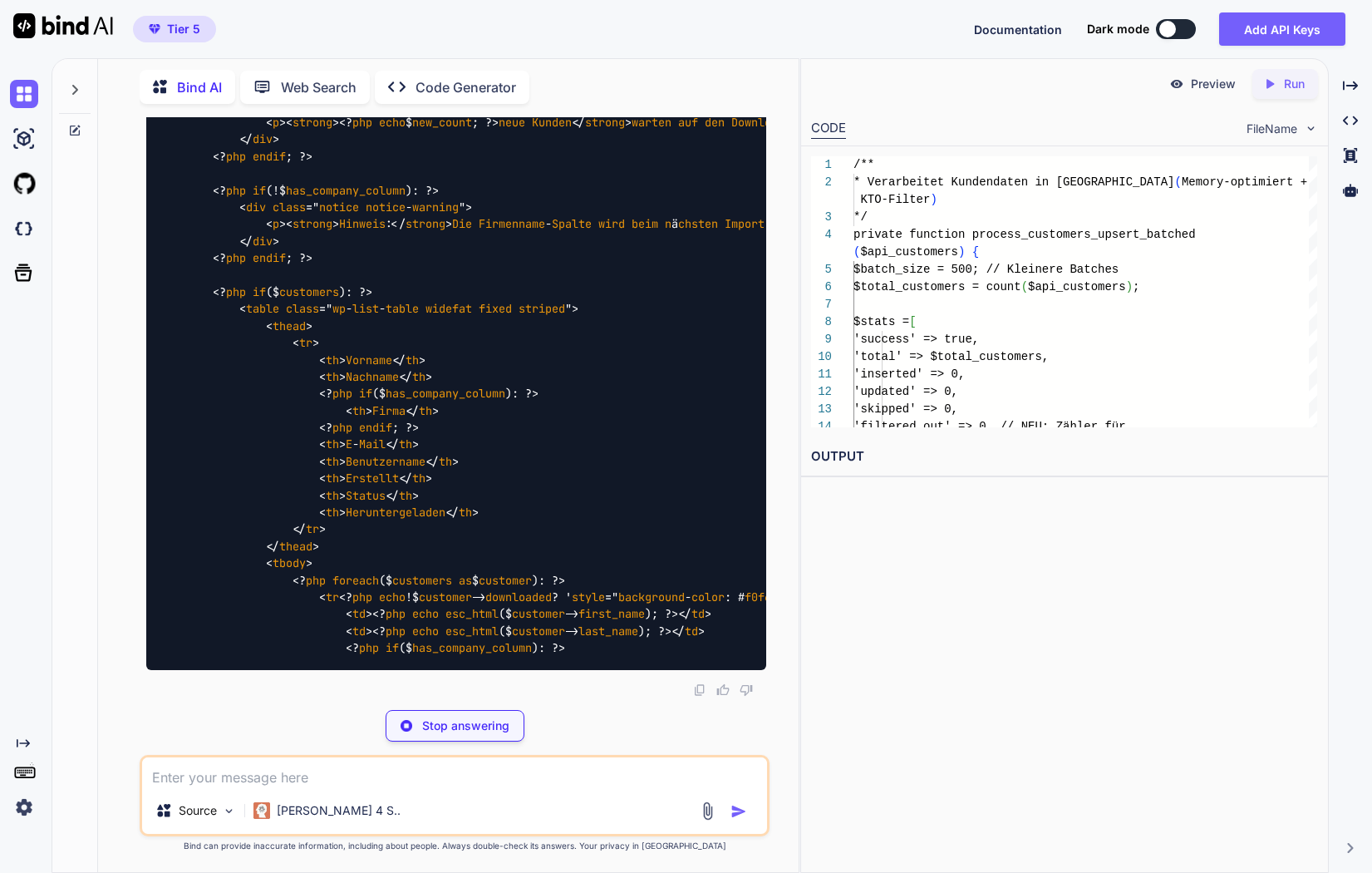
scroll to position [297226, 0]
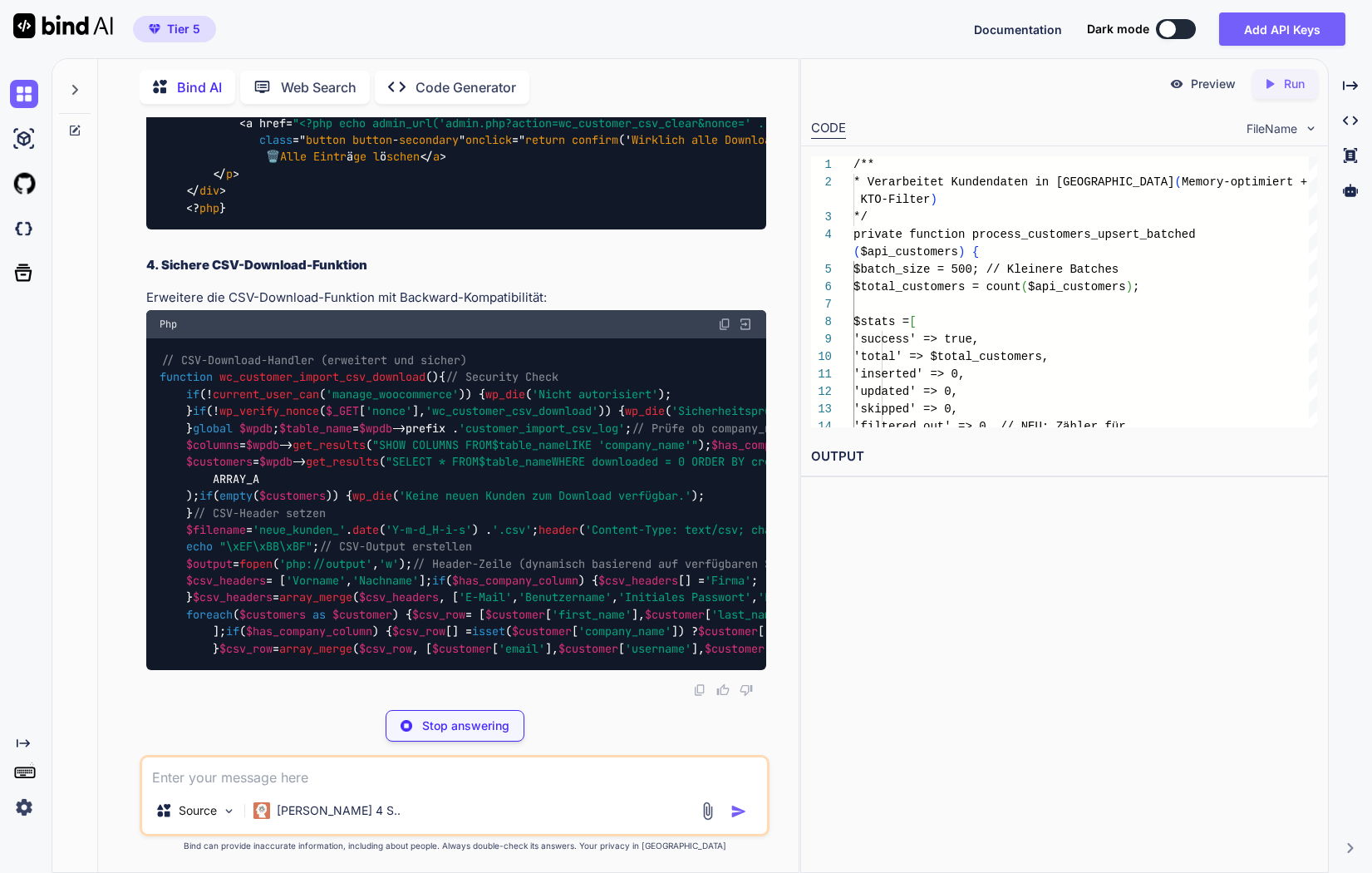
scroll to position [297268, 0]
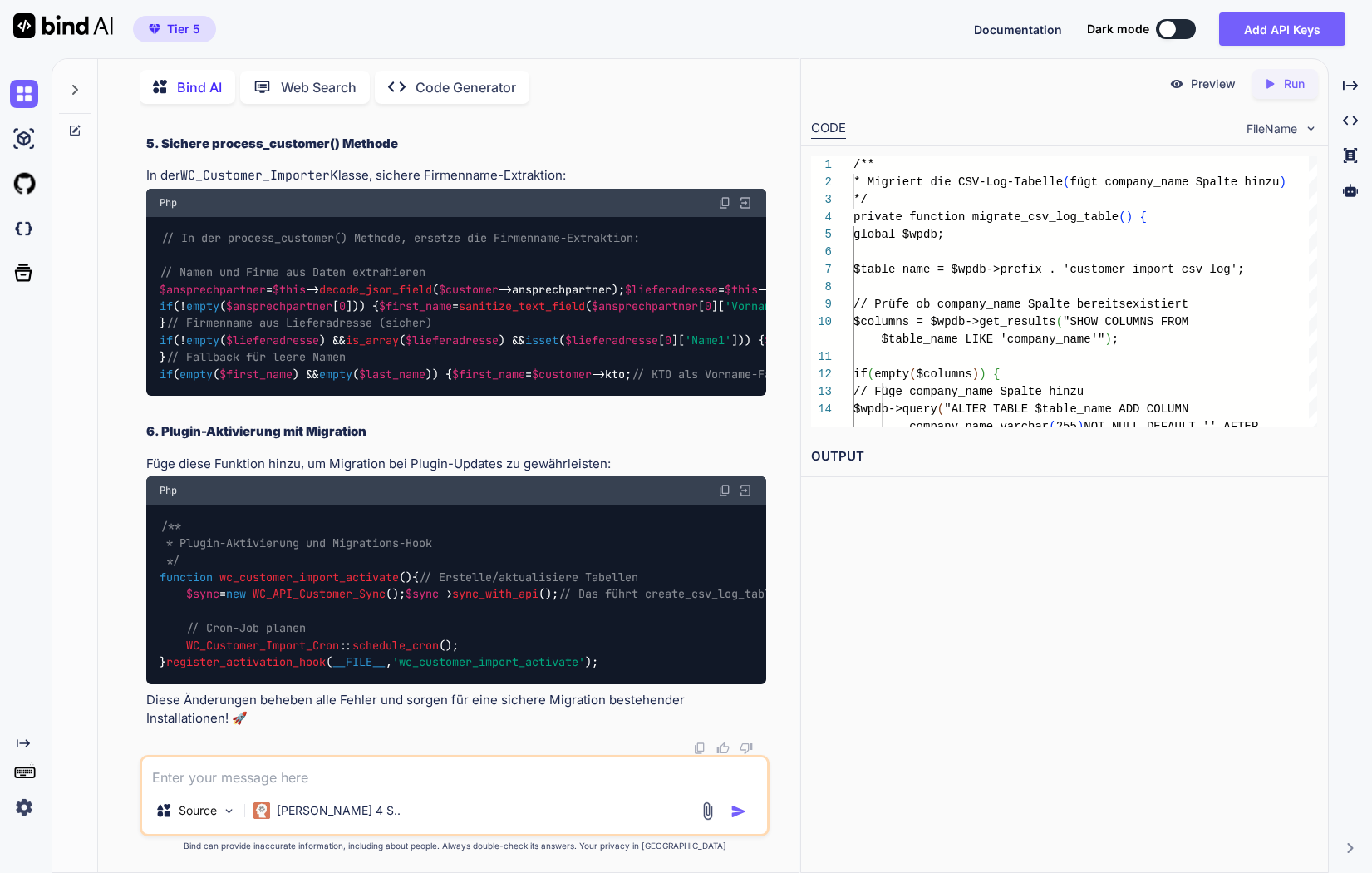
scroll to position [301674, 0]
click at [625, 297] on span "$lieferadresse" at bounding box center [672, 289] width 93 height 15
drag, startPoint x: 160, startPoint y: 609, endPoint x: 295, endPoint y: 609, distance: 135.0
click at [295, 397] on div "// In der process_customer() Methode, ersetze die Firmenname-Extraktion: // Nam…" at bounding box center [456, 306] width 620 height 180
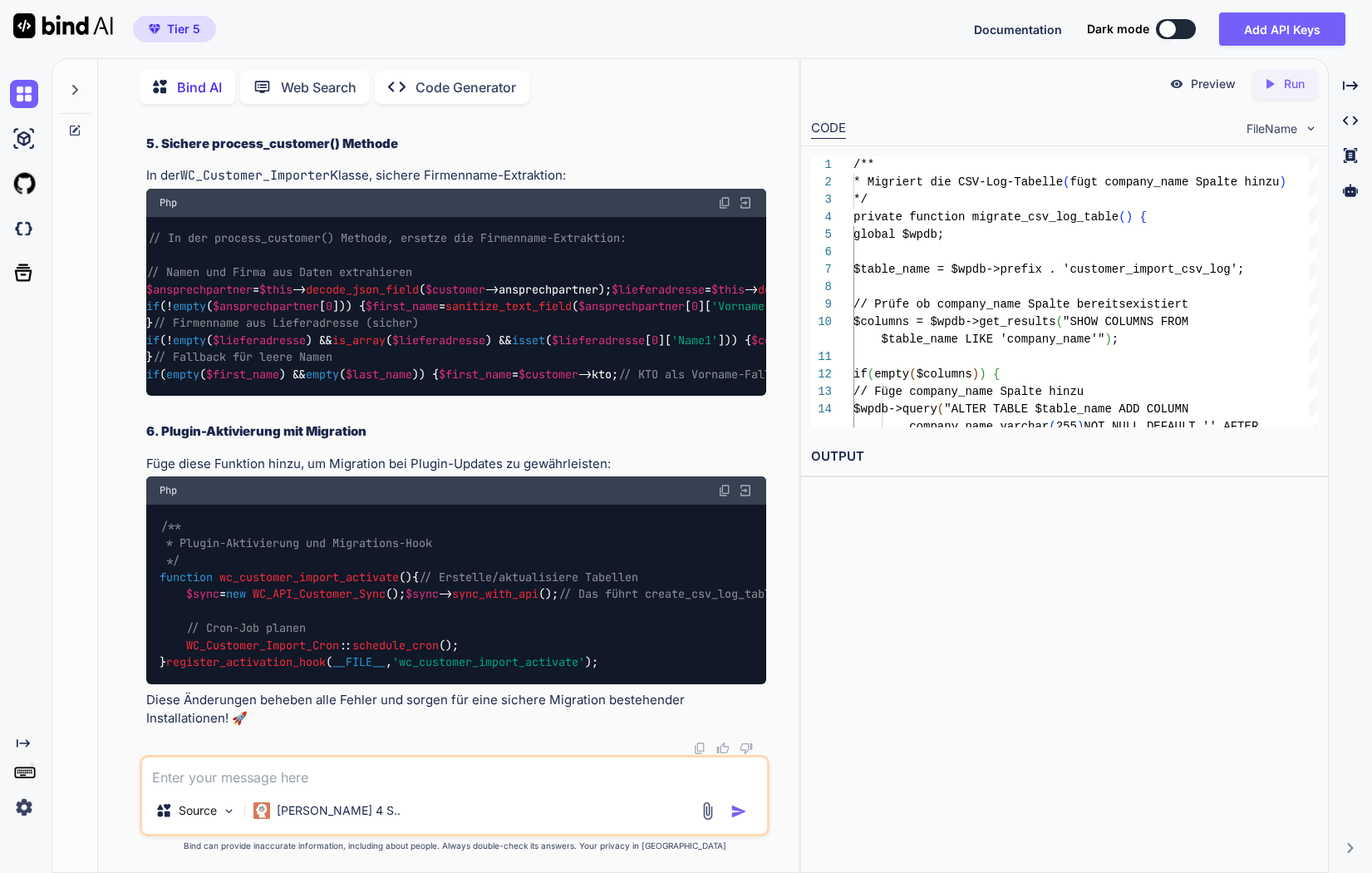
scroll to position [0, 0]
click at [194, 397] on div "// In der process_customer() Methode, ersetze die Firmenname-Extraktion: // Nam…" at bounding box center [456, 306] width 620 height 180
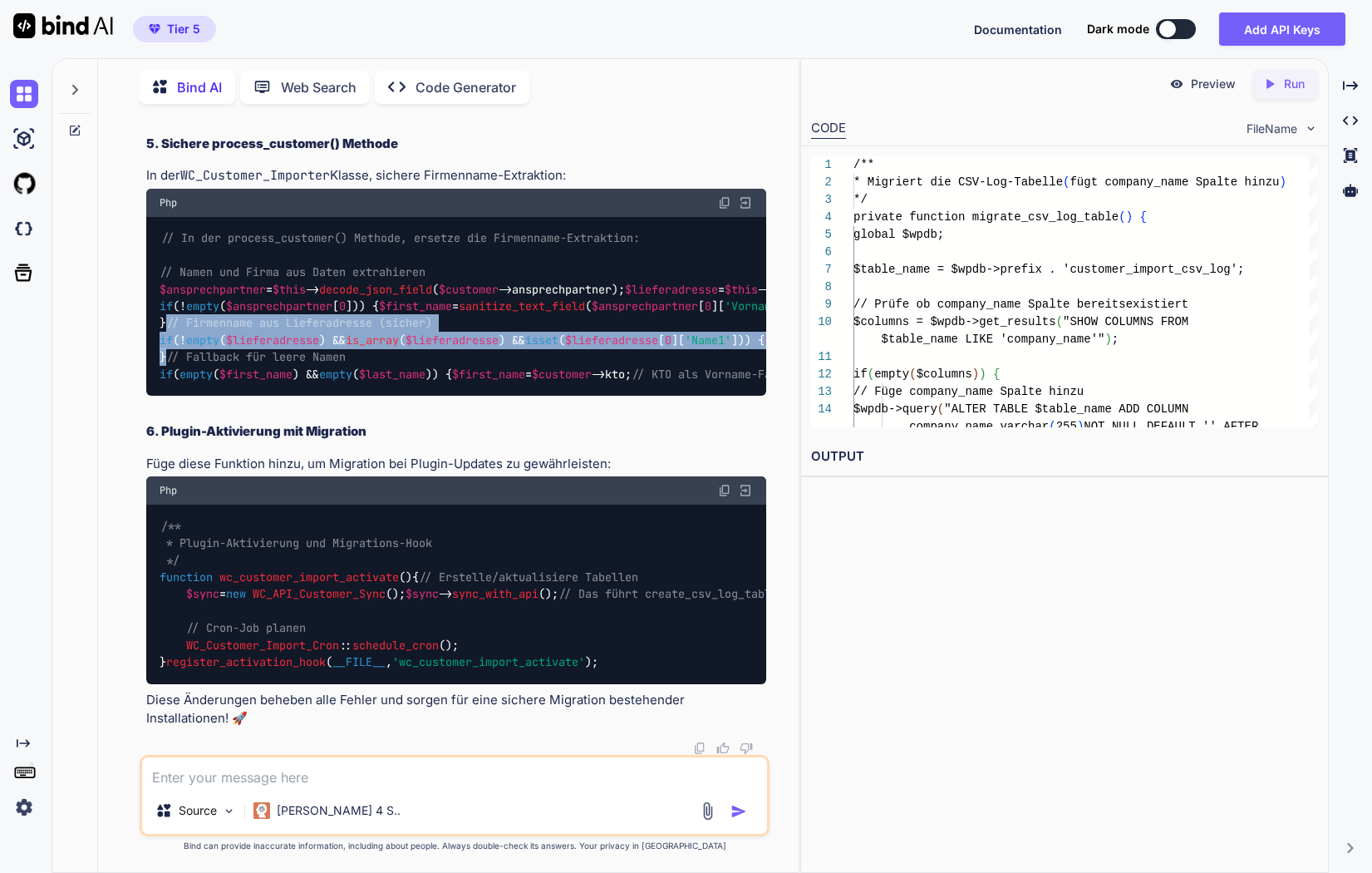
drag, startPoint x: 191, startPoint y: 612, endPoint x: 161, endPoint y: 558, distance: 61.8
click at [161, 397] on div "// In der process_customer() Methode, ersetze die Firmenname-Extraktion: // Nam…" at bounding box center [456, 306] width 620 height 180
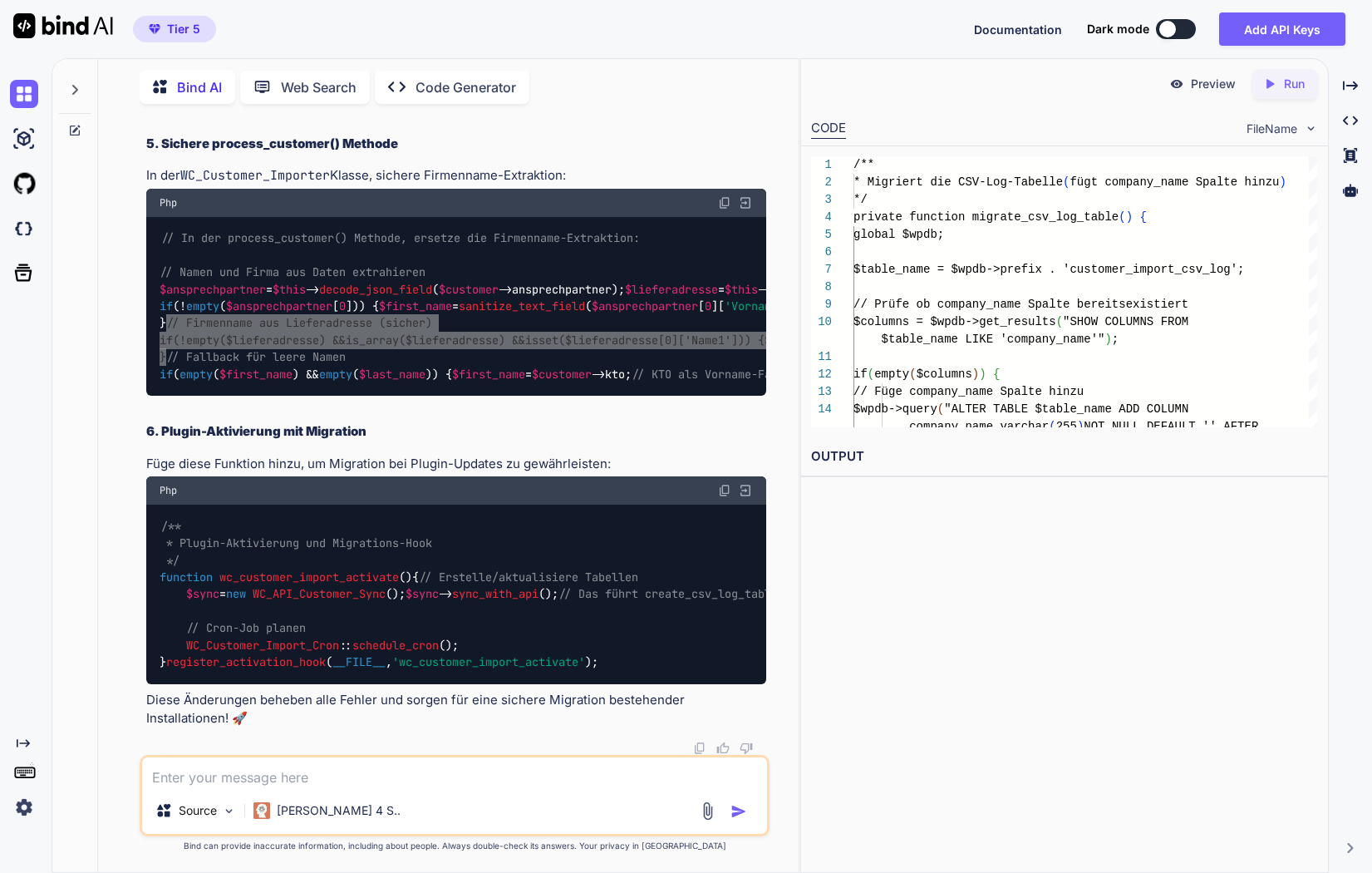
scroll to position [302253, 0]
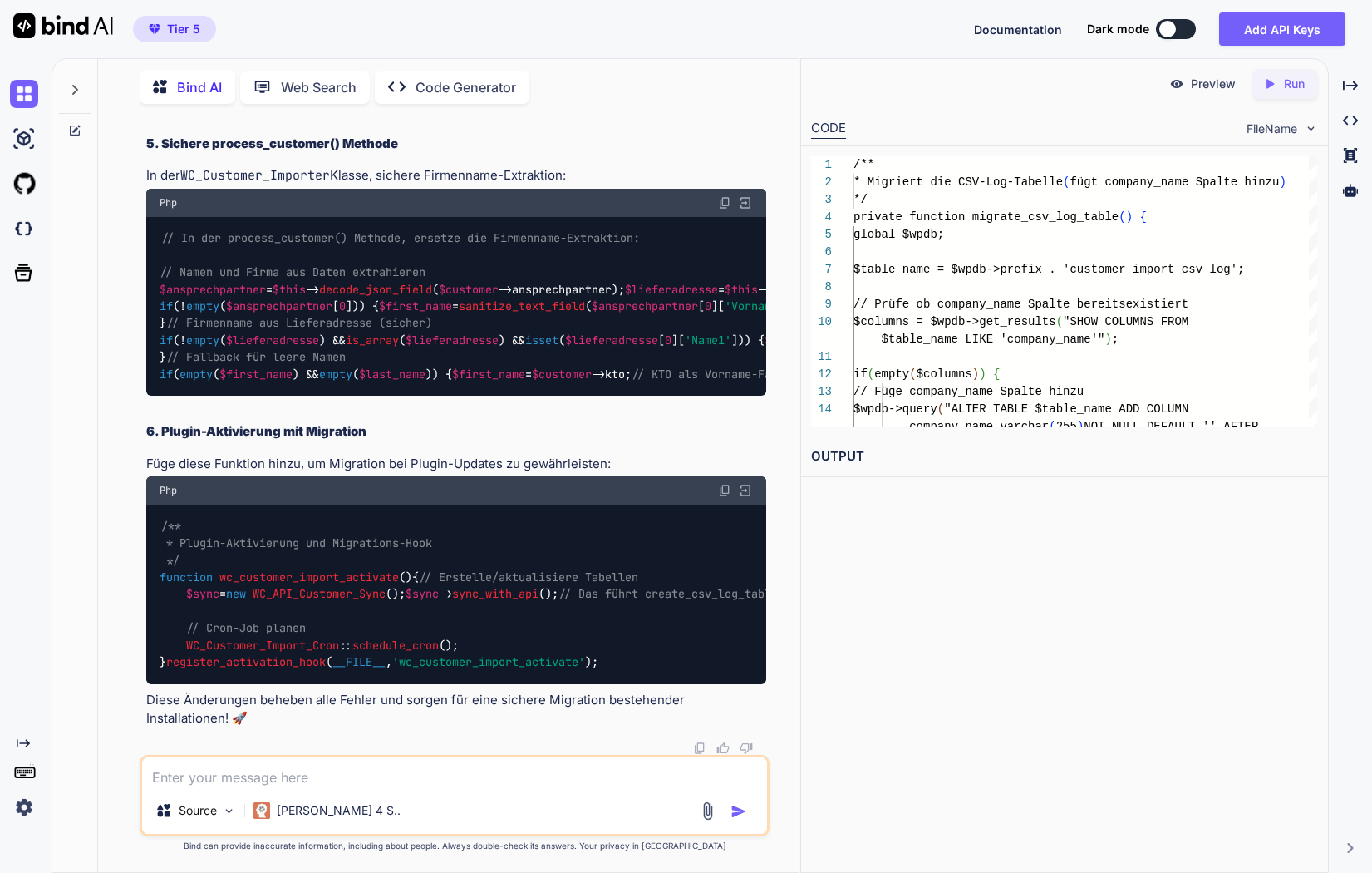
click at [305, 569] on span "wc_customer_import_activate" at bounding box center [309, 576] width 180 height 15
click at [254, 656] on span "register_activation_hook" at bounding box center [246, 661] width 160 height 15
click at [460, 505] on div "/** * Plugin-Aktivierung und Migrations-Hook */ function wc_customer_import_act…" at bounding box center [456, 594] width 620 height 180
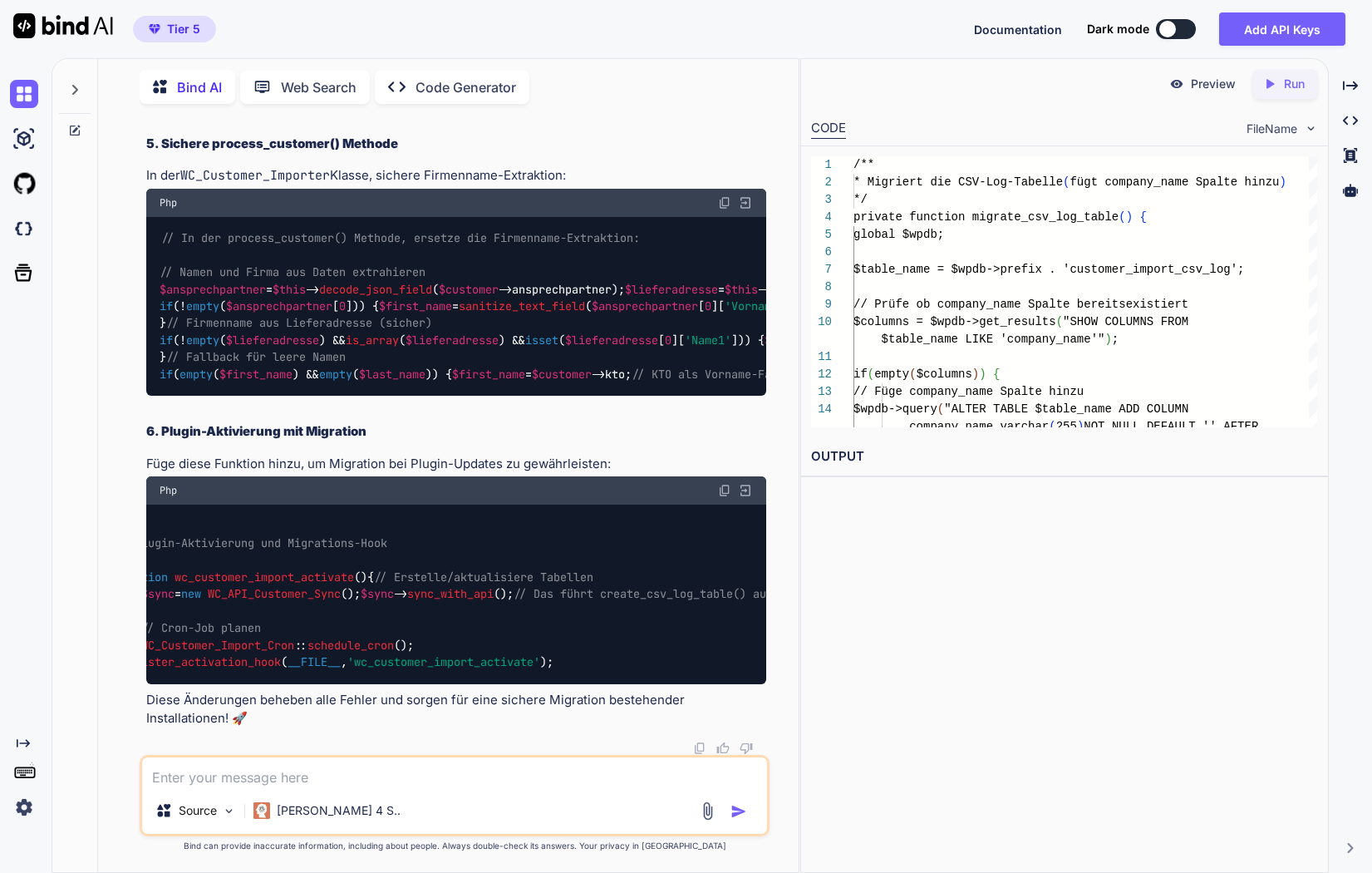
scroll to position [0, 0]
click at [236, 782] on textarea at bounding box center [455, 772] width 625 height 29
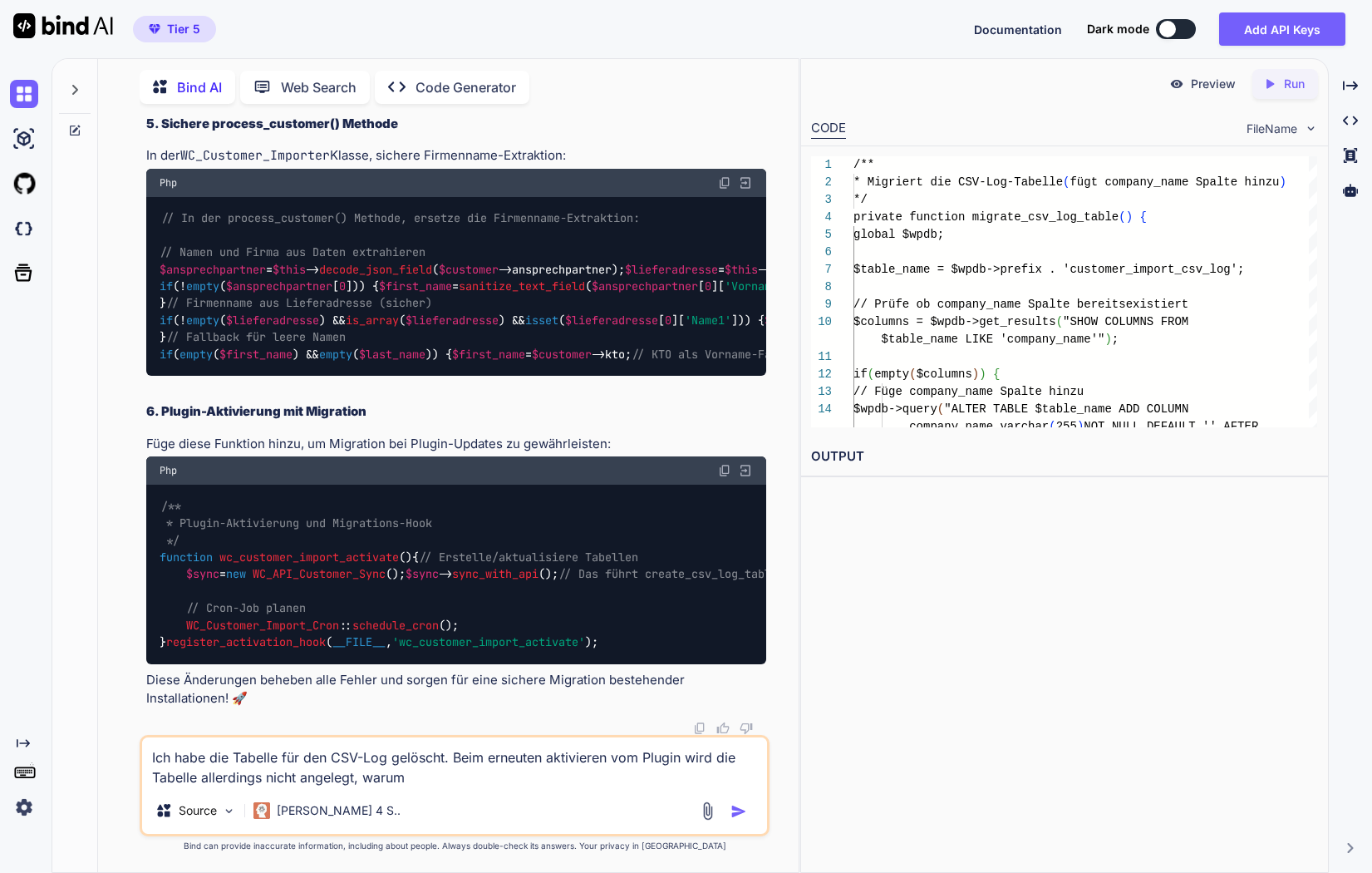
type textarea "Ich habe die Tabelle für den CSV-Log gelöscht. Beim erneuten aktivieren vom Plu…"
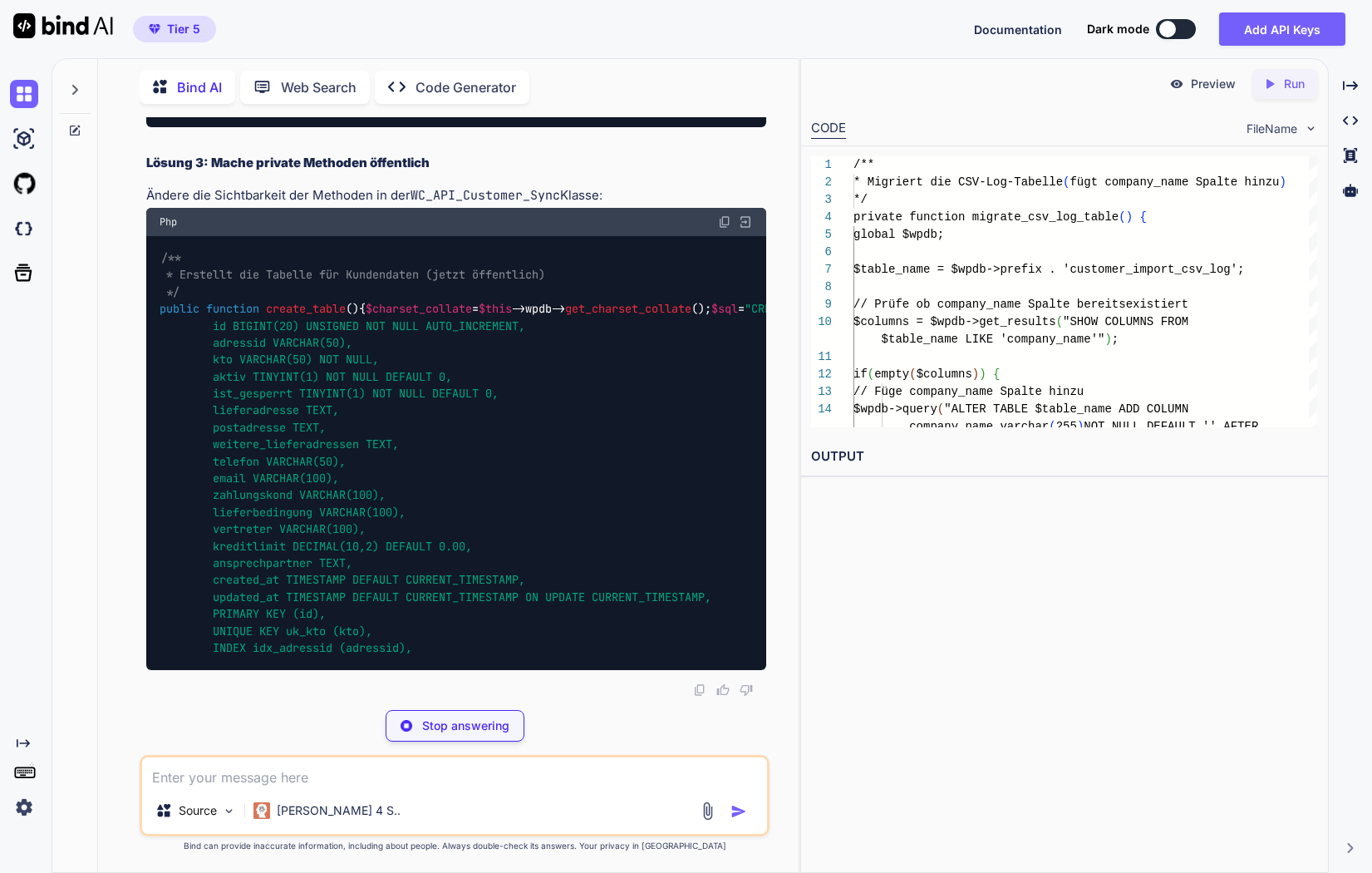
scroll to position [303109, 0]
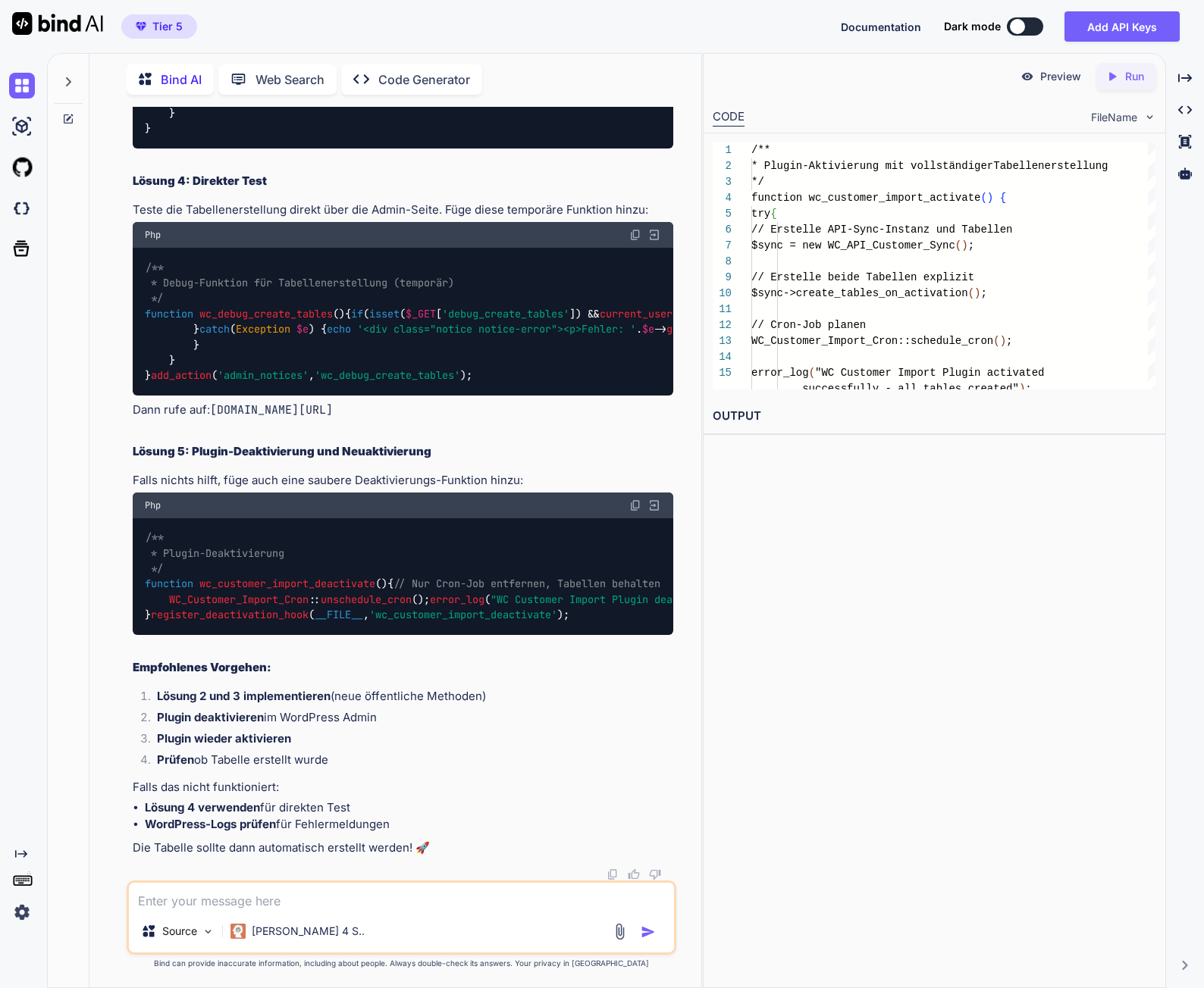
scroll to position [282297, 0]
click at [311, 893] on textarea at bounding box center [401, 896] width 545 height 27
click at [307, 899] on textarea at bounding box center [401, 896] width 545 height 27
paste textarea "<?lor /** * Ipsumd Sita: ConSectetur - Adipiscingel sed DOE-Tempor * Incidi UTL…"
type textarea "Lore ipsu Dolo, si amet con adi elitsedd? <?eiu /** * Tempor Inci: UtlAboreetd …"
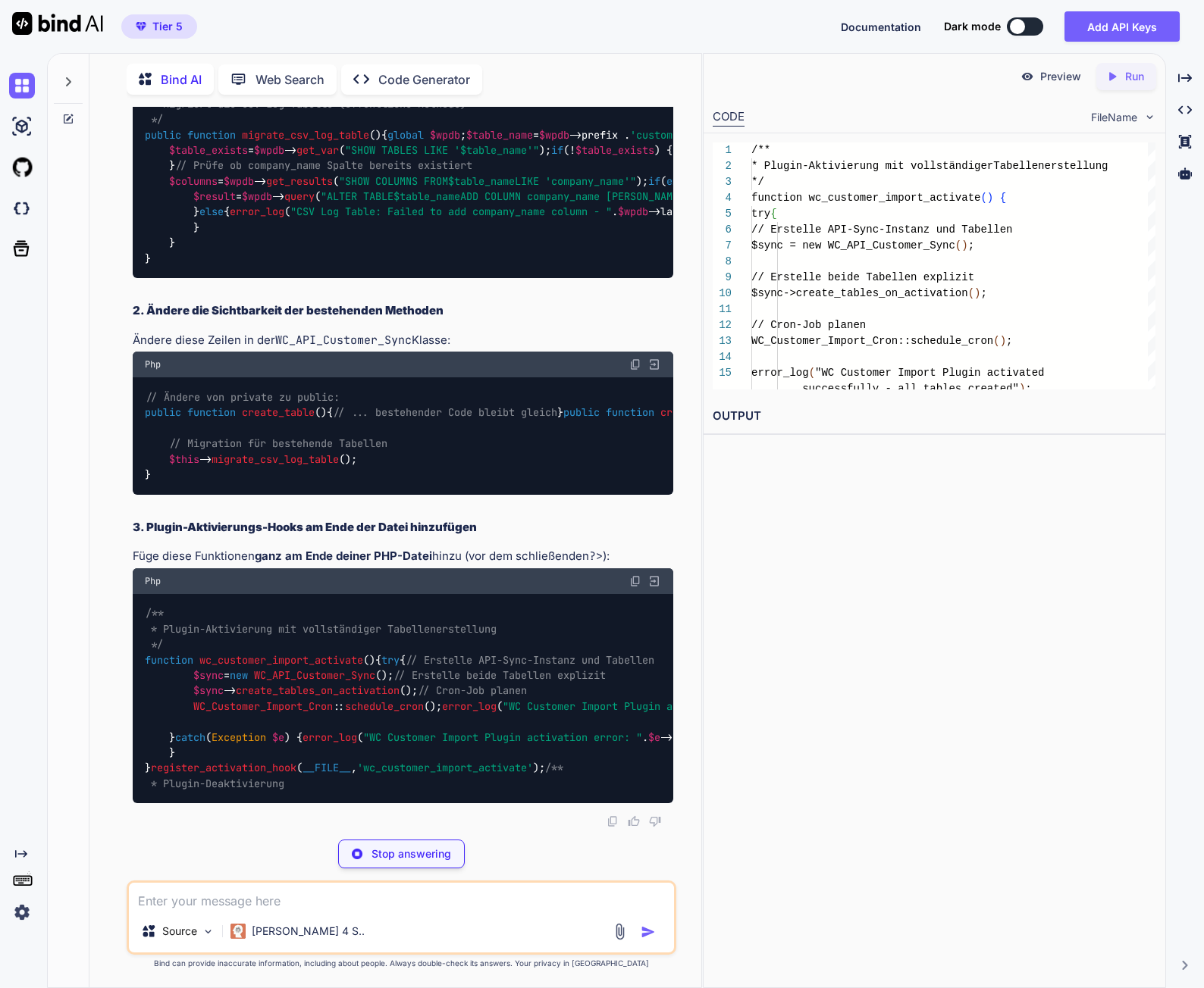
scroll to position [295296, 0]
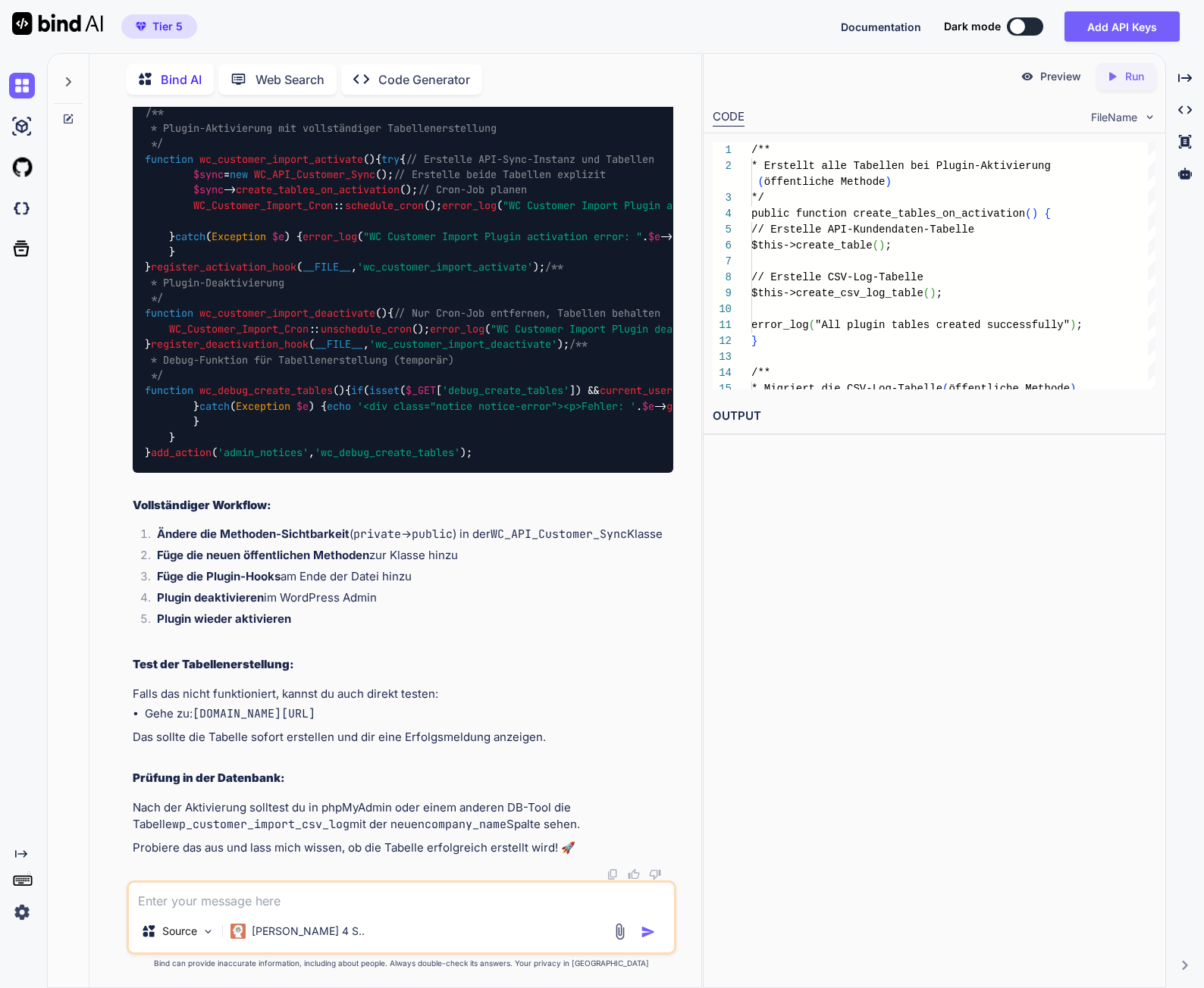
scroll to position [295887, 0]
drag, startPoint x: 188, startPoint y: 605, endPoint x: 317, endPoint y: 607, distance: 129.0
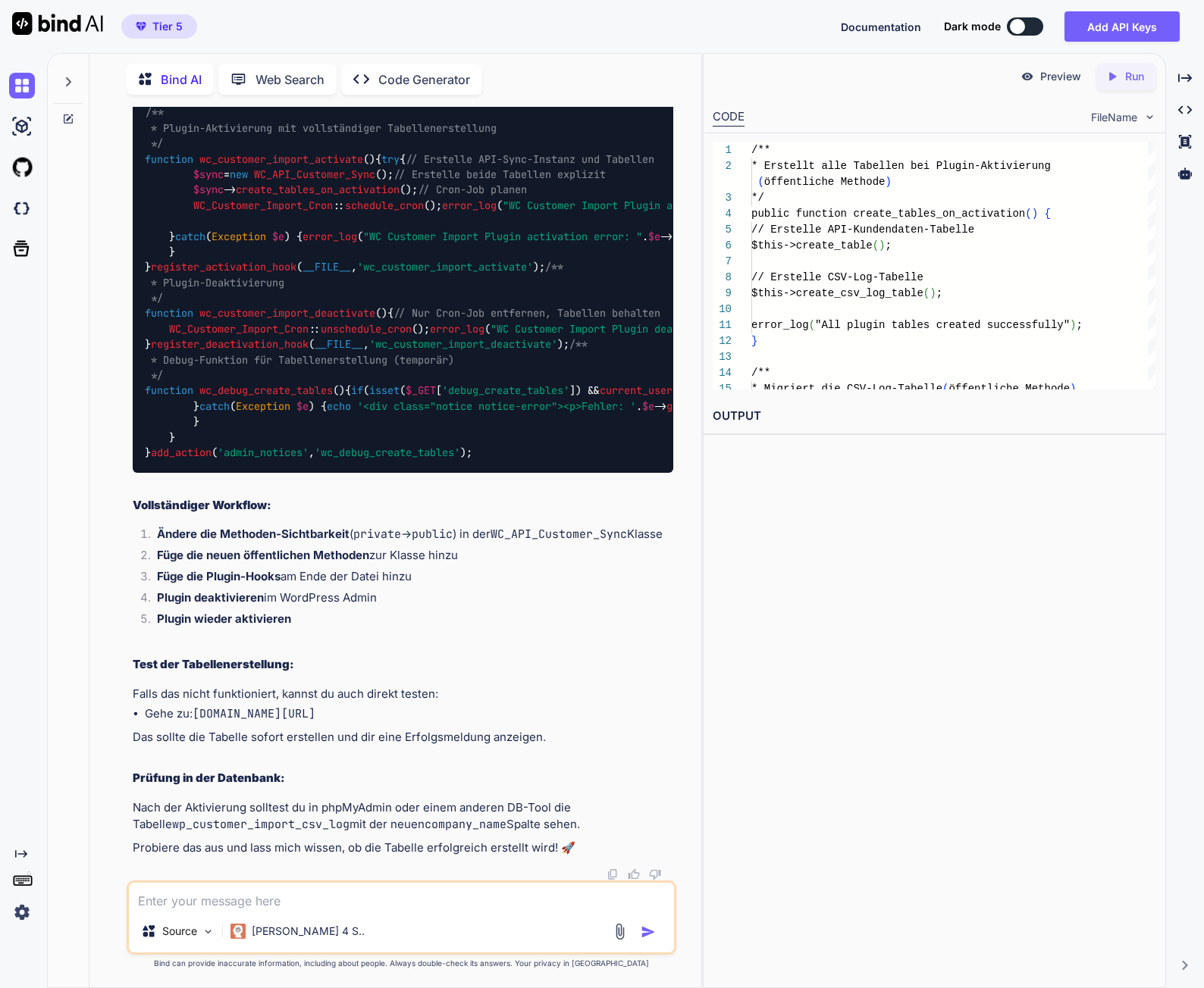
drag, startPoint x: 188, startPoint y: 668, endPoint x: 365, endPoint y: 665, distance: 177.0
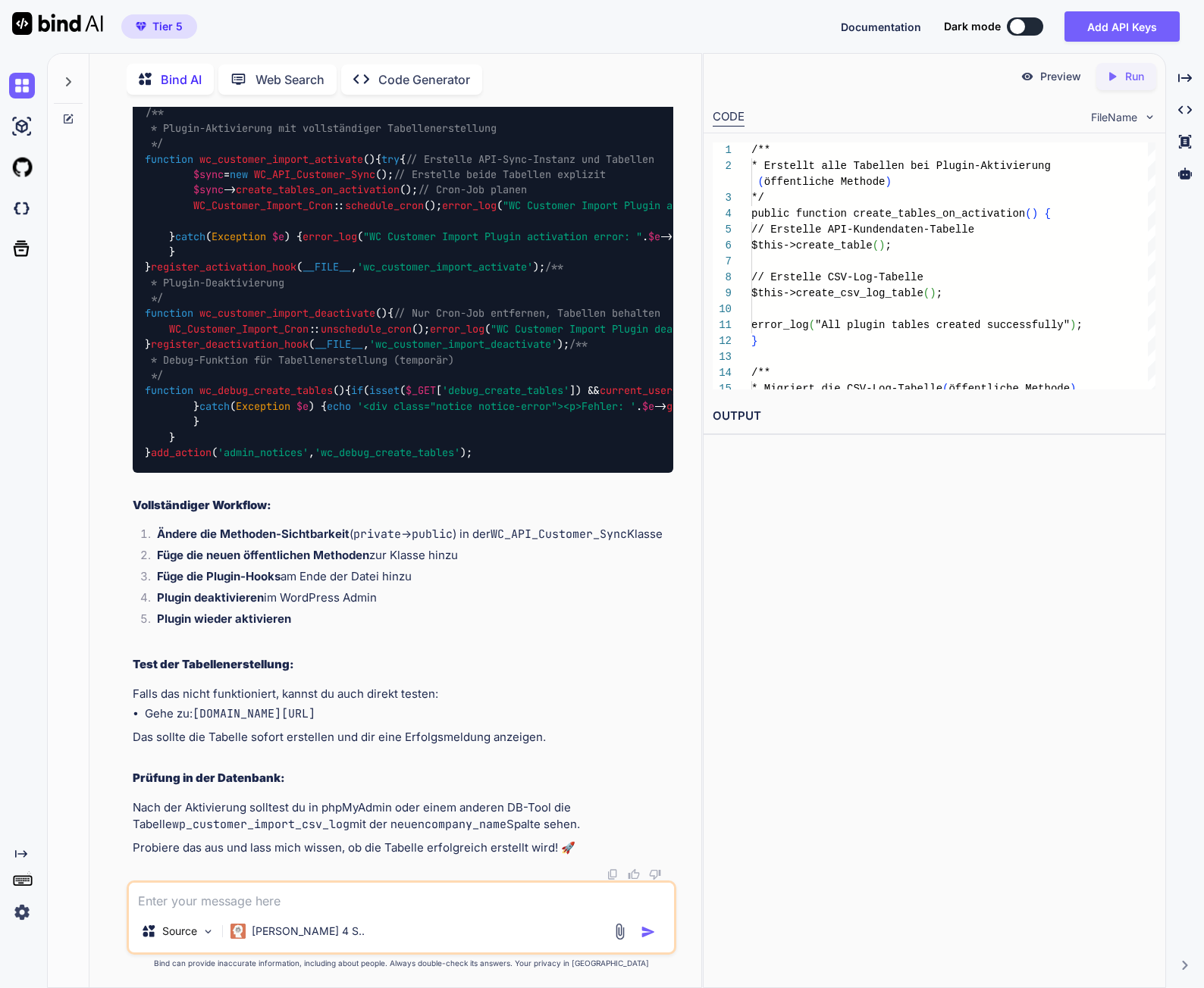
click at [635, 86] on img at bounding box center [635, 80] width 12 height 12
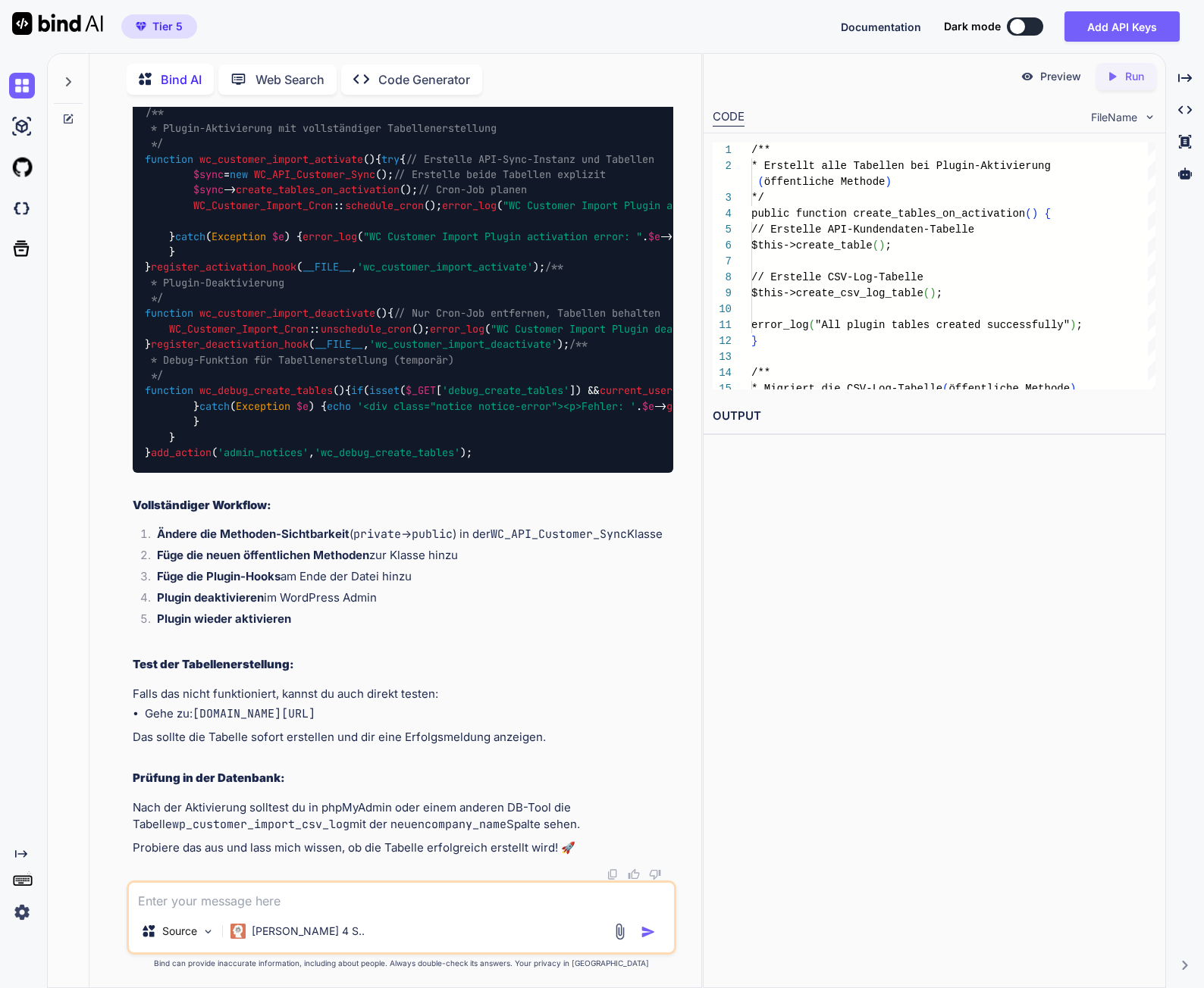
scroll to position [297077, 0]
drag, startPoint x: 357, startPoint y: 715, endPoint x: 285, endPoint y: 696, distance: 74.5
click at [285, 705] on li "Gehe zu: [DOMAIN_NAME][URL]" at bounding box center [409, 714] width 529 height 17
